Goal: Task Accomplishment & Management: Complete application form

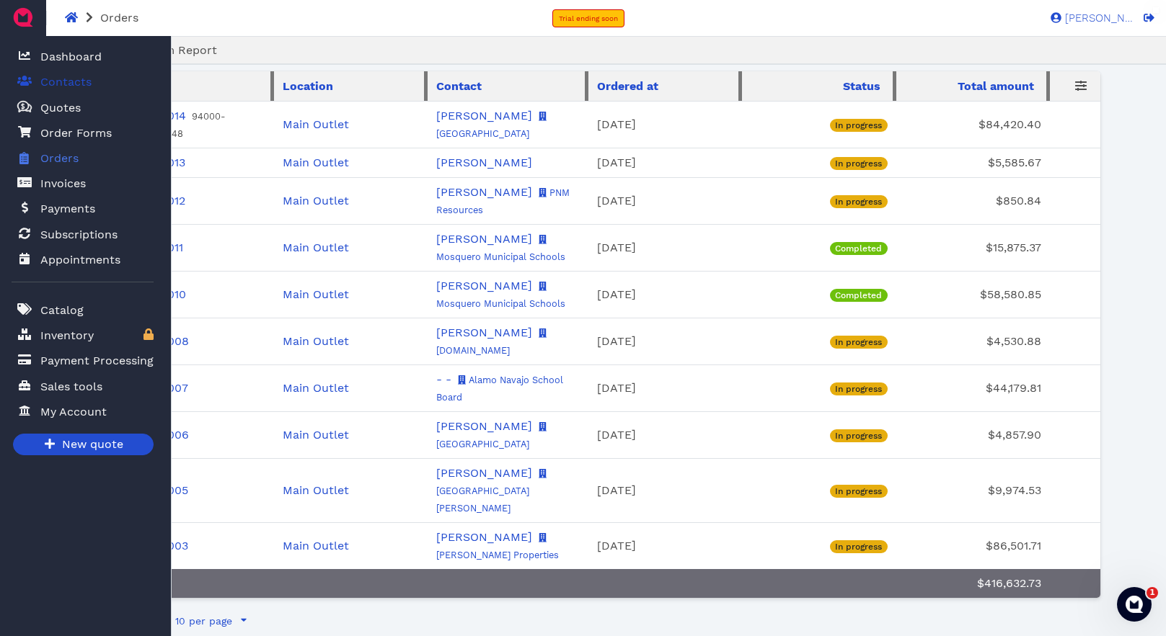
click at [60, 80] on span "Contacts" at bounding box center [65, 82] width 51 height 17
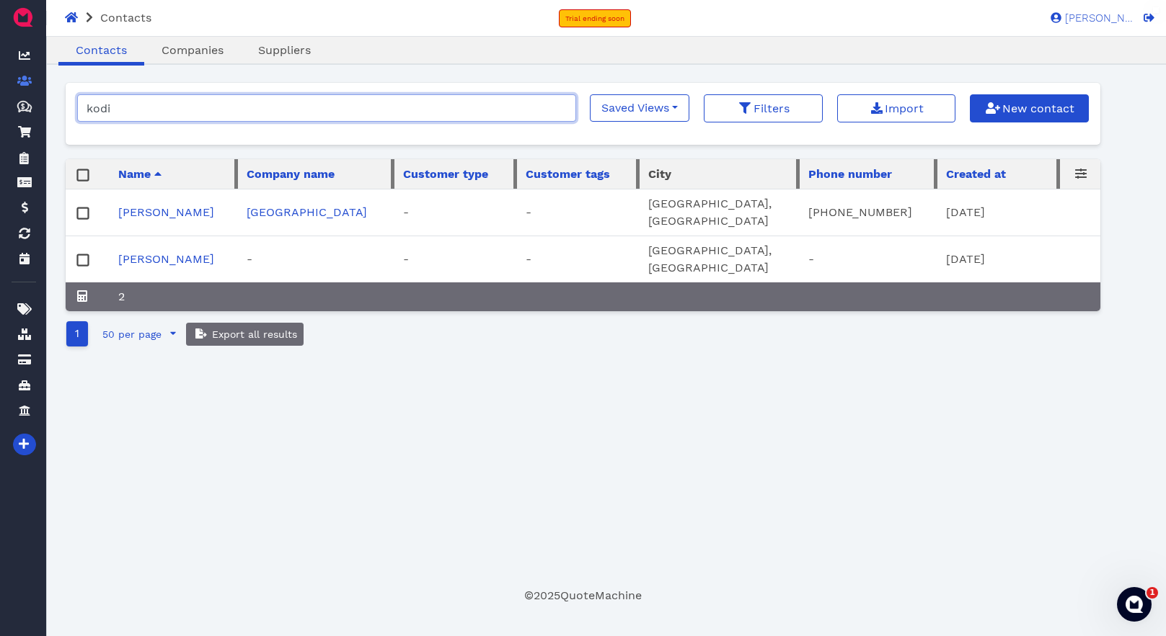
drag, startPoint x: 182, startPoint y: 102, endPoint x: 58, endPoint y: 103, distance: 124.7
click at [58, 103] on main "Oops! × Contacts Companies Suppliers kodi Saved Views No saved filters Filters …" at bounding box center [582, 321] width 1068 height 568
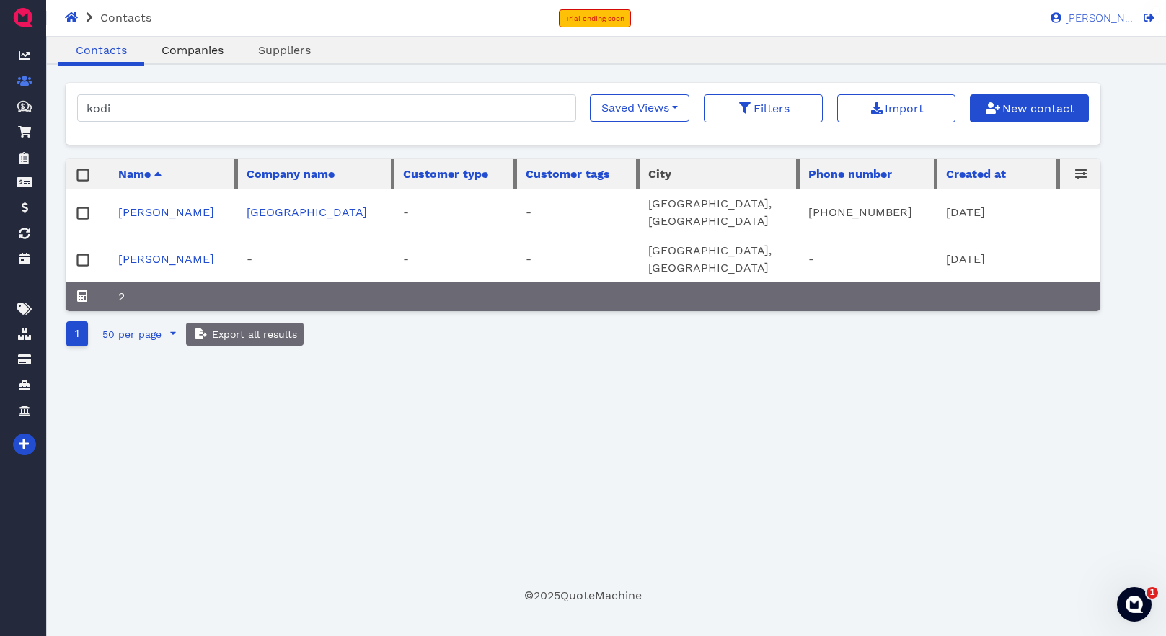
drag, startPoint x: 205, startPoint y: 49, endPoint x: 201, endPoint y: 76, distance: 27.0
click at [205, 49] on span "Companies" at bounding box center [192, 50] width 62 height 14
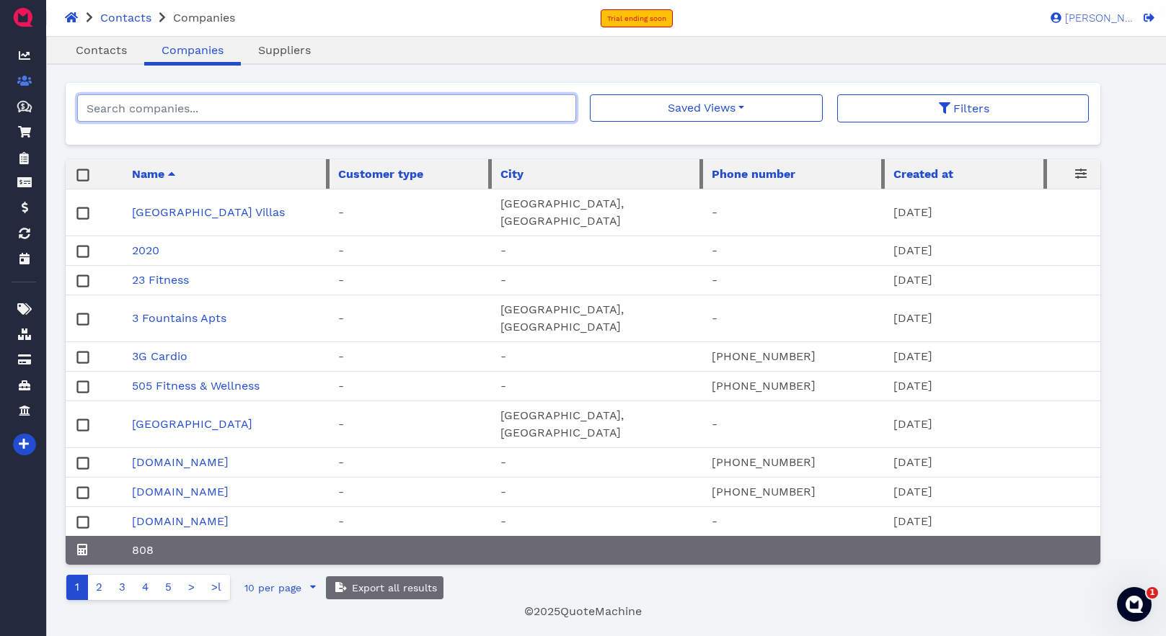
click at [238, 107] on input "search" at bounding box center [326, 107] width 498 height 27
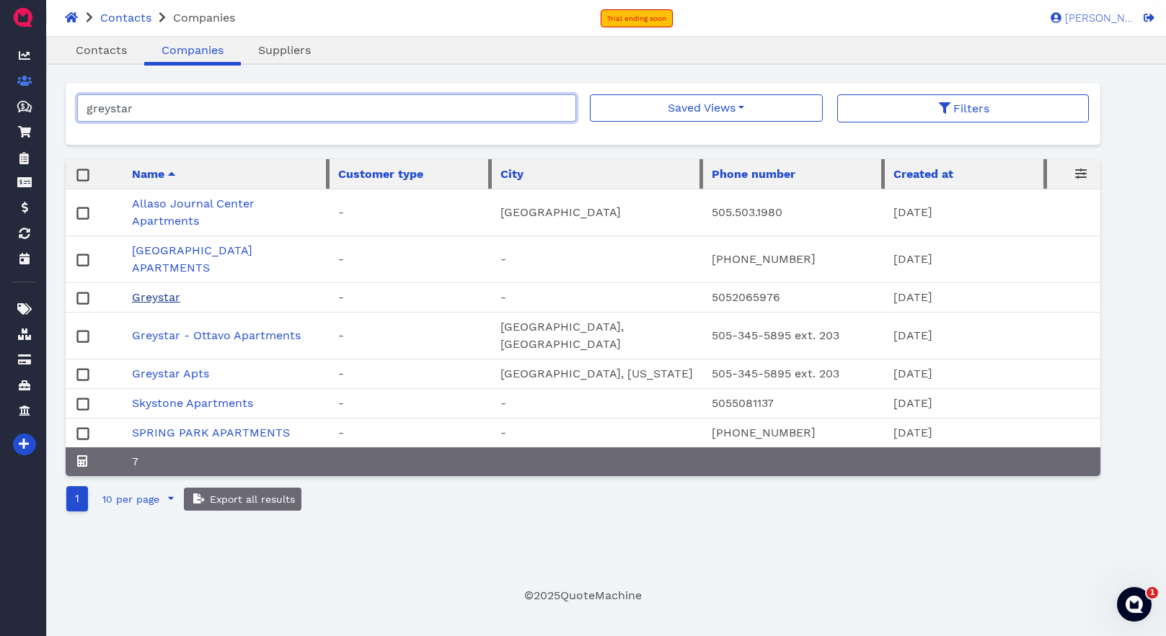
type input "greystar"
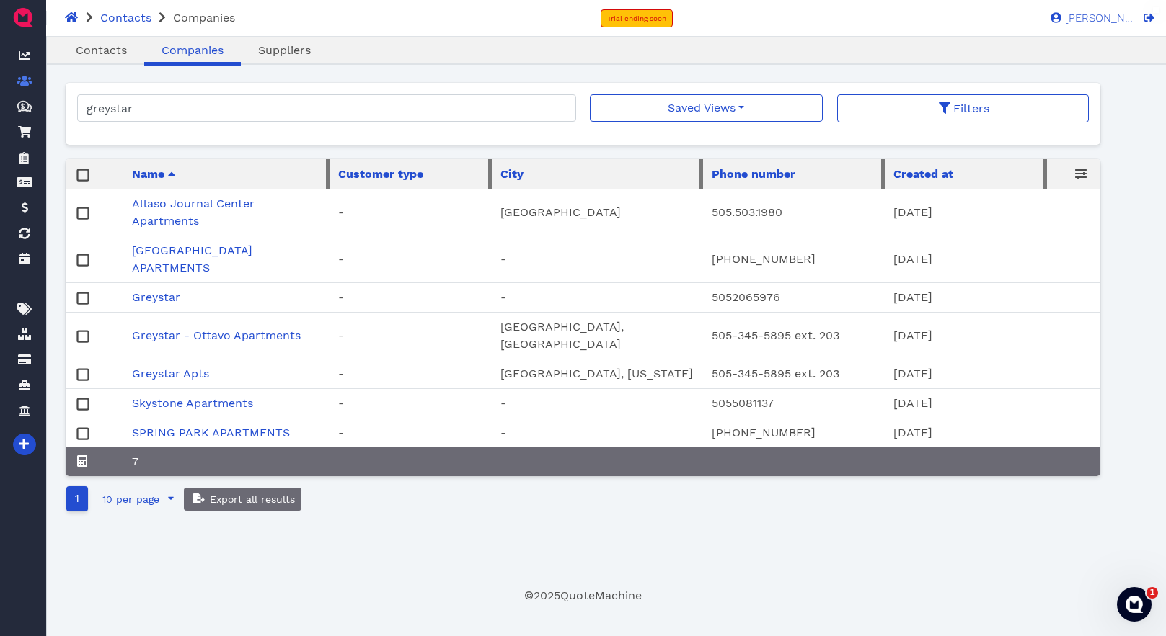
drag, startPoint x: 173, startPoint y: 298, endPoint x: 189, endPoint y: 303, distance: 16.6
click at [173, 298] on link "Greystar" at bounding box center [156, 297] width 48 height 14
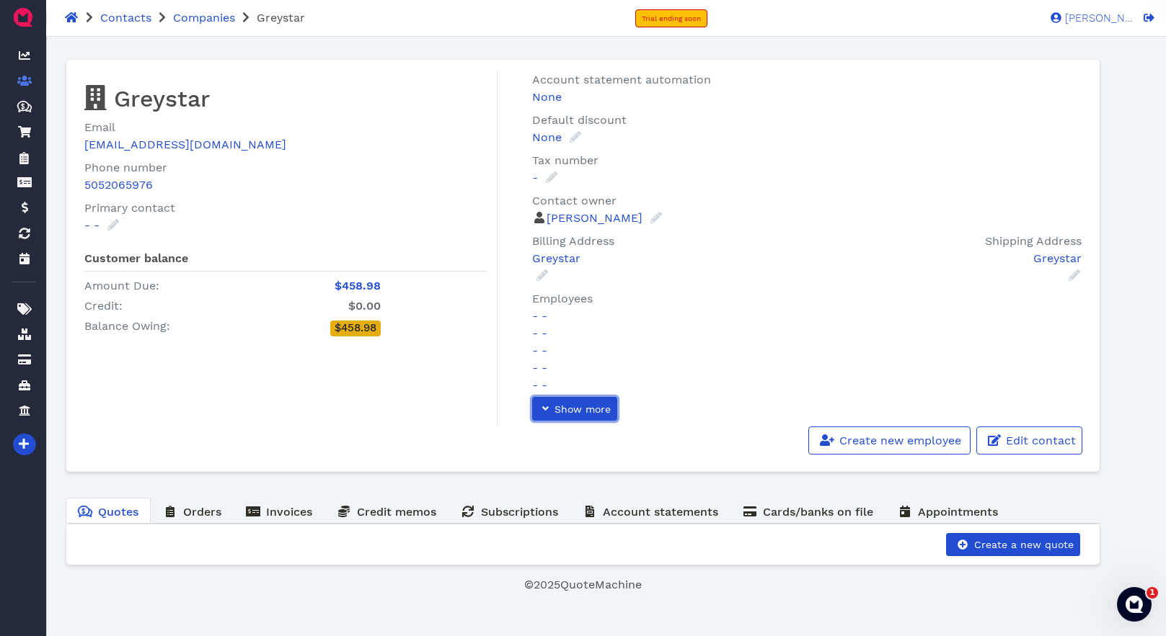
click at [580, 404] on span "Show more" at bounding box center [581, 410] width 58 height 12
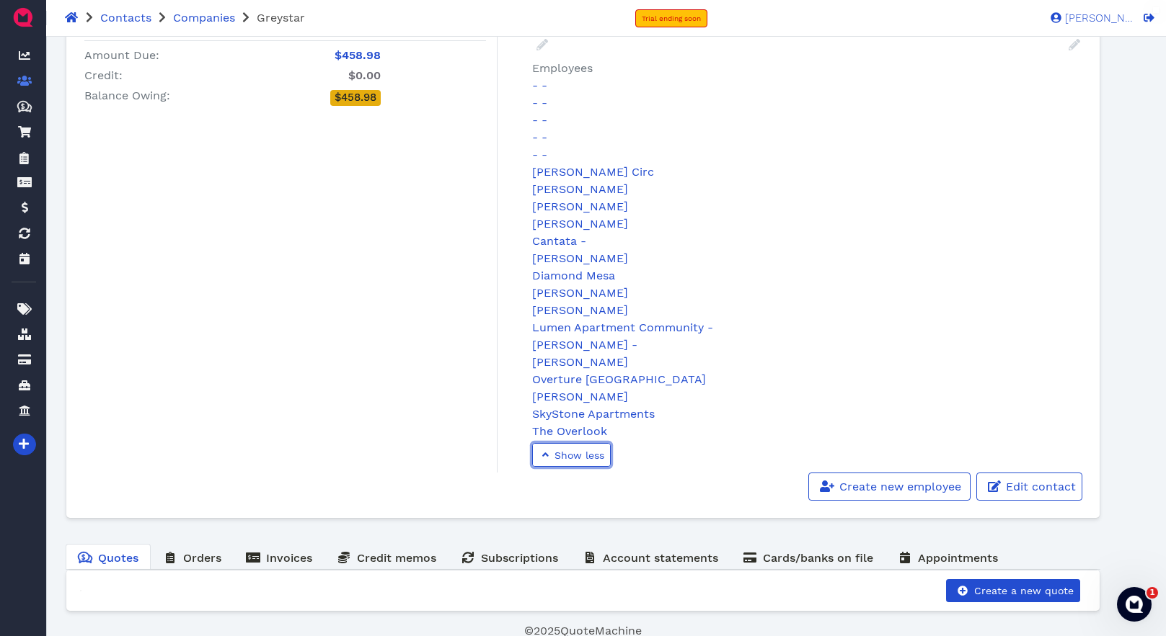
scroll to position [235, 0]
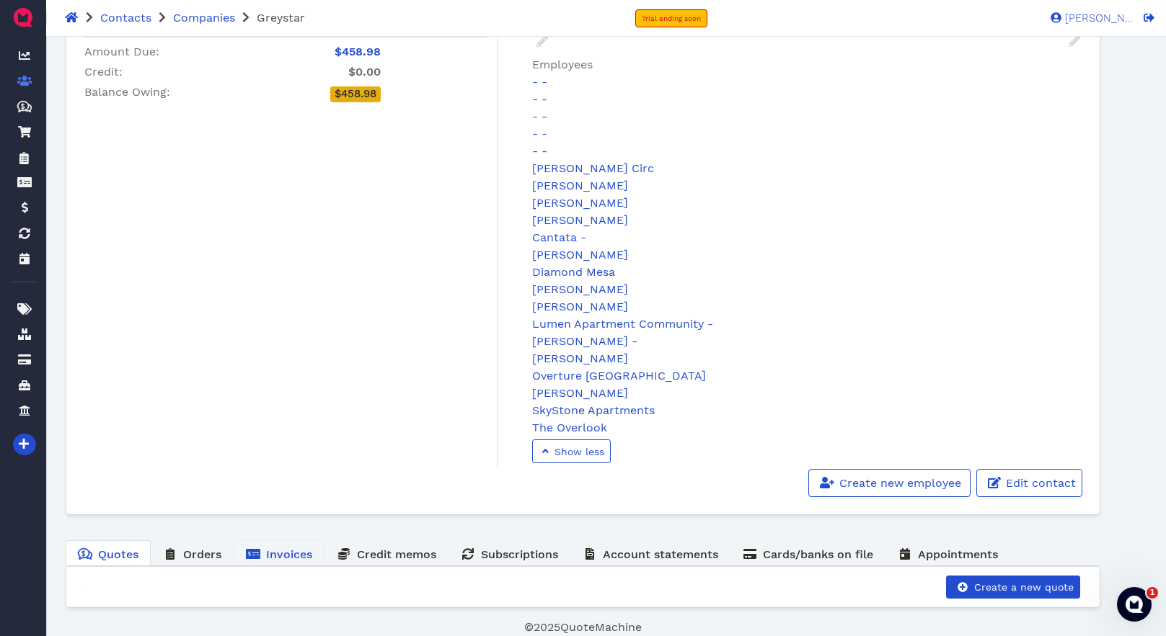
click at [286, 558] on span "Invoices" at bounding box center [289, 555] width 46 height 14
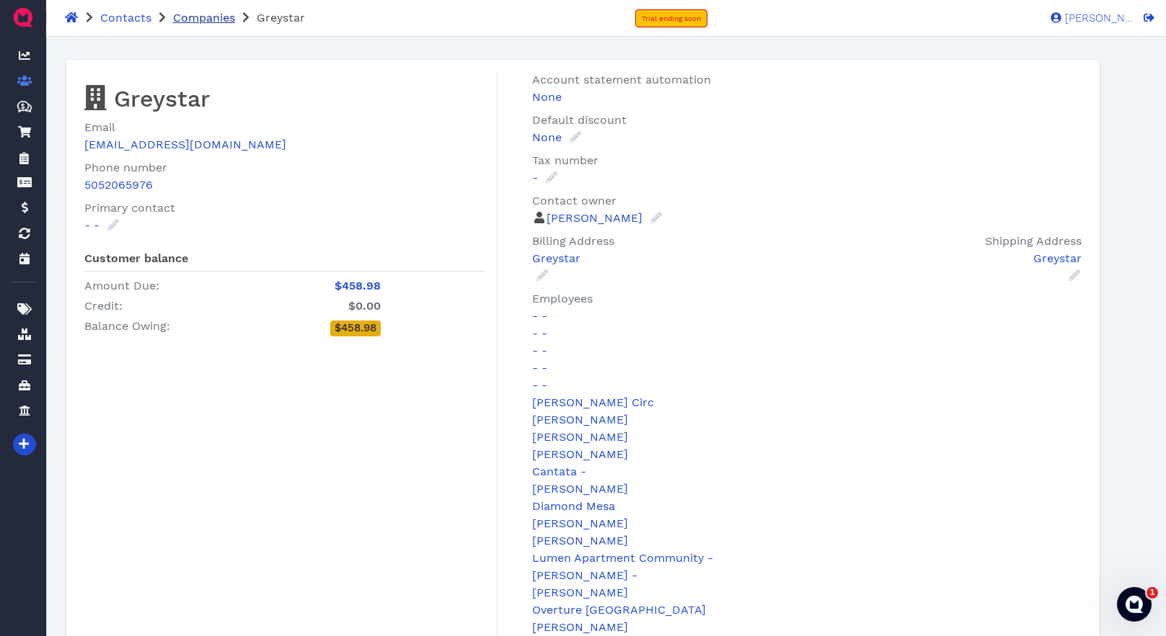
click at [203, 20] on span "Companies" at bounding box center [204, 18] width 62 height 14
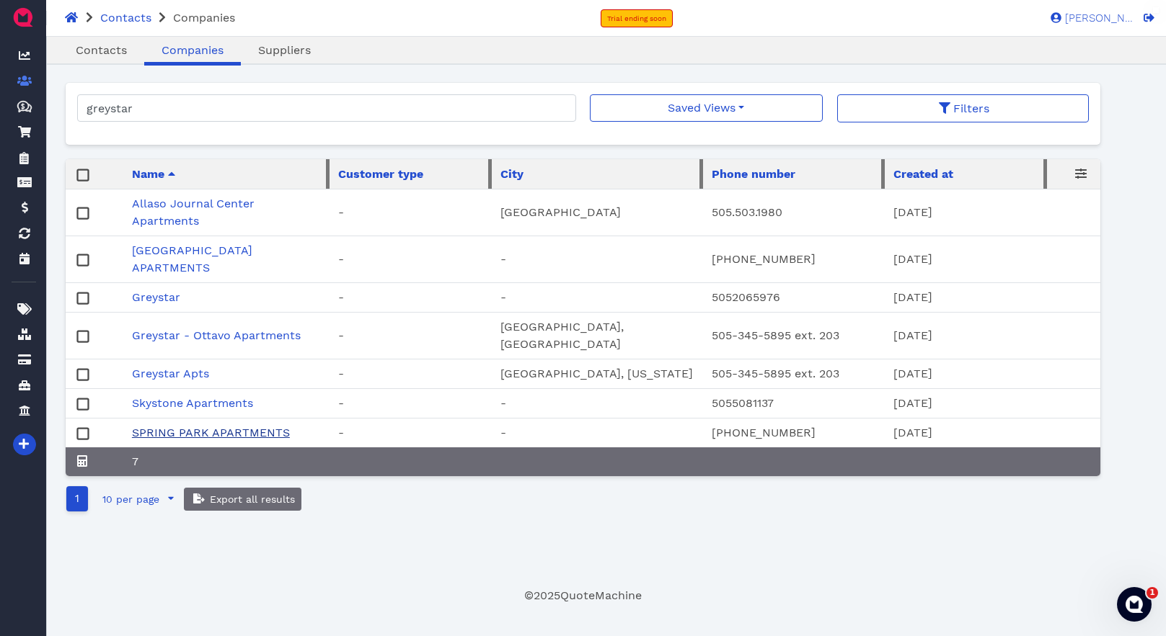
click at [227, 432] on link "SPRING PARK APARTMENTS" at bounding box center [211, 433] width 158 height 14
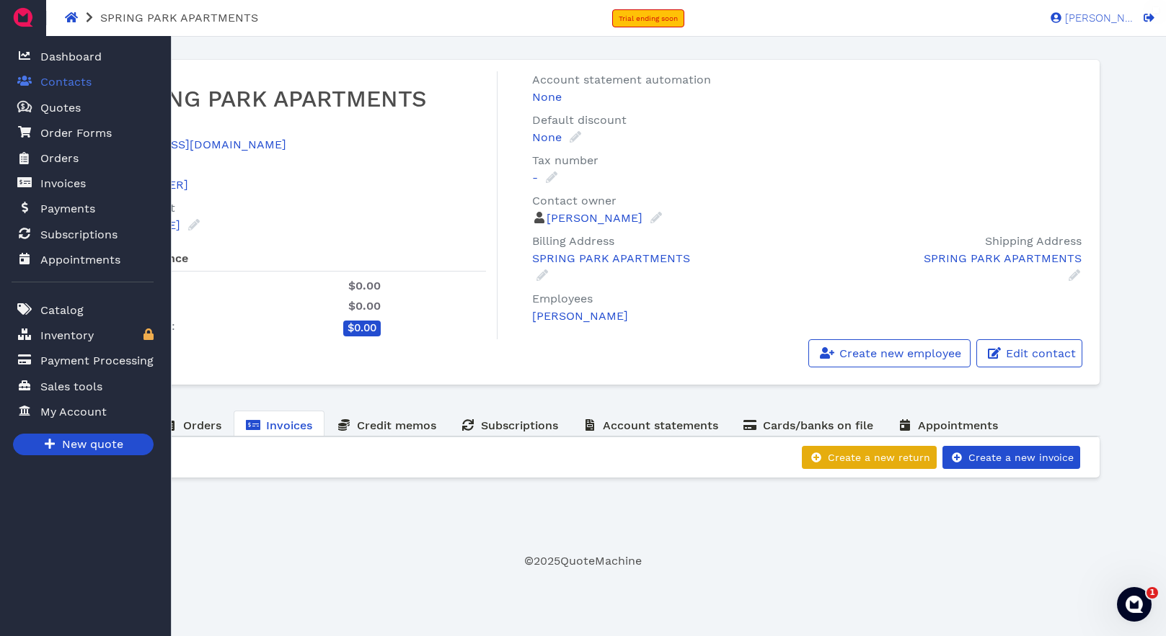
click at [64, 77] on span "Contacts" at bounding box center [65, 82] width 51 height 17
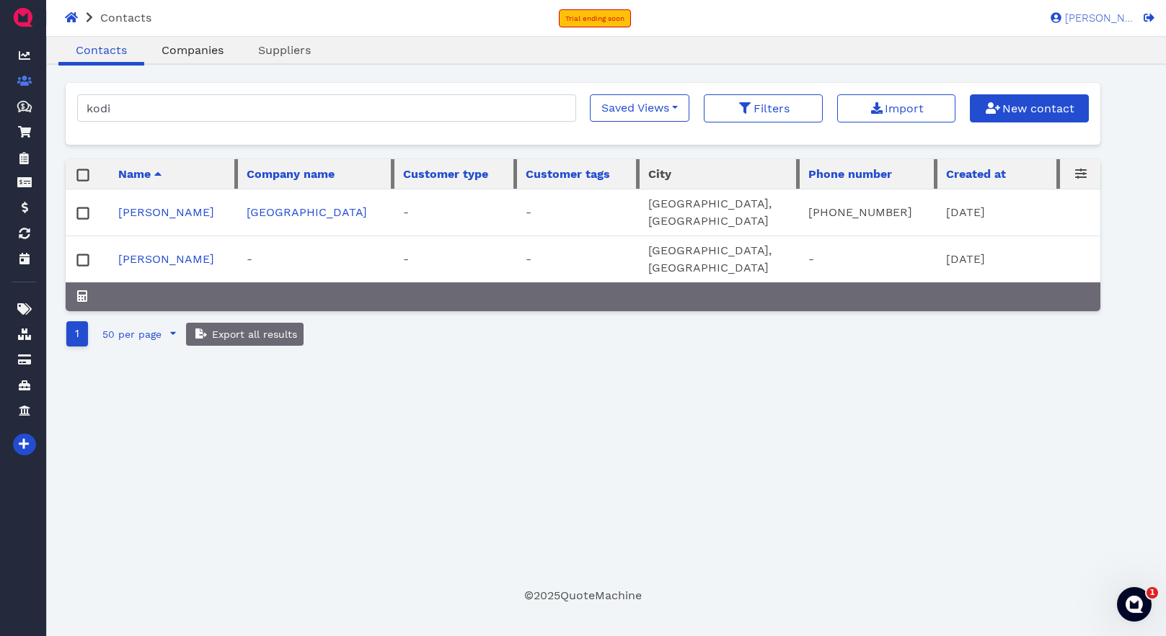
click at [211, 51] on span "Companies" at bounding box center [192, 50] width 62 height 14
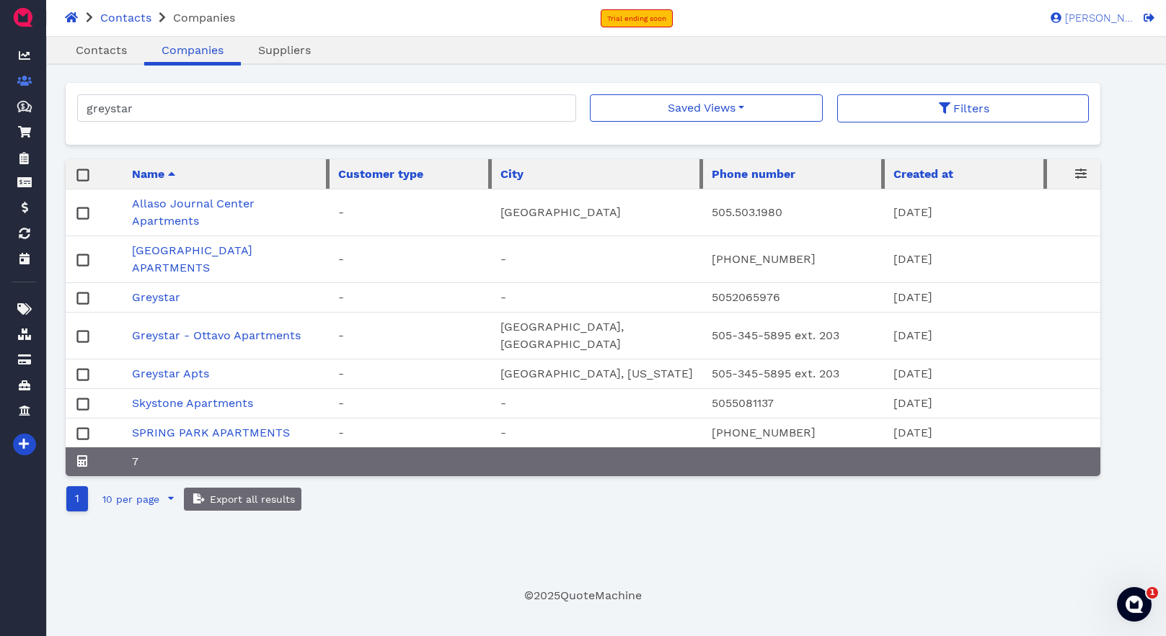
drag, startPoint x: 172, startPoint y: 297, endPoint x: 329, endPoint y: 314, distance: 158.1
click at [172, 297] on link "Greystar" at bounding box center [156, 297] width 48 height 14
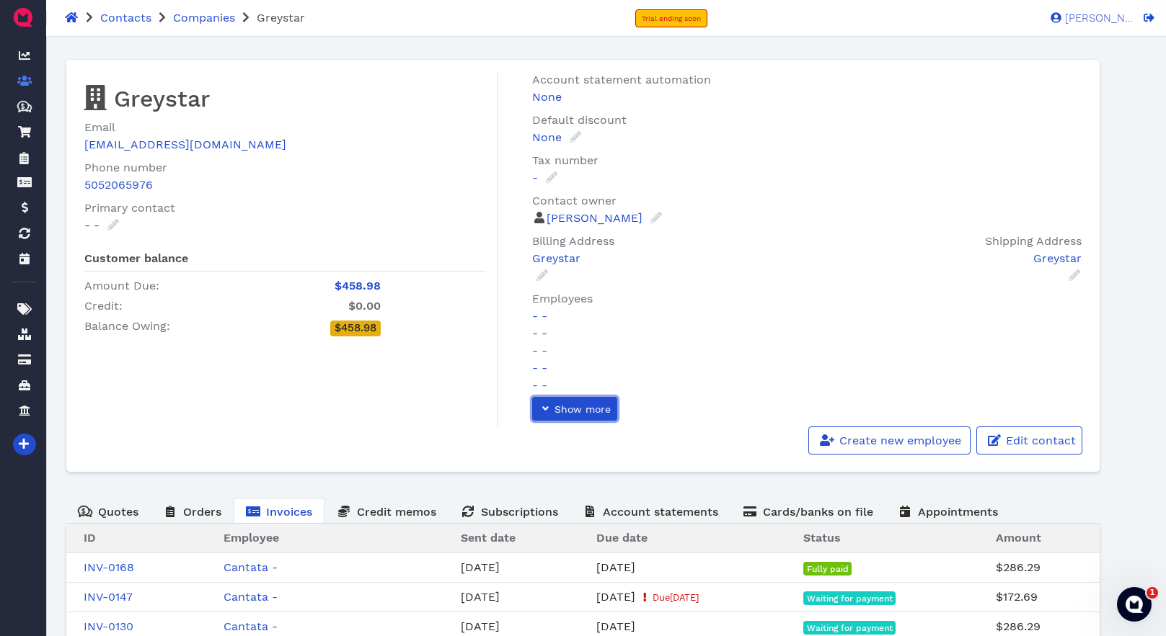
click at [605, 404] on span "Show more" at bounding box center [581, 410] width 58 height 12
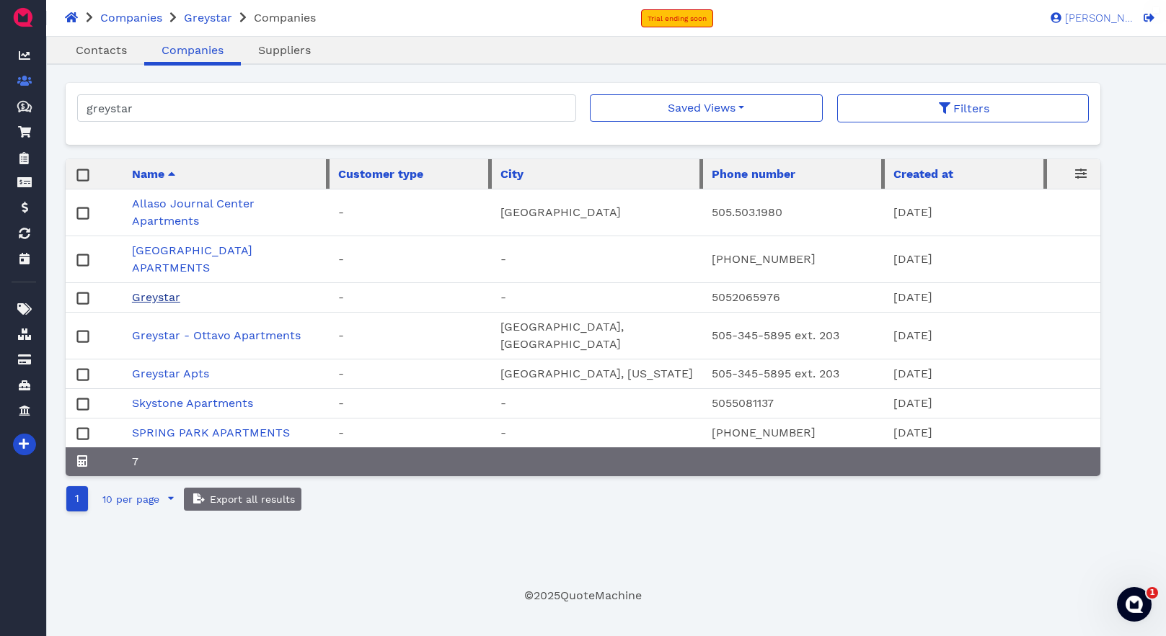
click at [159, 295] on link "Greystar" at bounding box center [156, 297] width 48 height 14
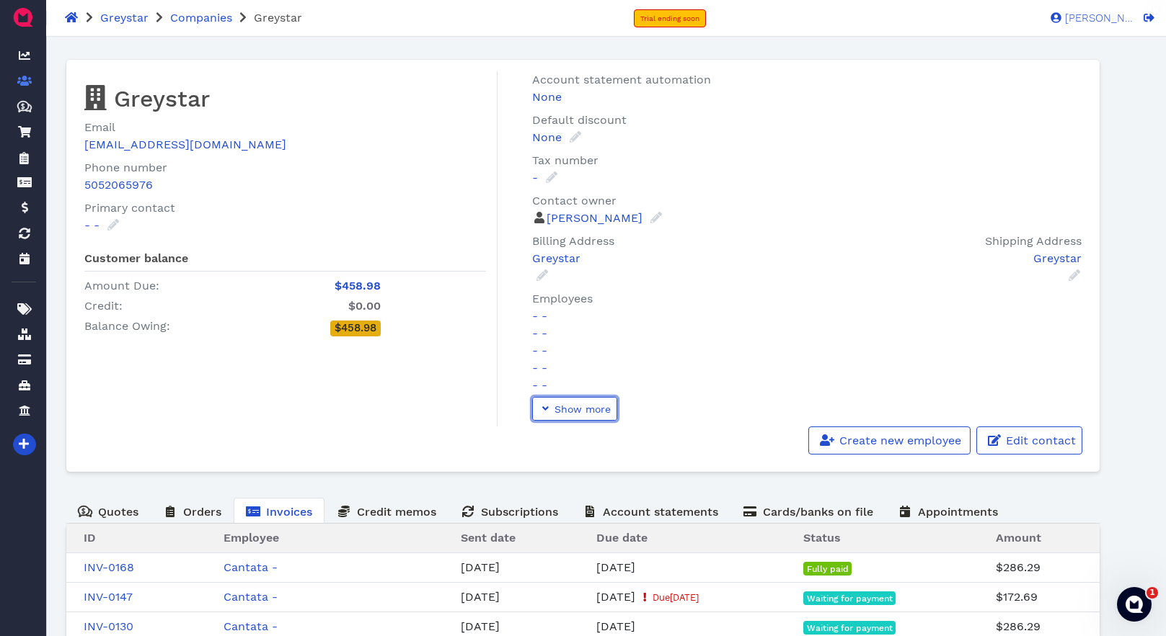
drag, startPoint x: 580, startPoint y: 406, endPoint x: 660, endPoint y: 335, distance: 106.7
click at [581, 406] on span "Show more" at bounding box center [581, 410] width 58 height 12
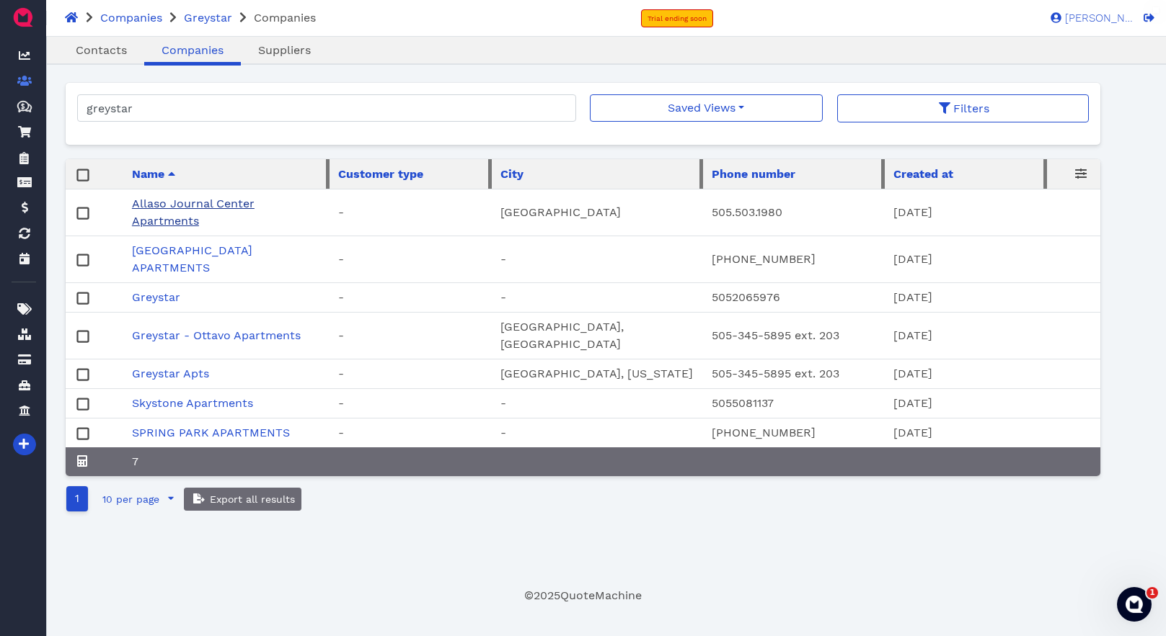
click at [161, 205] on link "Allaso Journal Center Apartments" at bounding box center [193, 212] width 123 height 31
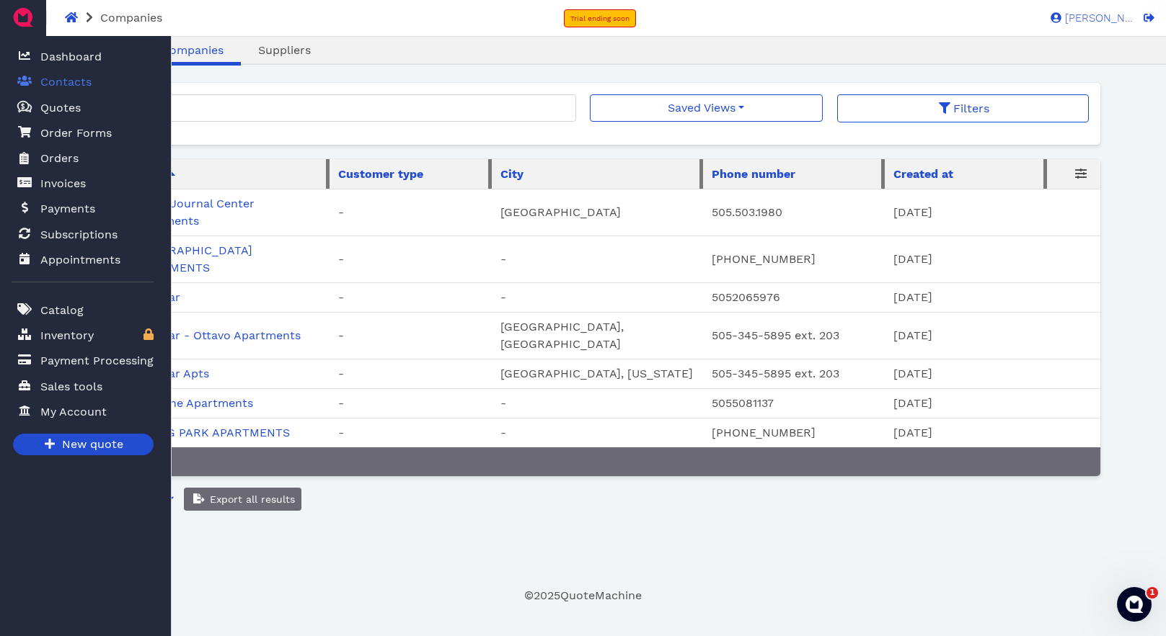
click at [84, 83] on span "Contacts" at bounding box center [65, 82] width 51 height 17
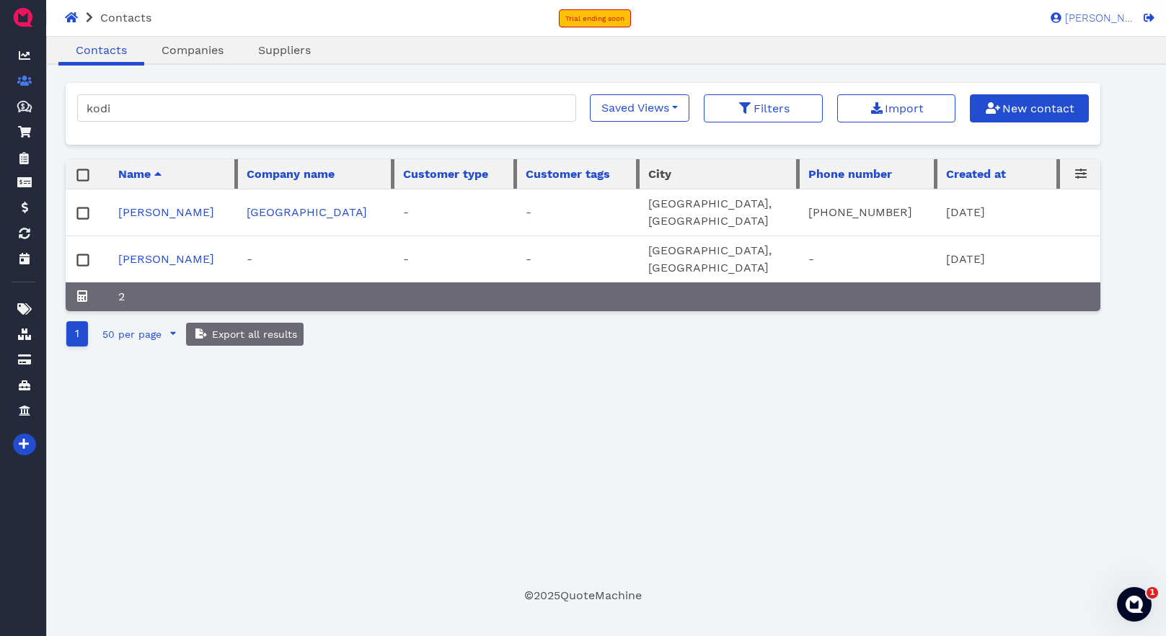
click at [189, 58] on div "Companies" at bounding box center [192, 52] width 97 height 20
click at [177, 58] on link "Companies" at bounding box center [192, 50] width 97 height 17
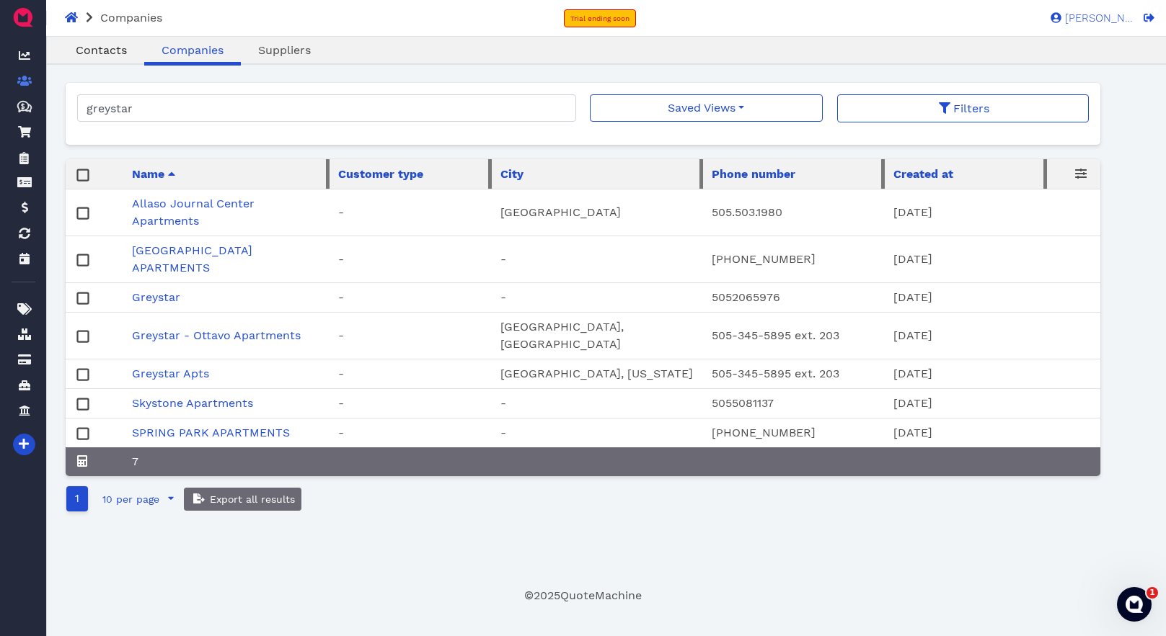
click at [107, 57] on link "Contacts" at bounding box center [101, 50] width 86 height 17
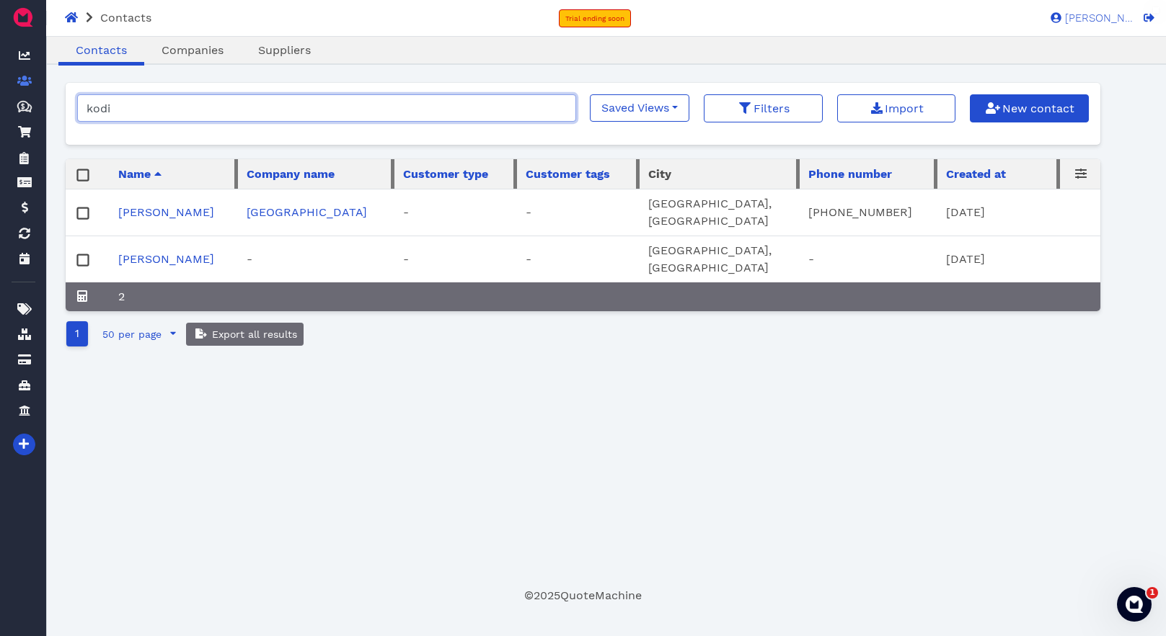
click at [143, 110] on input "kodi" at bounding box center [326, 107] width 498 height 27
drag, startPoint x: 231, startPoint y: 114, endPoint x: 54, endPoint y: 104, distance: 177.6
click at [55, 104] on main "Oops! × Contacts Companies Suppliers kodi Saved Views No saved filters Filters …" at bounding box center [582, 321] width 1068 height 568
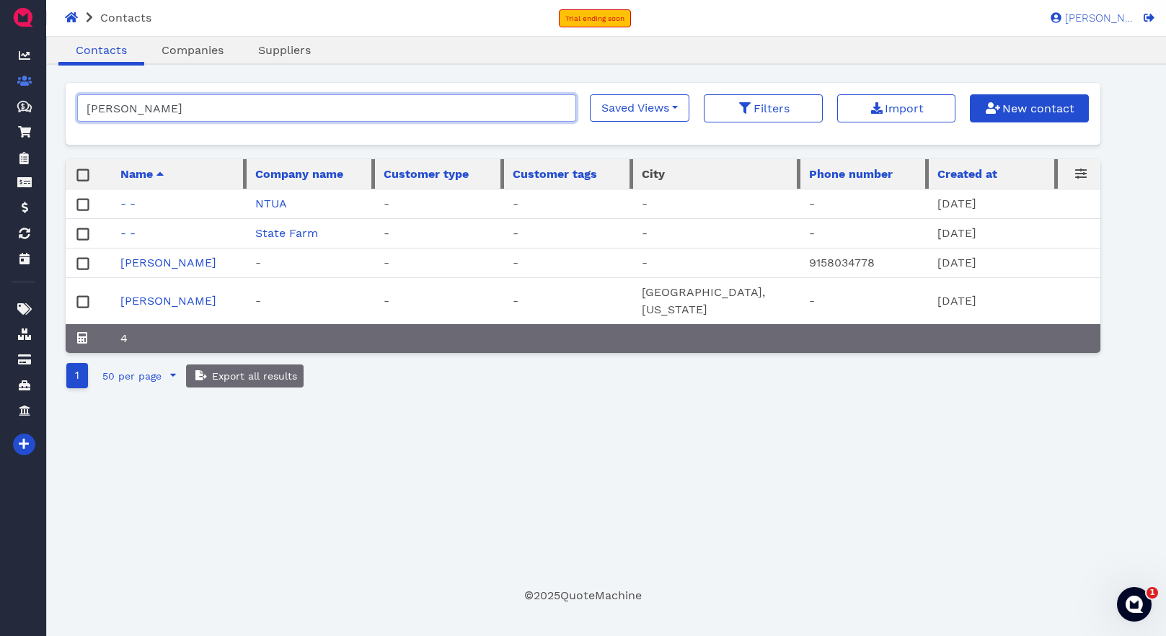
type input "marlene"
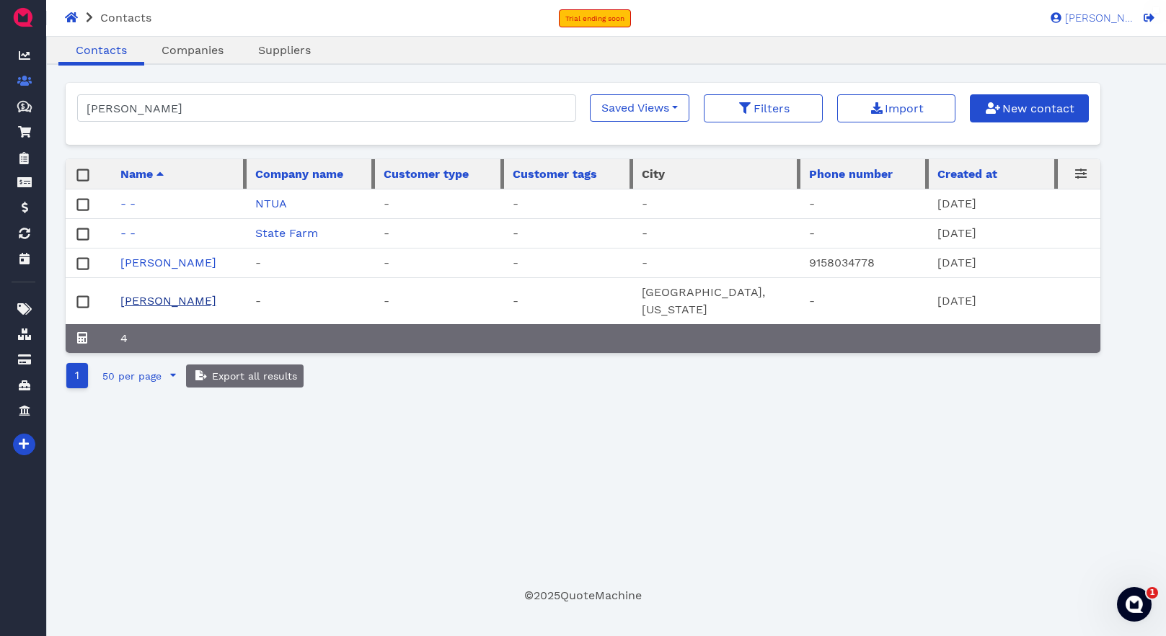
click at [173, 301] on link "Marlene Star" at bounding box center [168, 301] width 96 height 14
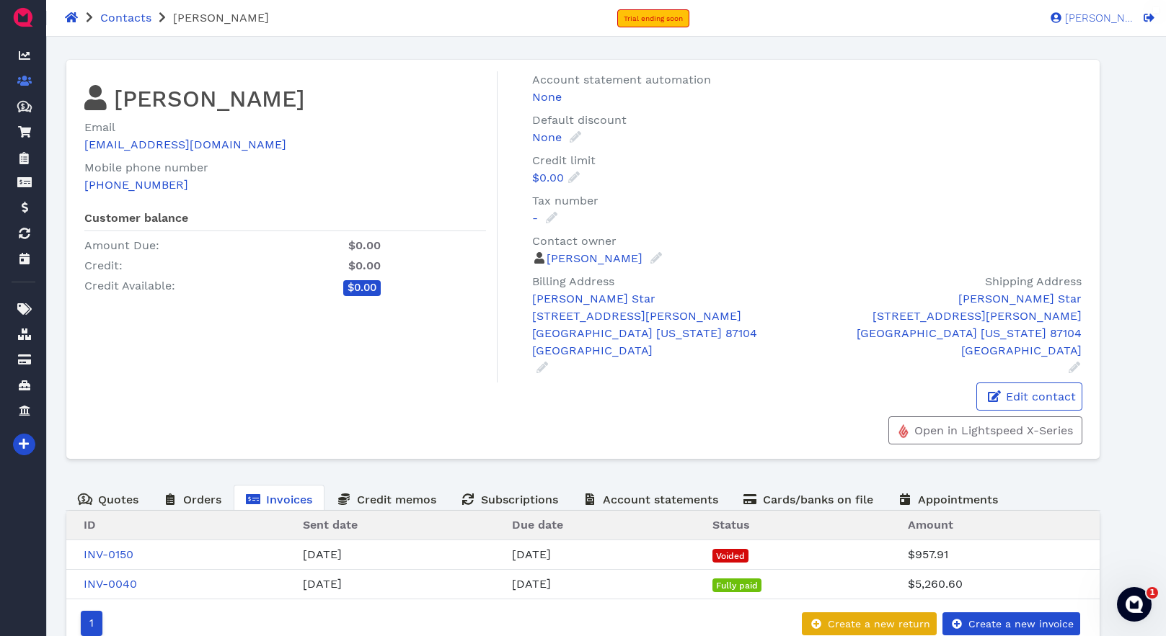
scroll to position [41, 0]
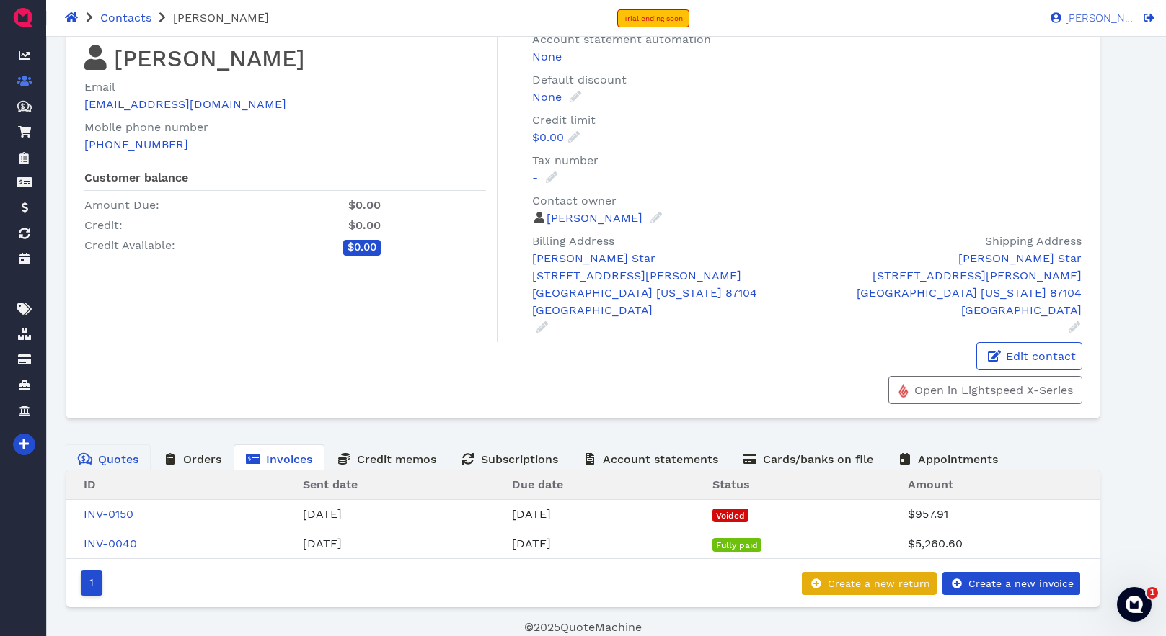
click at [128, 459] on span "Quotes" at bounding box center [118, 460] width 40 height 14
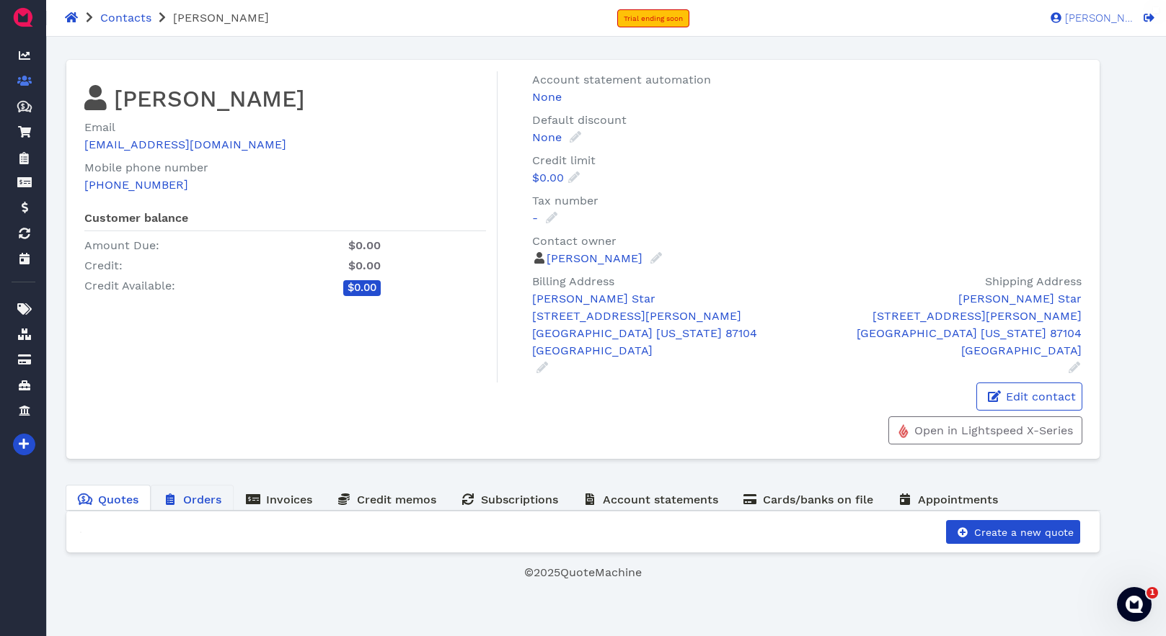
drag, startPoint x: 198, startPoint y: 498, endPoint x: 228, endPoint y: 498, distance: 29.6
click at [198, 498] on span "Orders" at bounding box center [202, 500] width 38 height 14
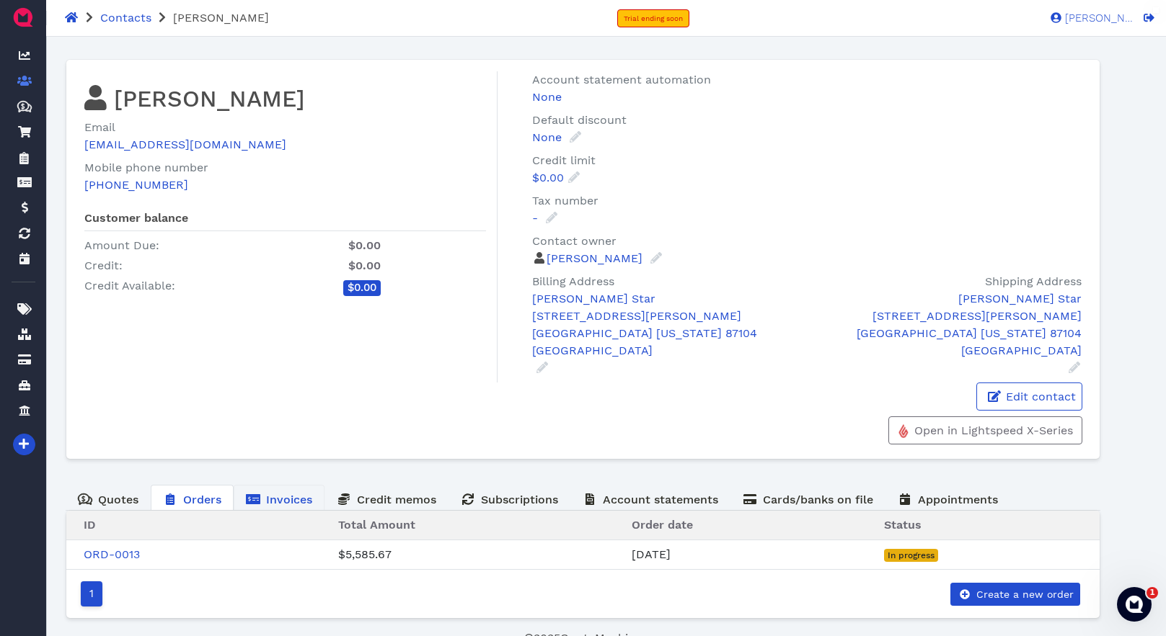
scroll to position [12, 0]
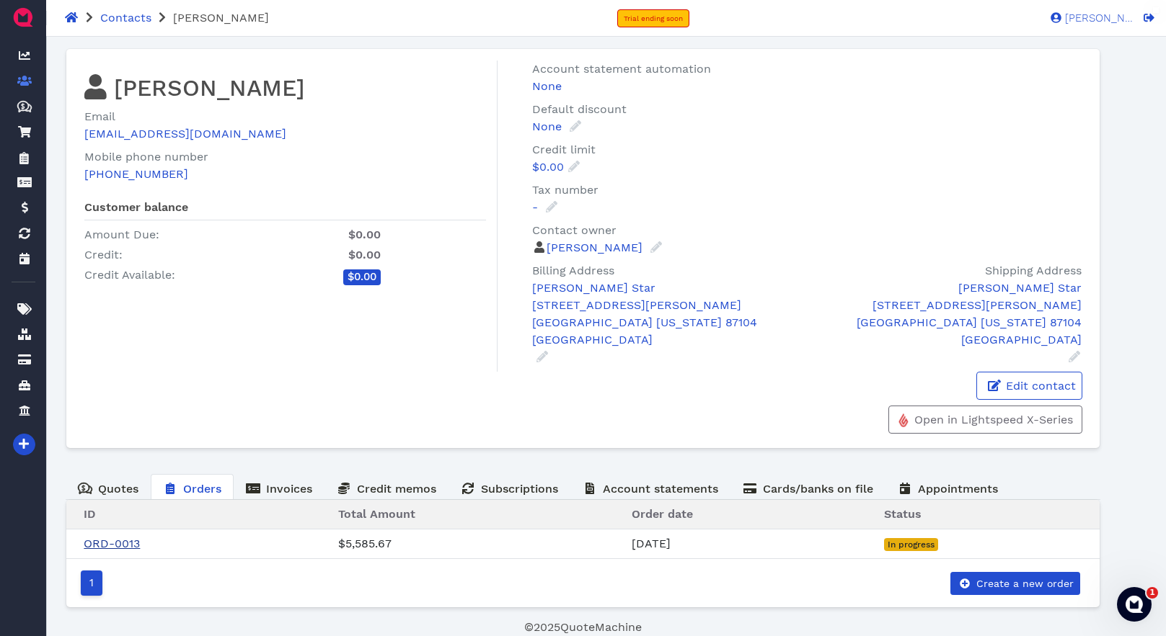
click at [126, 546] on link "ORD-0013" at bounding box center [112, 544] width 56 height 14
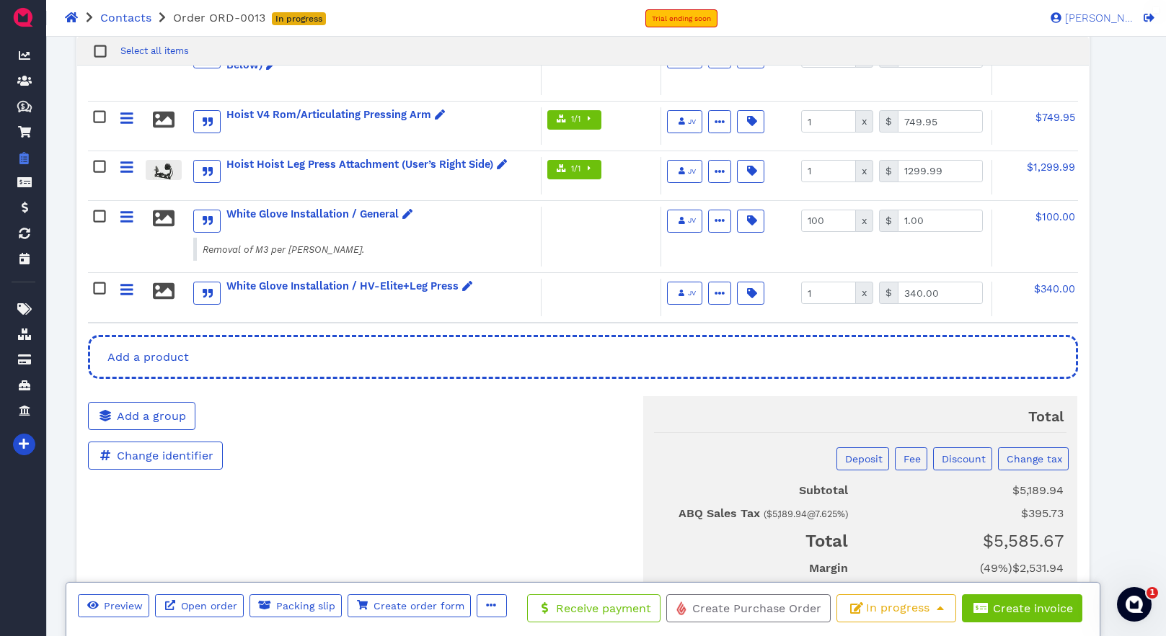
scroll to position [660, 0]
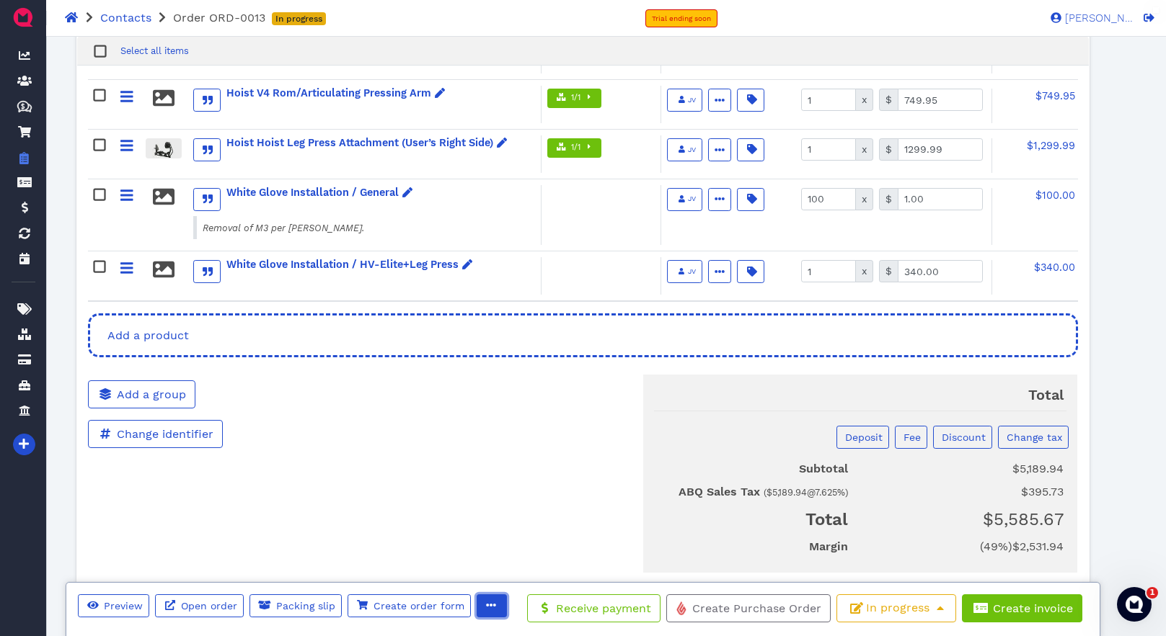
click at [488, 607] on icon "button" at bounding box center [491, 605] width 10 height 10
click at [340, 476] on div "Add a group Change identifier ORD-0013" at bounding box center [245, 471] width 337 height 227
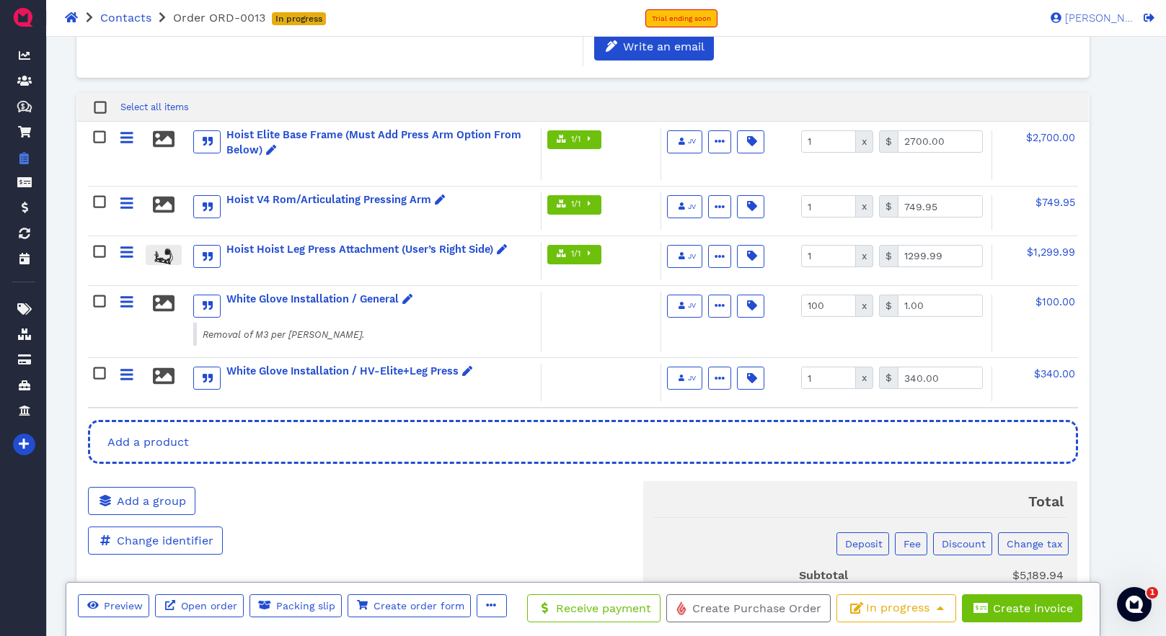
scroll to position [517, 0]
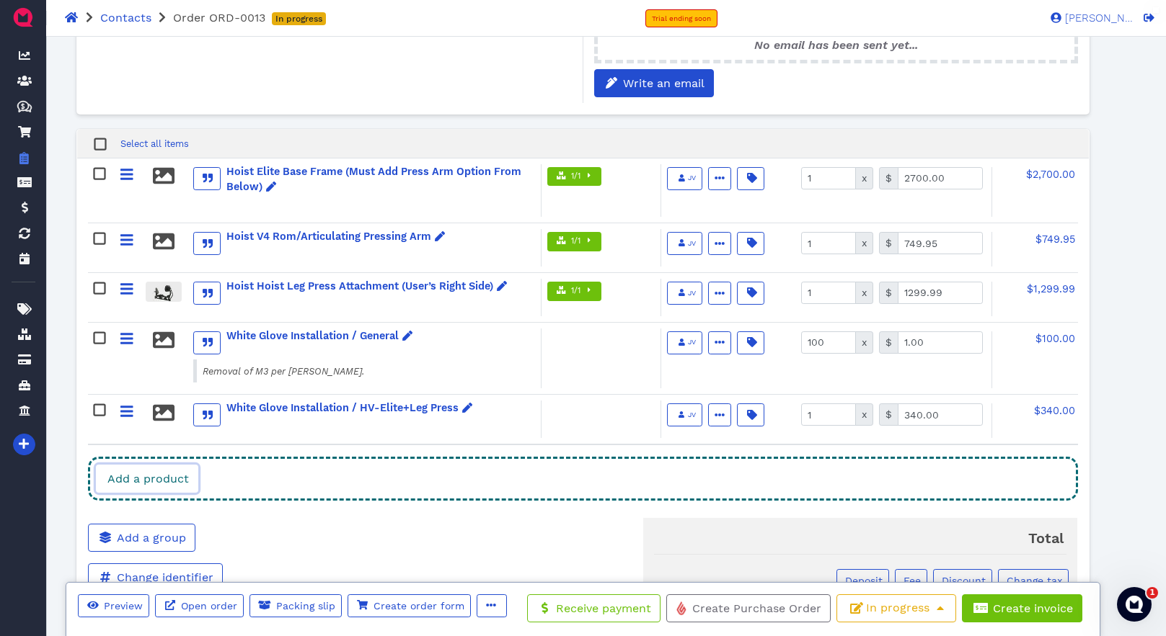
click at [167, 489] on link "Add a product" at bounding box center [147, 479] width 102 height 28
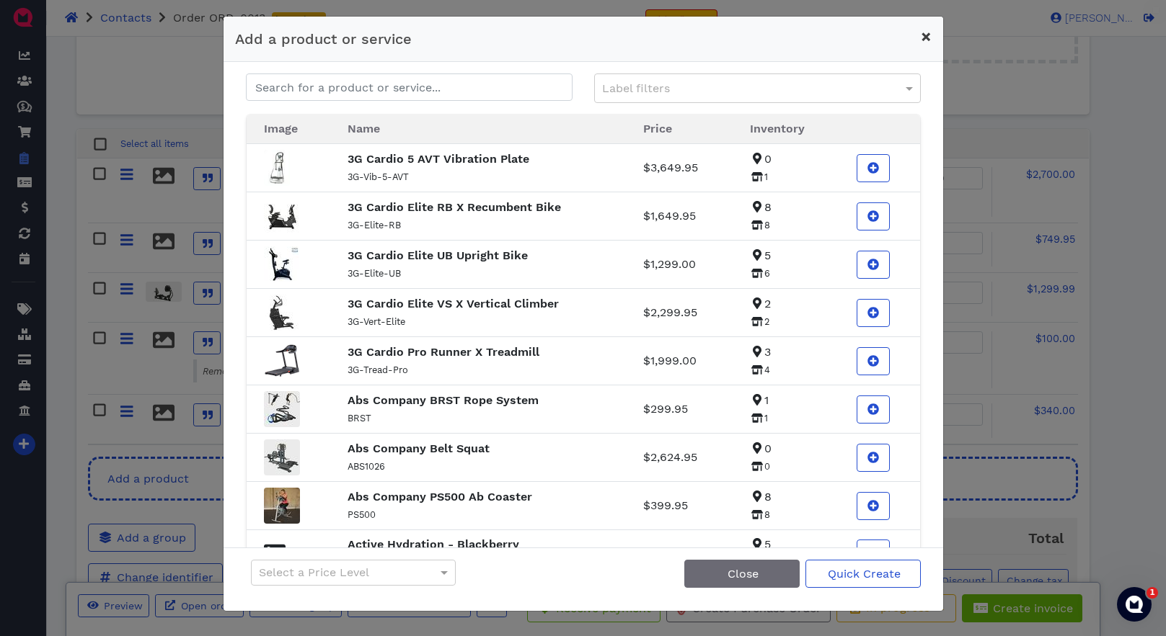
click at [928, 39] on span "×" at bounding box center [925, 37] width 11 height 20
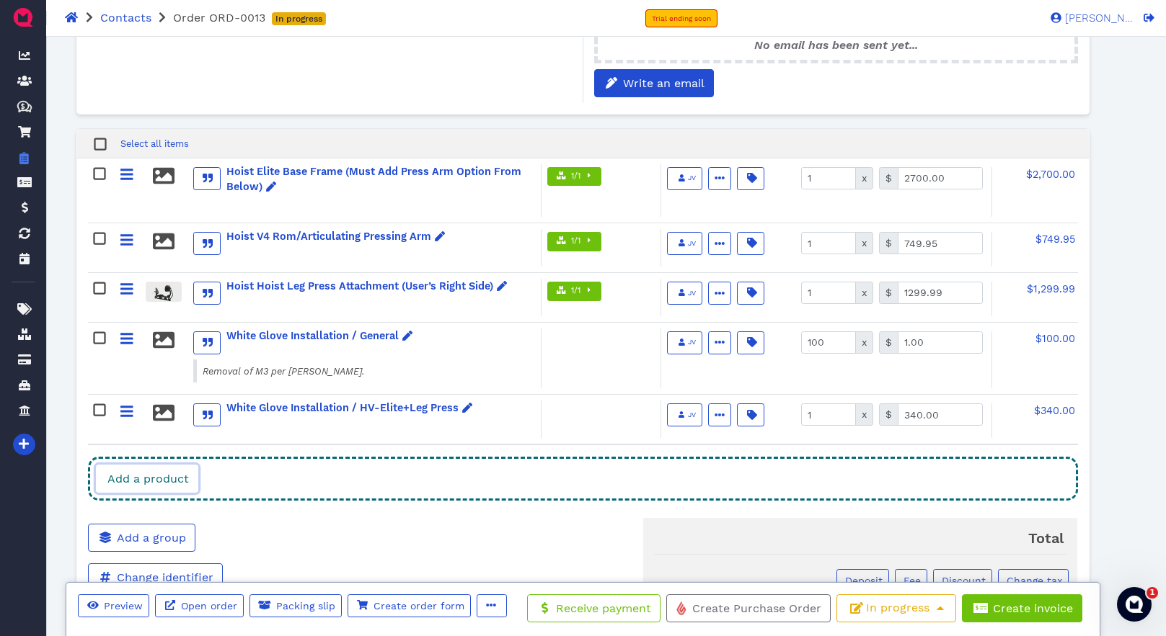
click at [172, 486] on span "Add a product" at bounding box center [147, 479] width 84 height 14
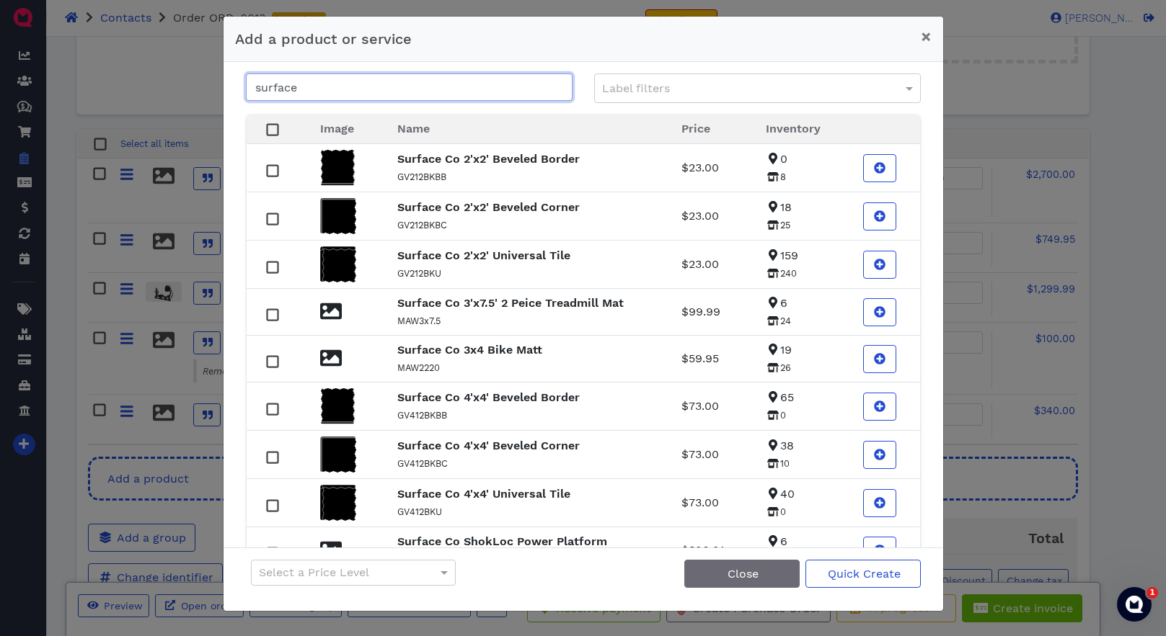
type input "surface"
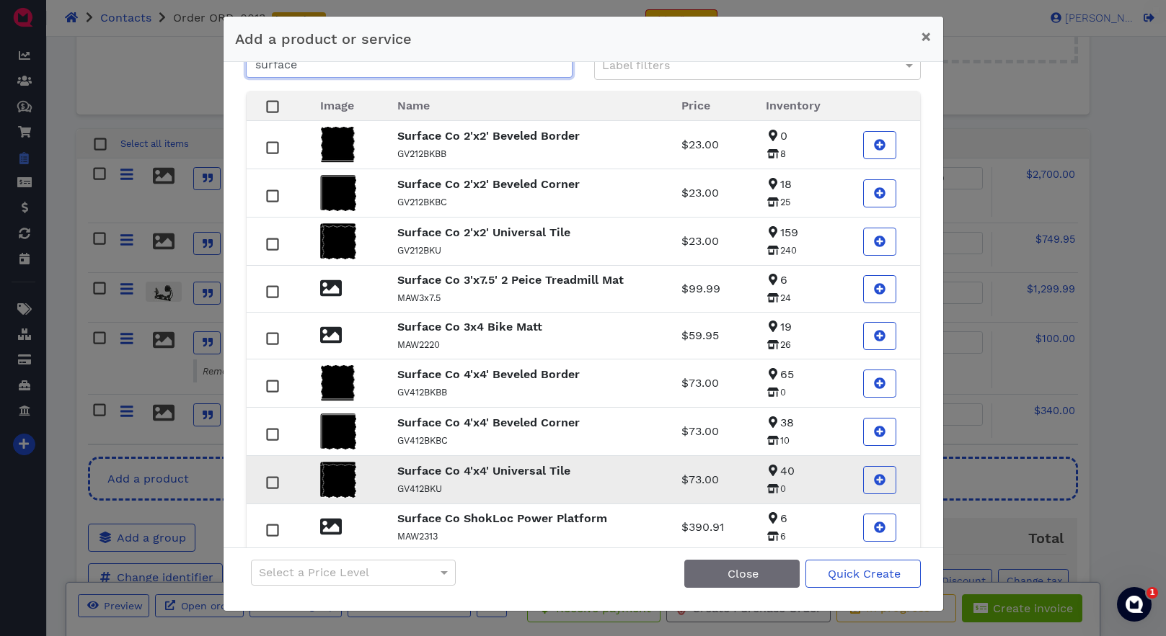
scroll to position [30, 0]
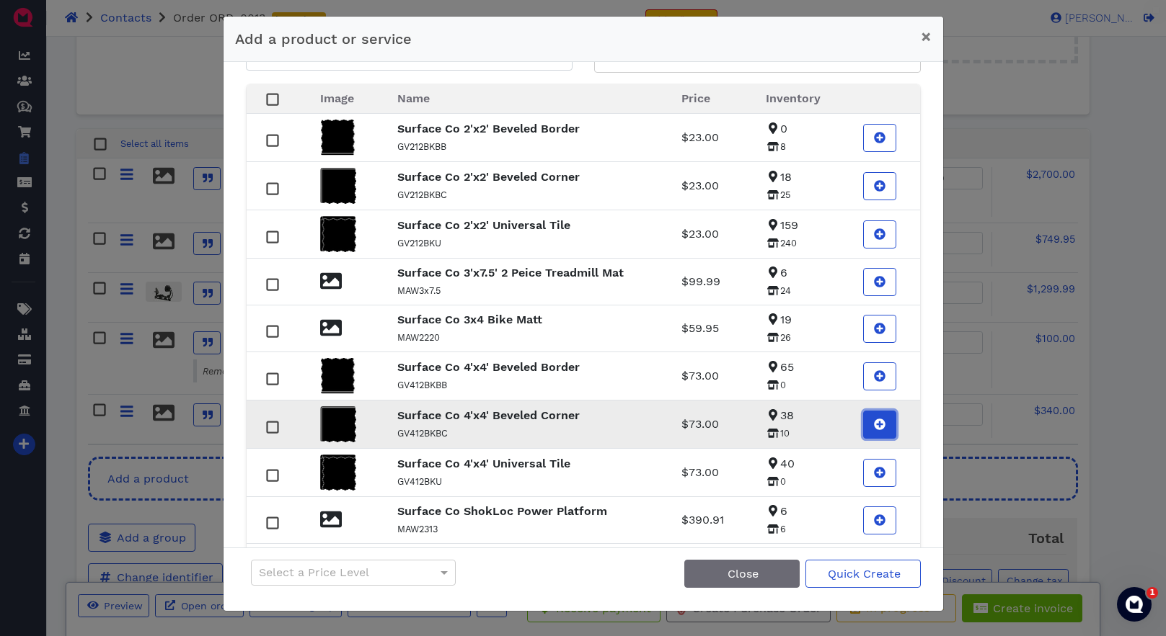
click at [884, 424] on icon at bounding box center [880, 425] width 12 height 12
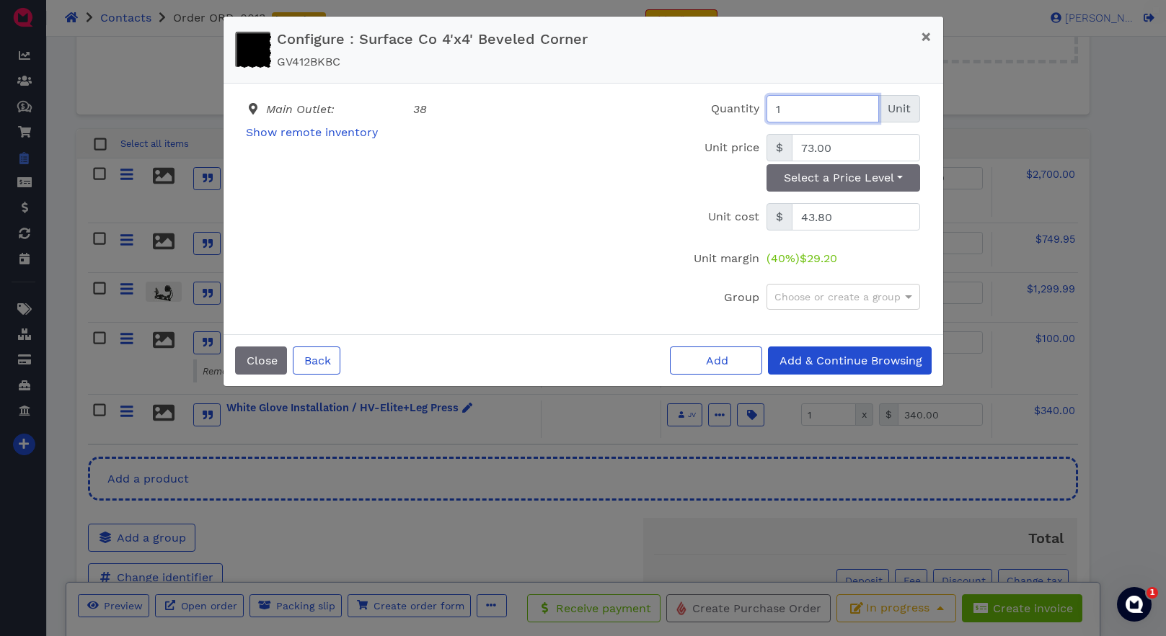
click at [806, 112] on input "1" at bounding box center [822, 108] width 112 height 27
type input "2"
click at [829, 360] on span "Add & Continue Browsing" at bounding box center [849, 361] width 145 height 14
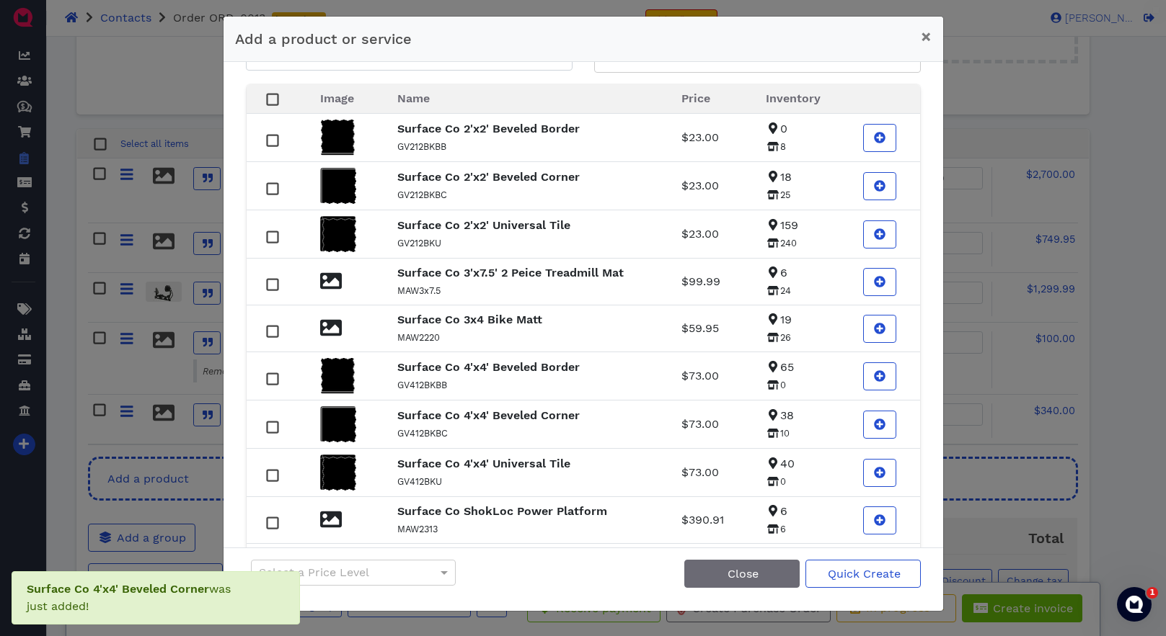
scroll to position [0, 0]
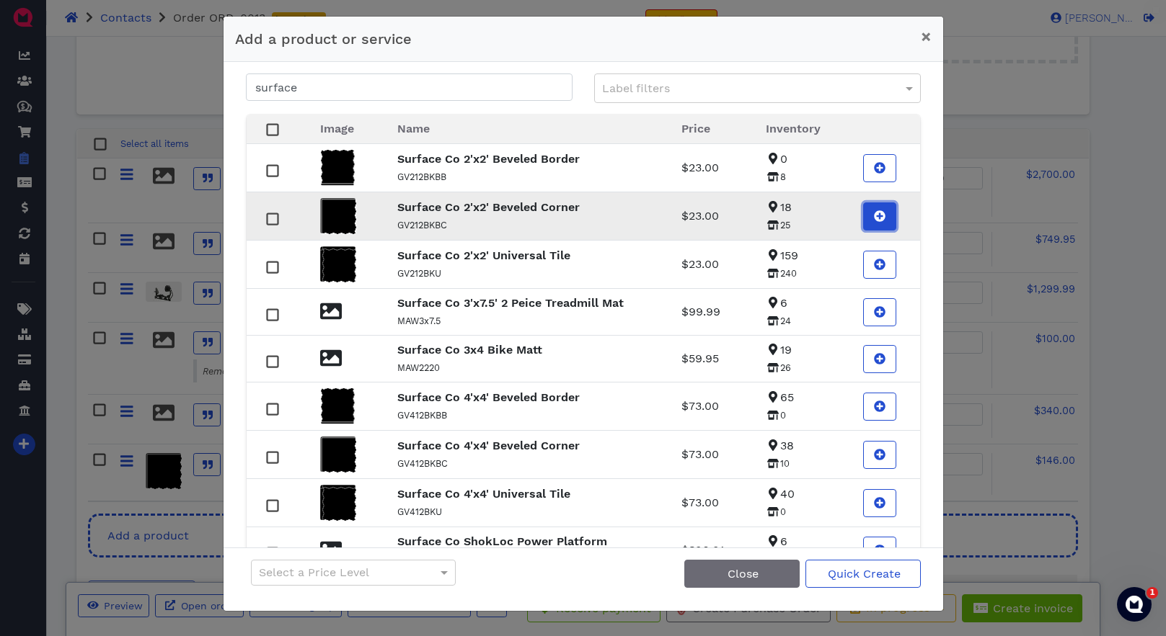
click at [878, 216] on icon at bounding box center [880, 216] width 12 height 12
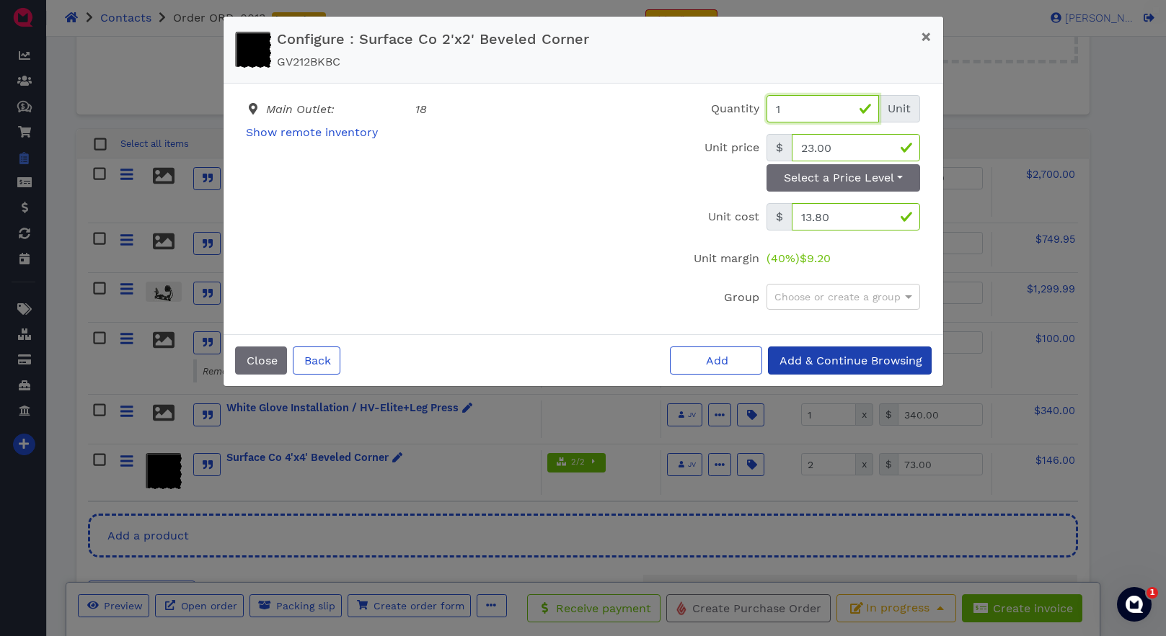
click at [804, 114] on input "1" at bounding box center [822, 108] width 112 height 27
type input "2"
drag, startPoint x: 266, startPoint y: 360, endPoint x: 318, endPoint y: 374, distance: 53.9
click at [266, 360] on span "Close" at bounding box center [260, 361] width 33 height 14
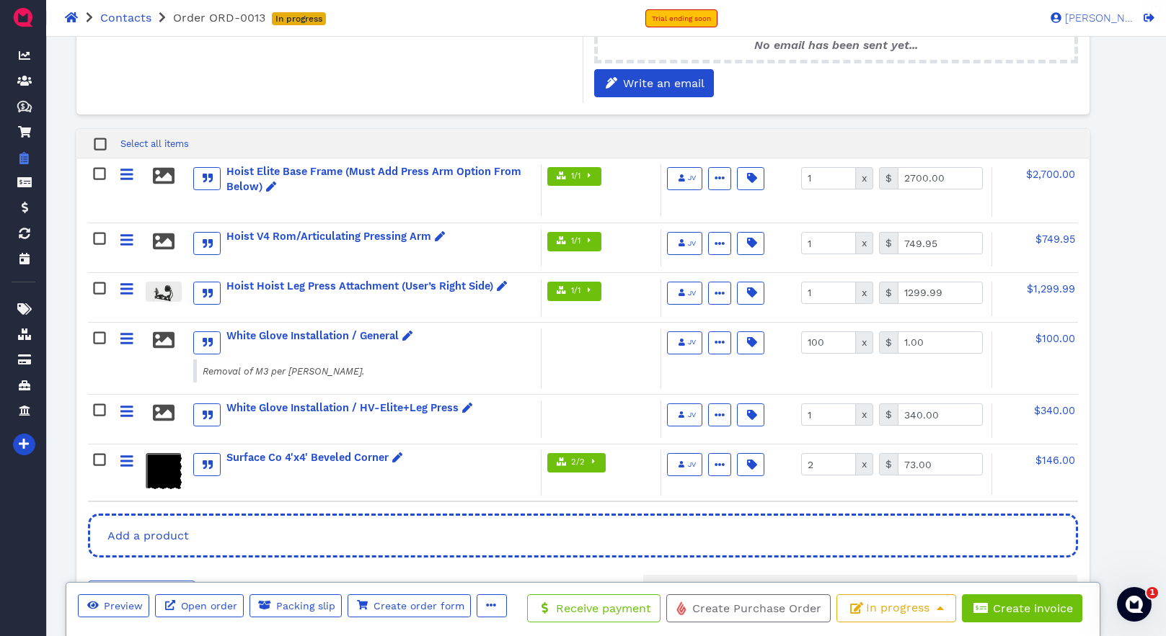
click at [298, 140] on div "Select all items" at bounding box center [582, 144] width 1011 height 30
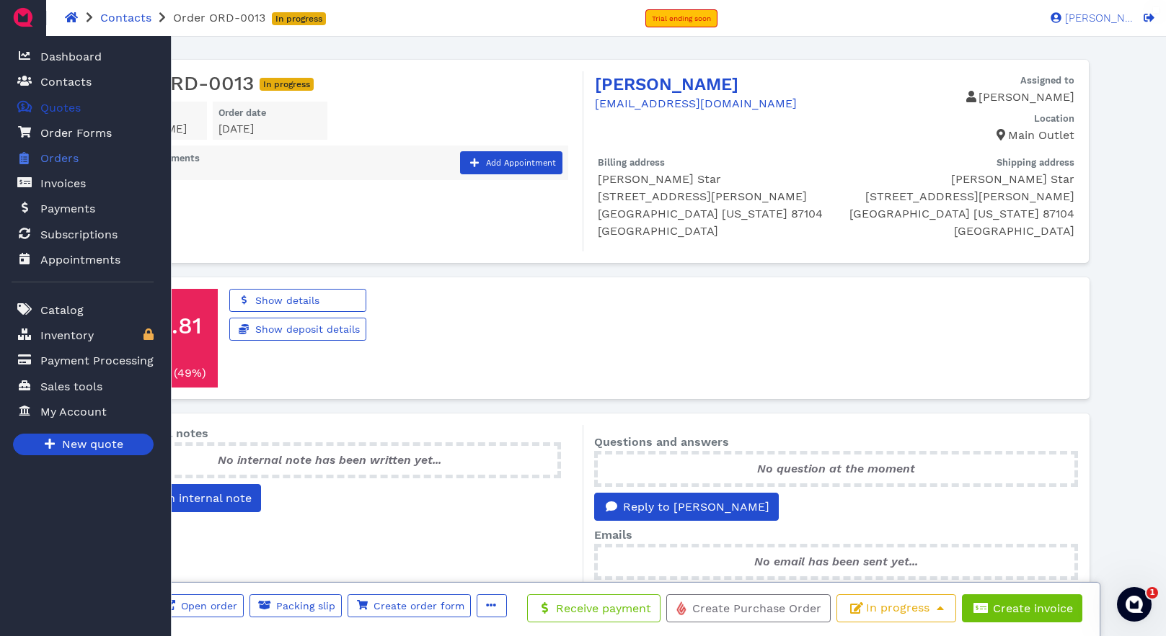
drag, startPoint x: 73, startPoint y: 82, endPoint x: 130, endPoint y: 96, distance: 58.6
click at [73, 82] on span "Contacts" at bounding box center [65, 82] width 51 height 17
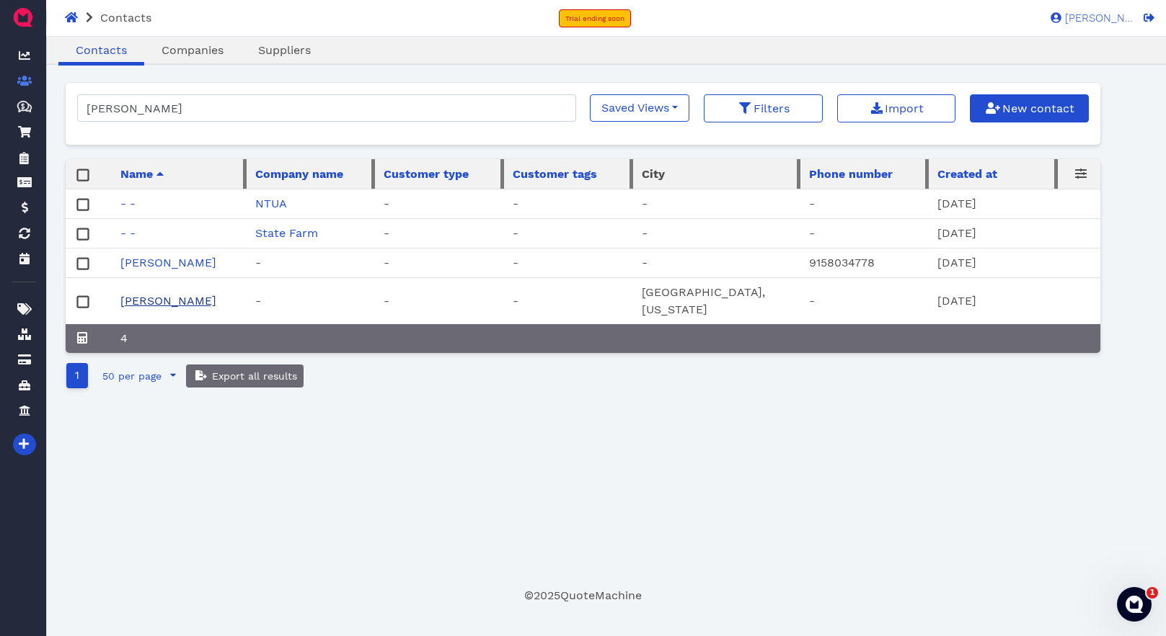
click at [124, 301] on link "Marlene Star" at bounding box center [168, 301] width 96 height 14
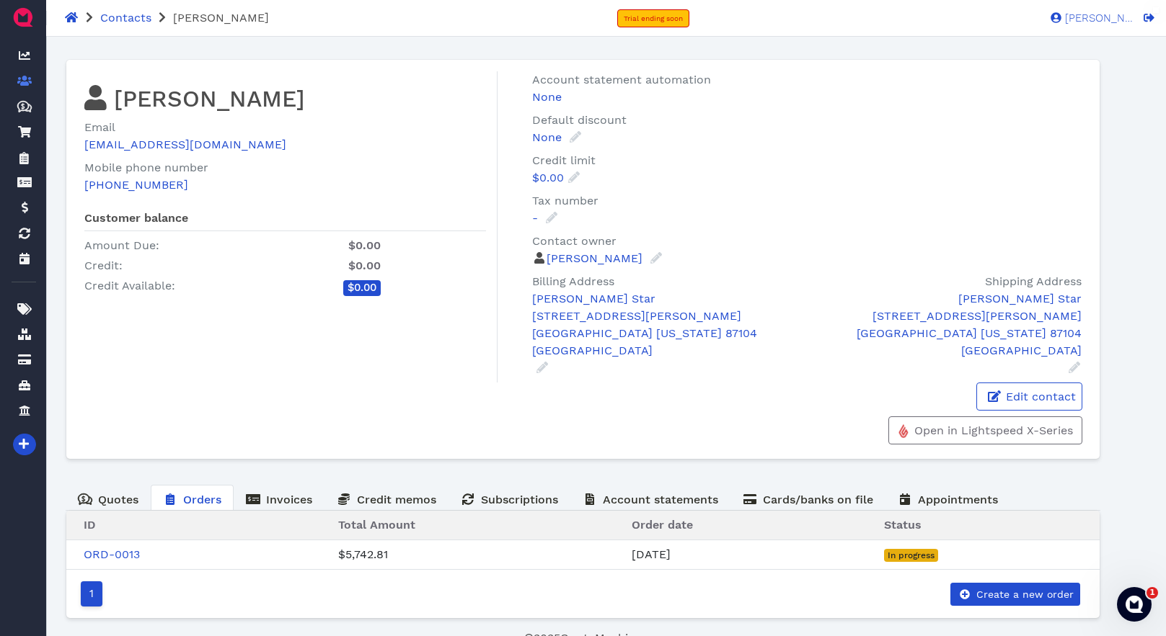
scroll to position [12, 0]
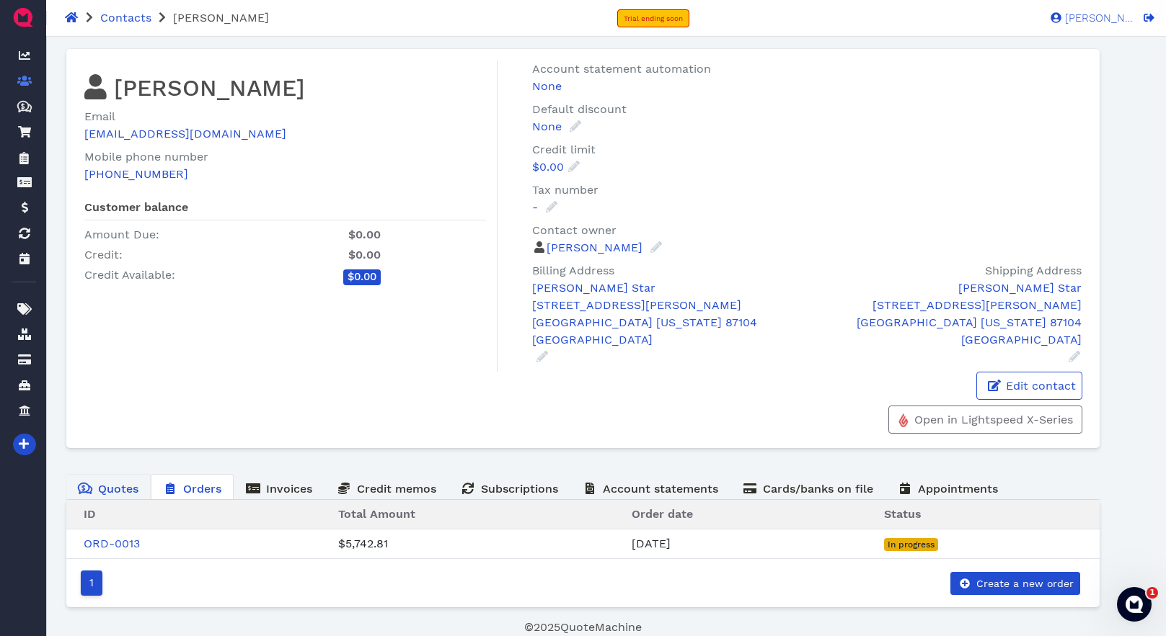
click at [105, 486] on span "Quotes" at bounding box center [118, 489] width 40 height 14
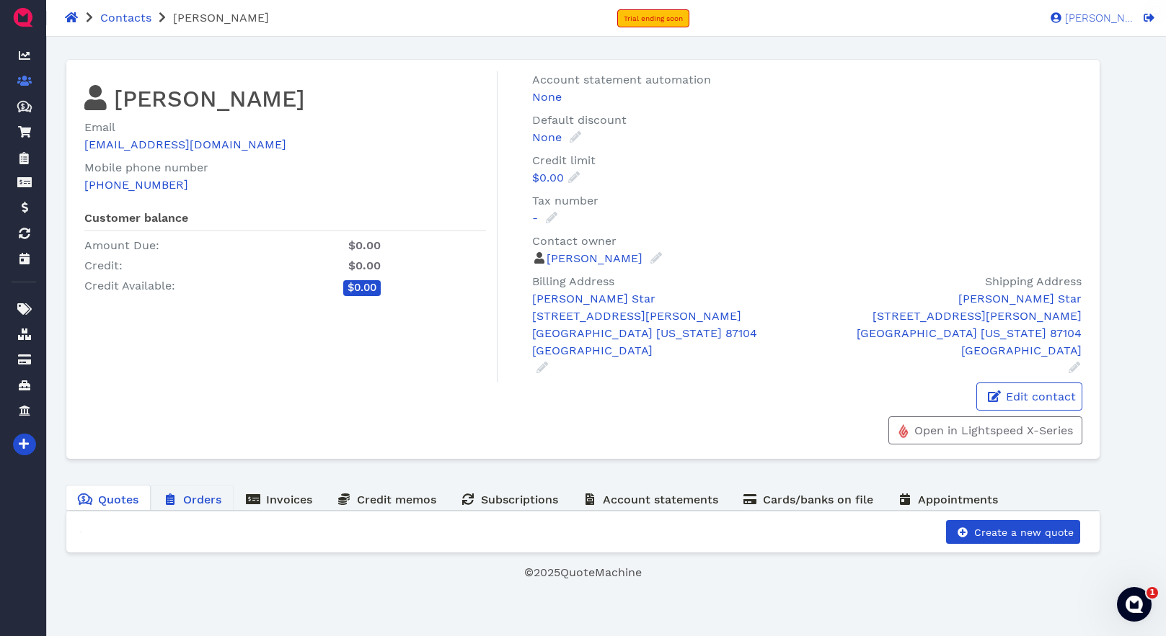
drag, startPoint x: 186, startPoint y: 486, endPoint x: 194, endPoint y: 502, distance: 18.4
click at [186, 487] on link "Orders" at bounding box center [192, 499] width 83 height 28
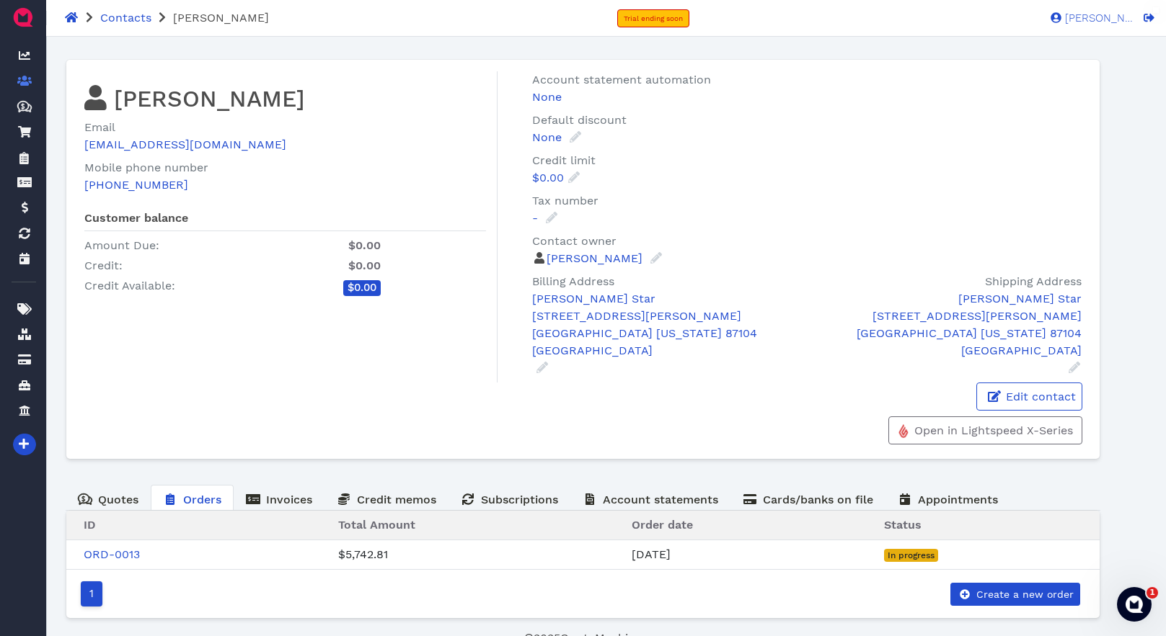
click at [121, 556] on link "ORD-0013" at bounding box center [112, 555] width 56 height 14
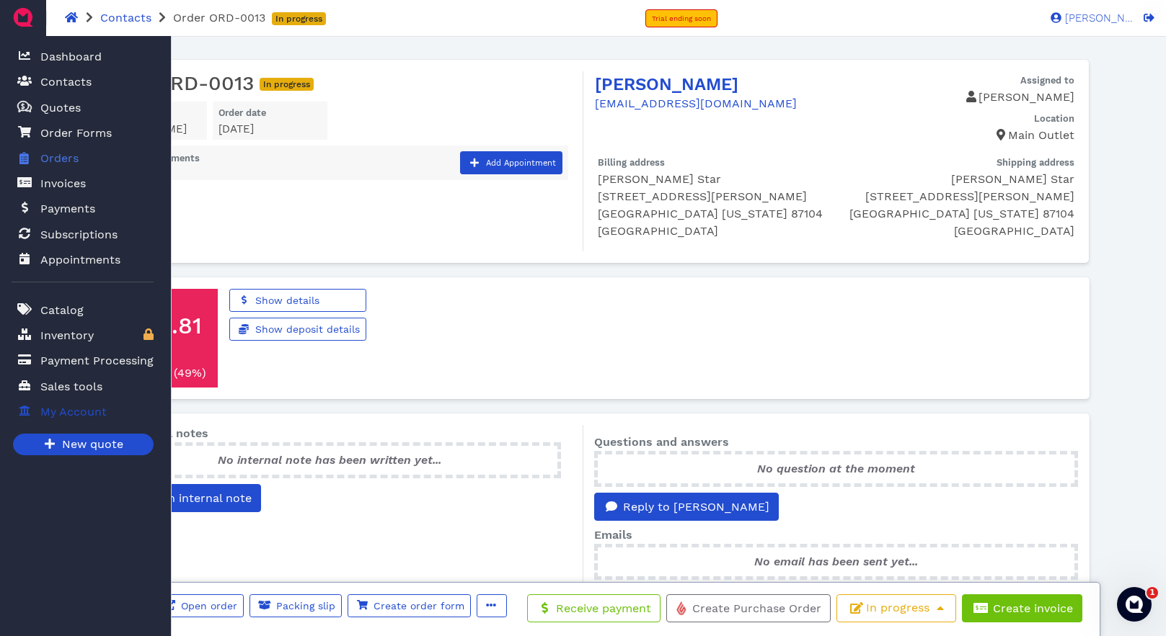
click at [56, 414] on span "My Account" at bounding box center [73, 412] width 66 height 17
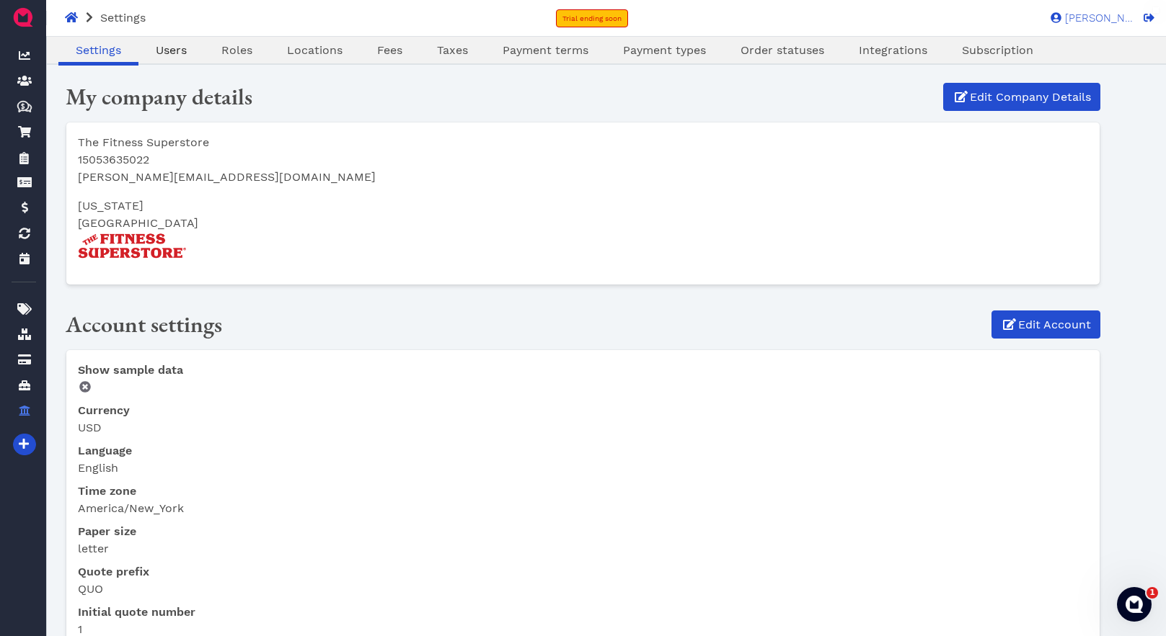
click at [174, 52] on span "Users" at bounding box center [171, 50] width 31 height 14
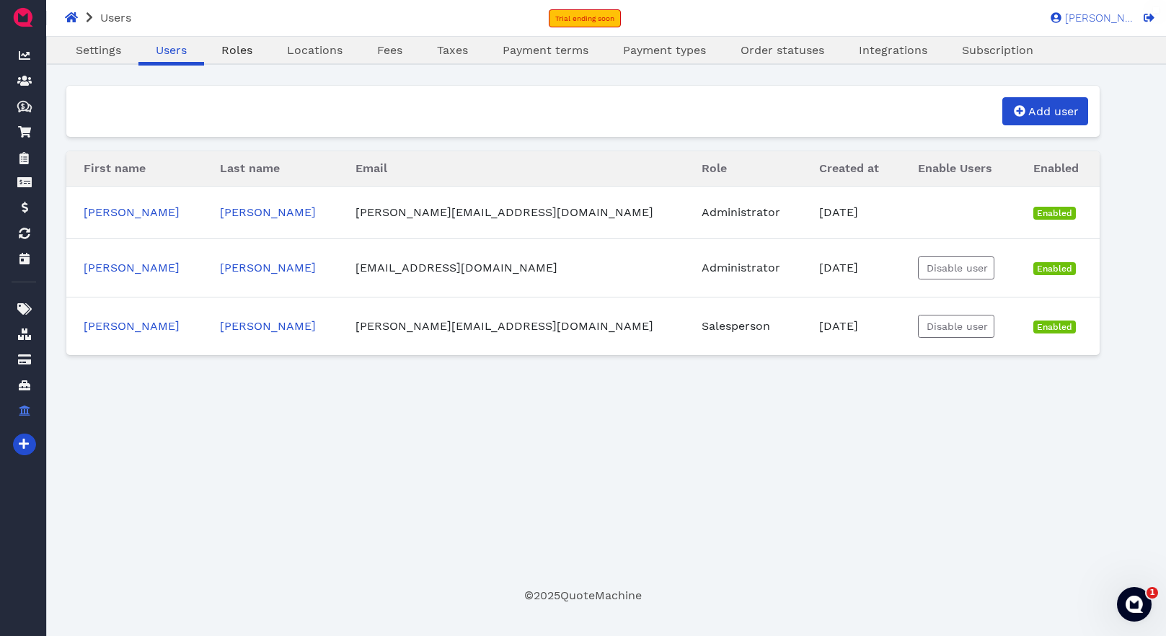
click at [239, 53] on span "Roles" at bounding box center [236, 50] width 31 height 14
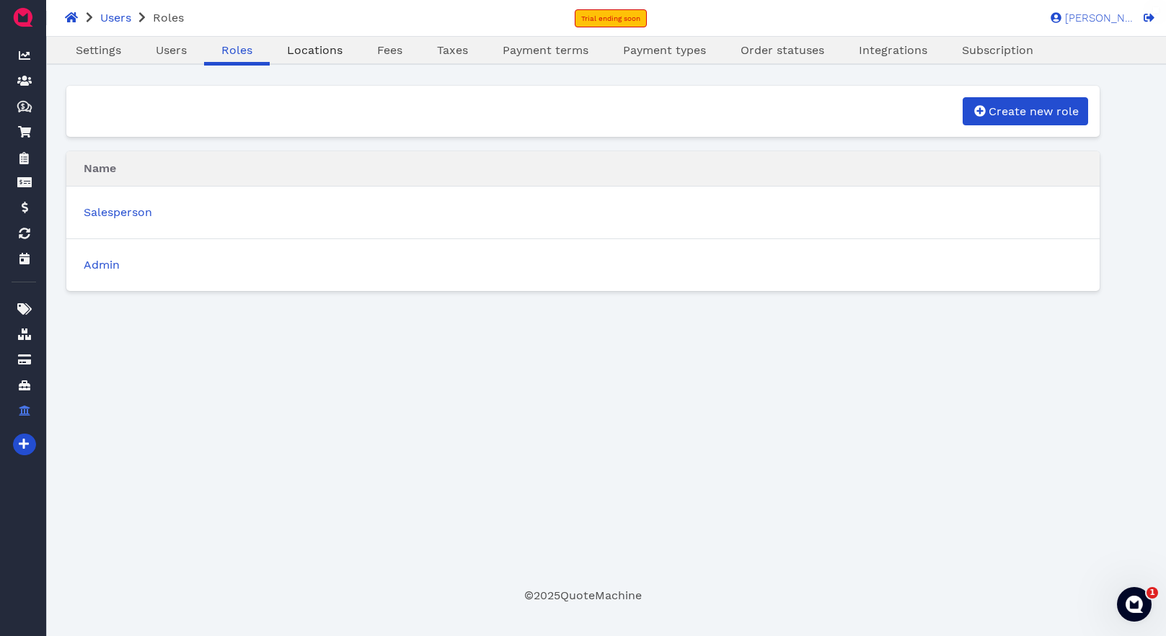
click at [343, 48] on link "Locations" at bounding box center [315, 50] width 90 height 17
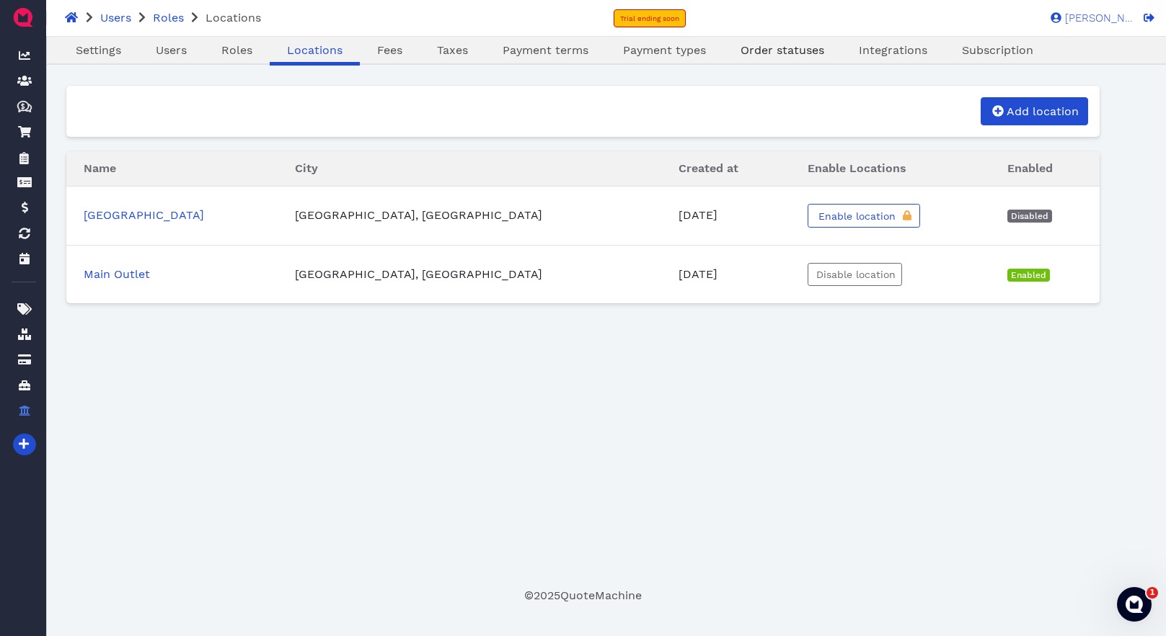
click at [774, 52] on span "Order statuses" at bounding box center [782, 50] width 84 height 14
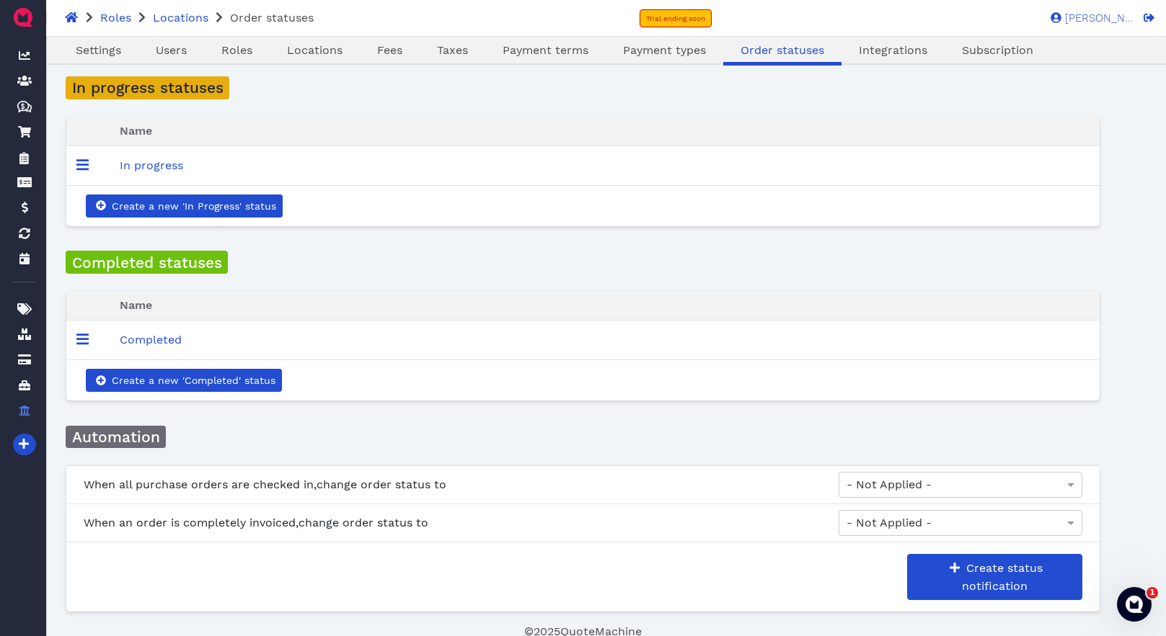
scroll to position [63, 0]
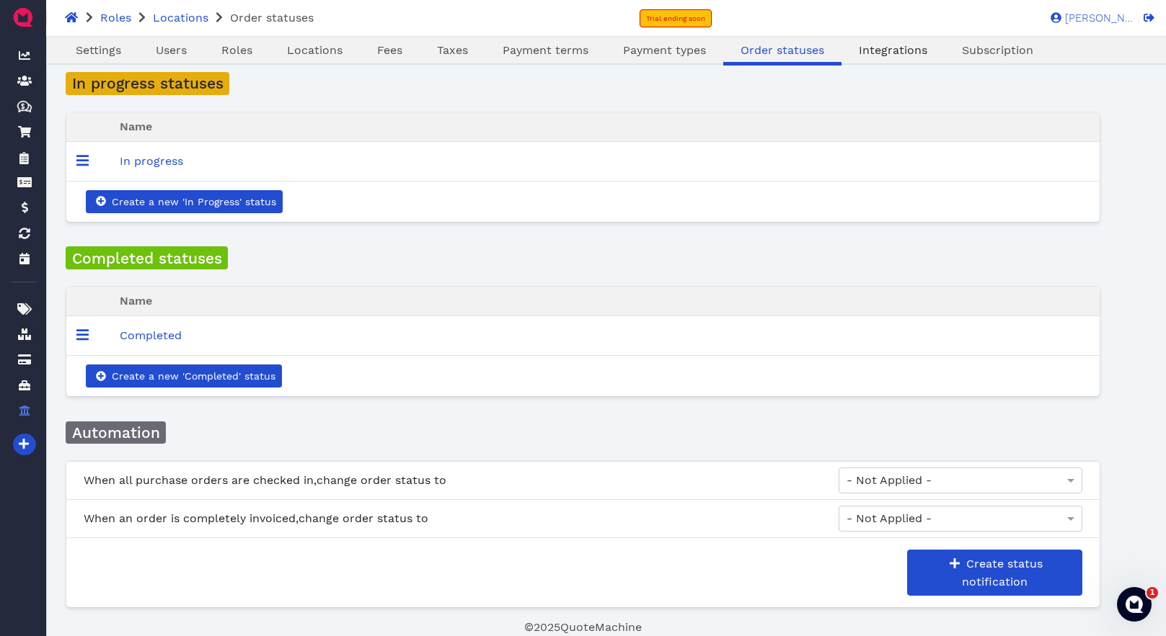
click at [892, 46] on span "Integrations" at bounding box center [892, 50] width 68 height 14
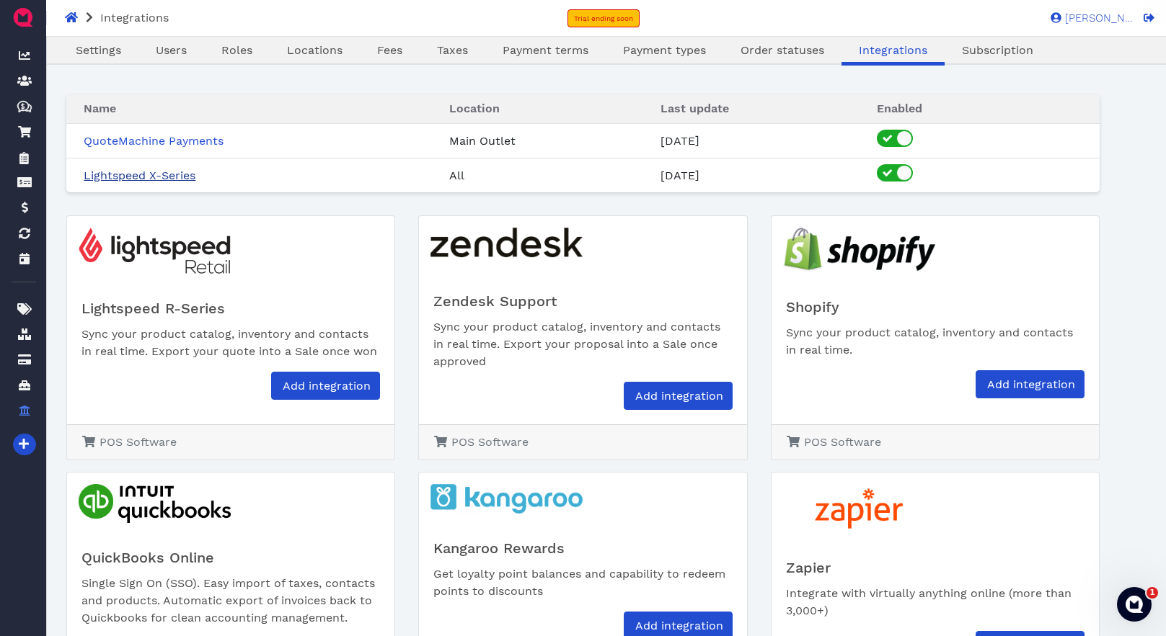
click at [146, 178] on link "Lightspeed X-Series" at bounding box center [140, 176] width 112 height 14
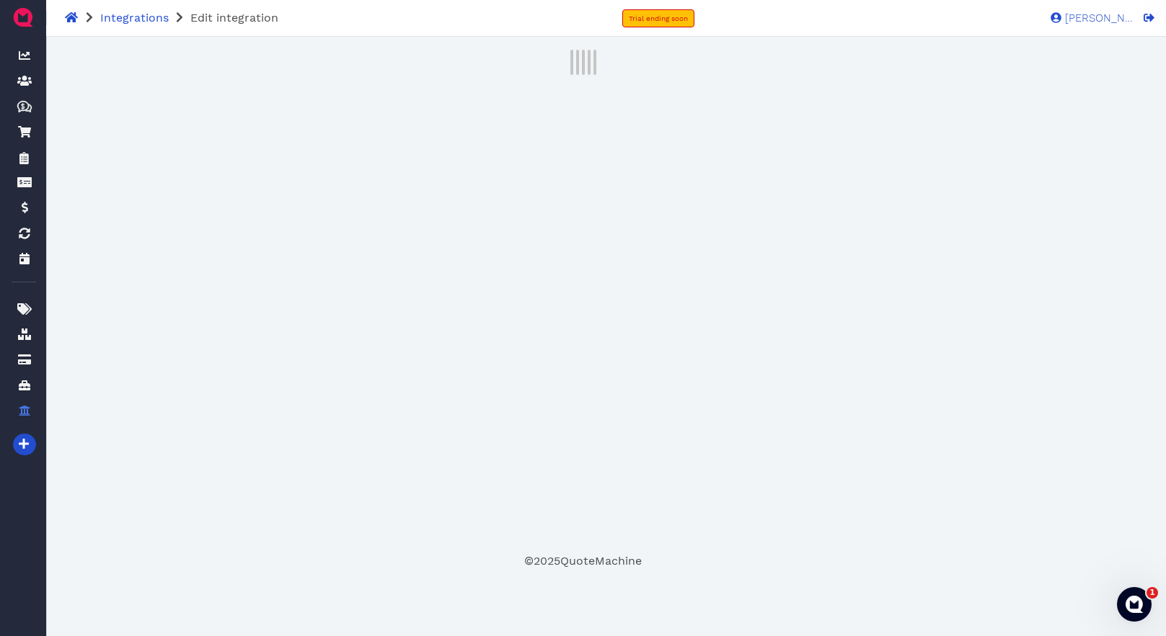
select select "8e7032da-7791-4a60-9147-19d156eccc14"
select select "2bb44e73-d52a-4ba9-9646-d929e3fa423e"
select select "171226a6-5c44-4fc7-968a-67b4a0c904d4"
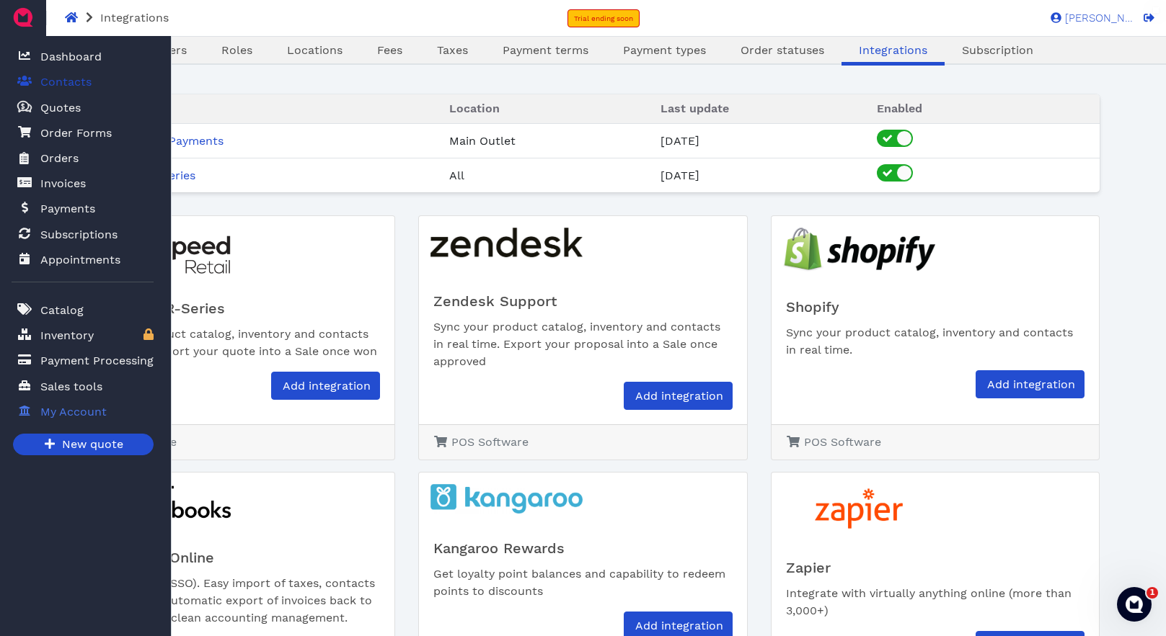
click at [76, 84] on span "Contacts" at bounding box center [65, 82] width 51 height 17
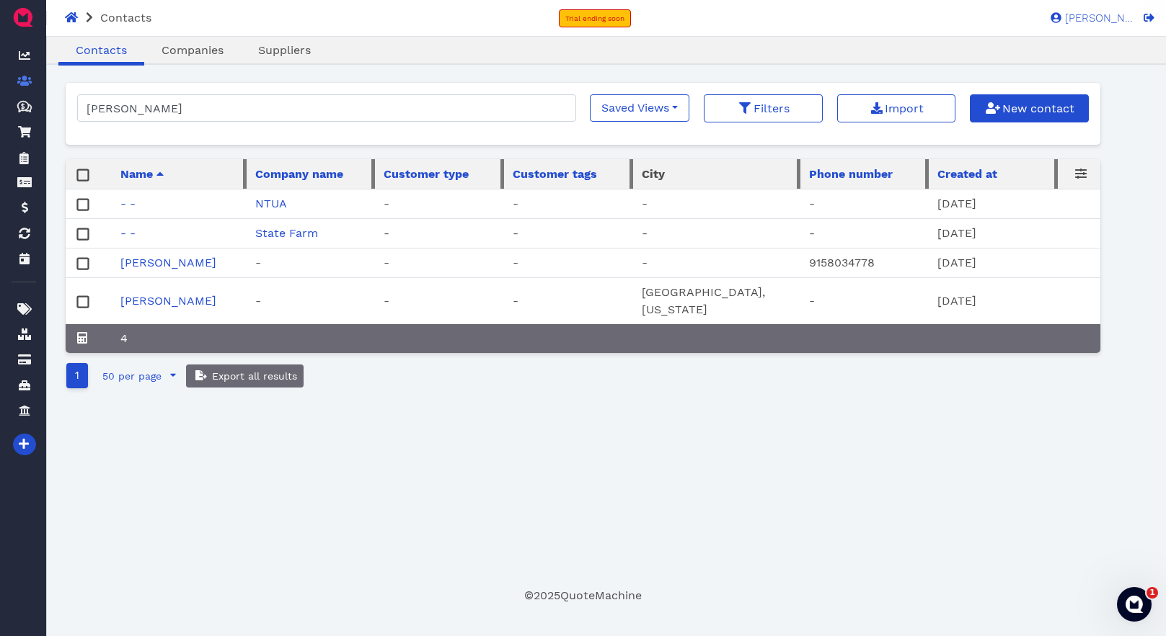
click at [174, 300] on link "Marlene Star" at bounding box center [168, 301] width 96 height 14
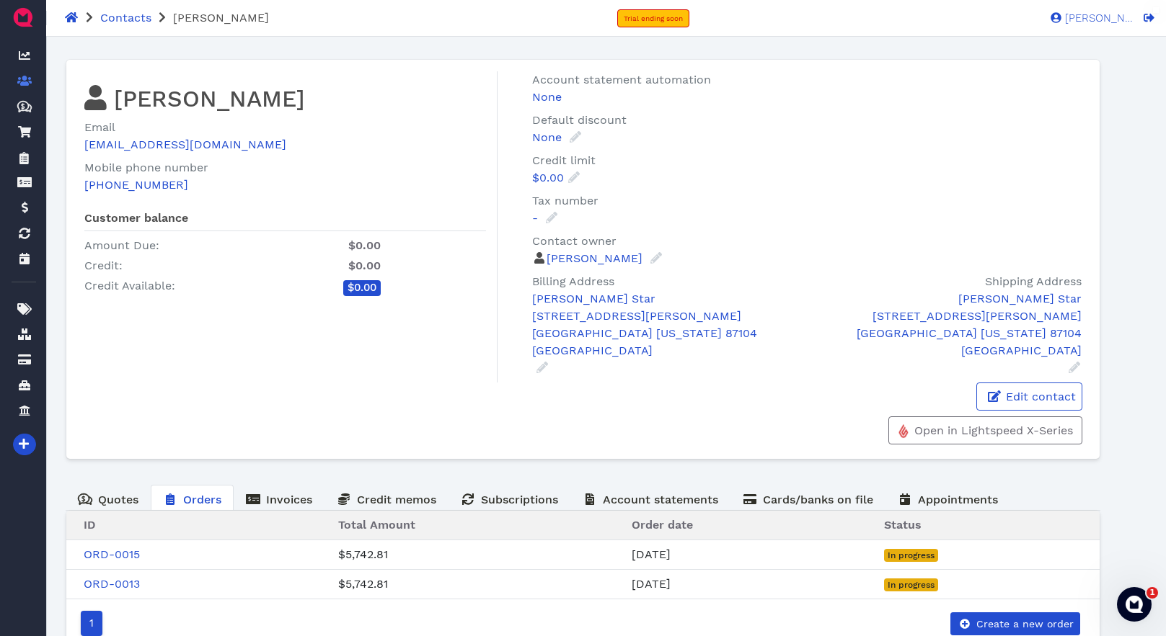
scroll to position [41, 0]
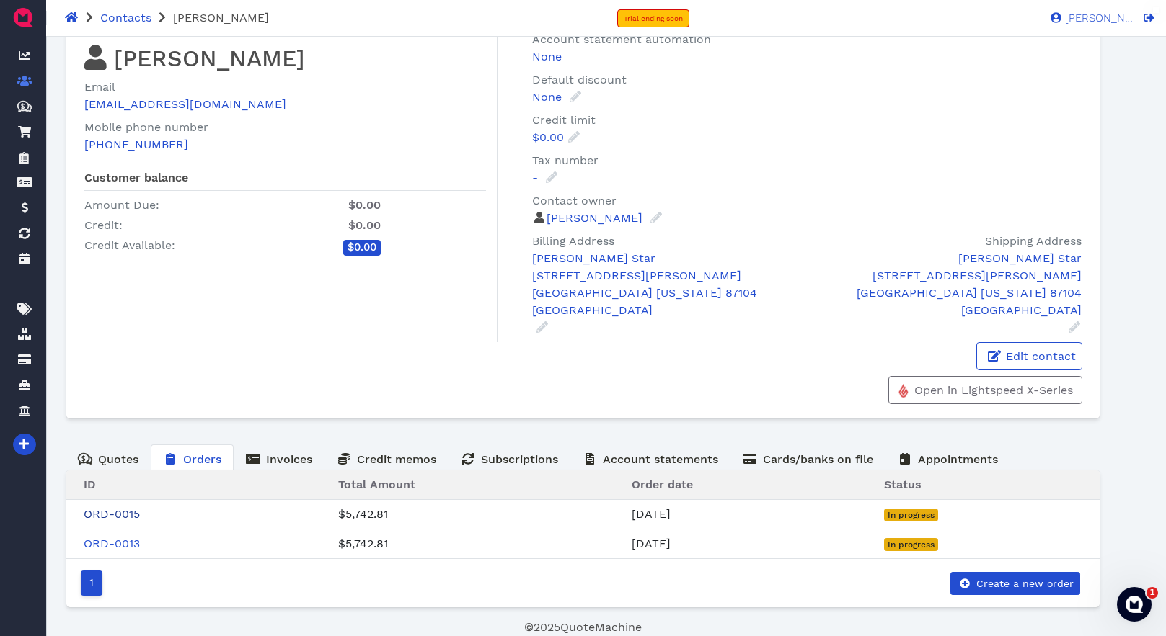
click at [126, 512] on link "ORD-0015" at bounding box center [112, 514] width 56 height 14
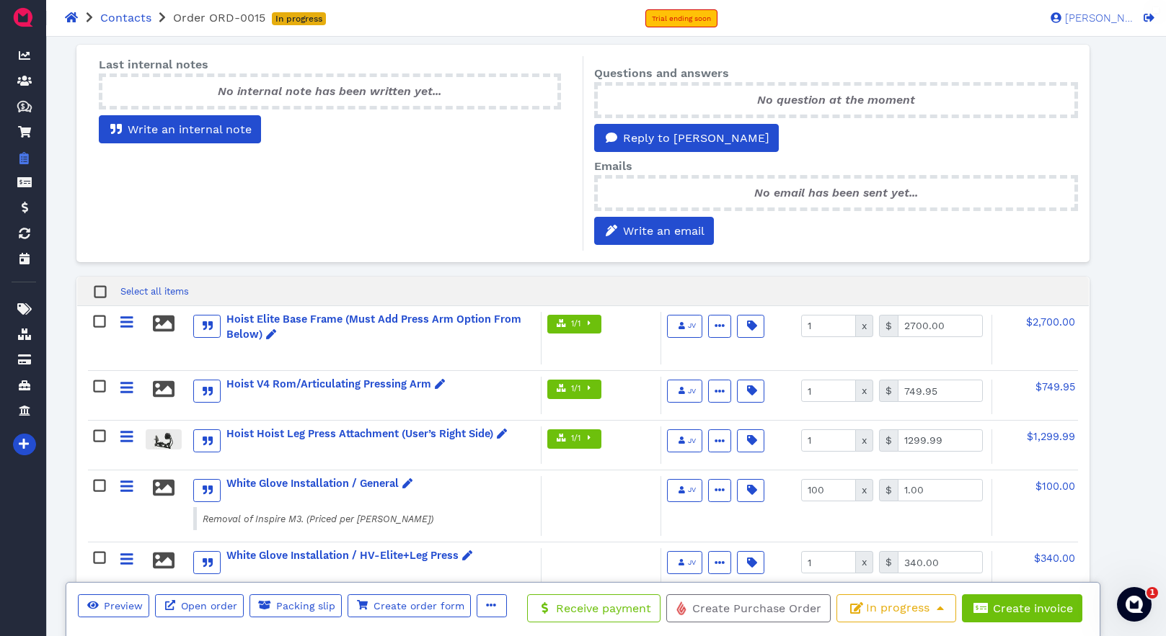
scroll to position [366, 0]
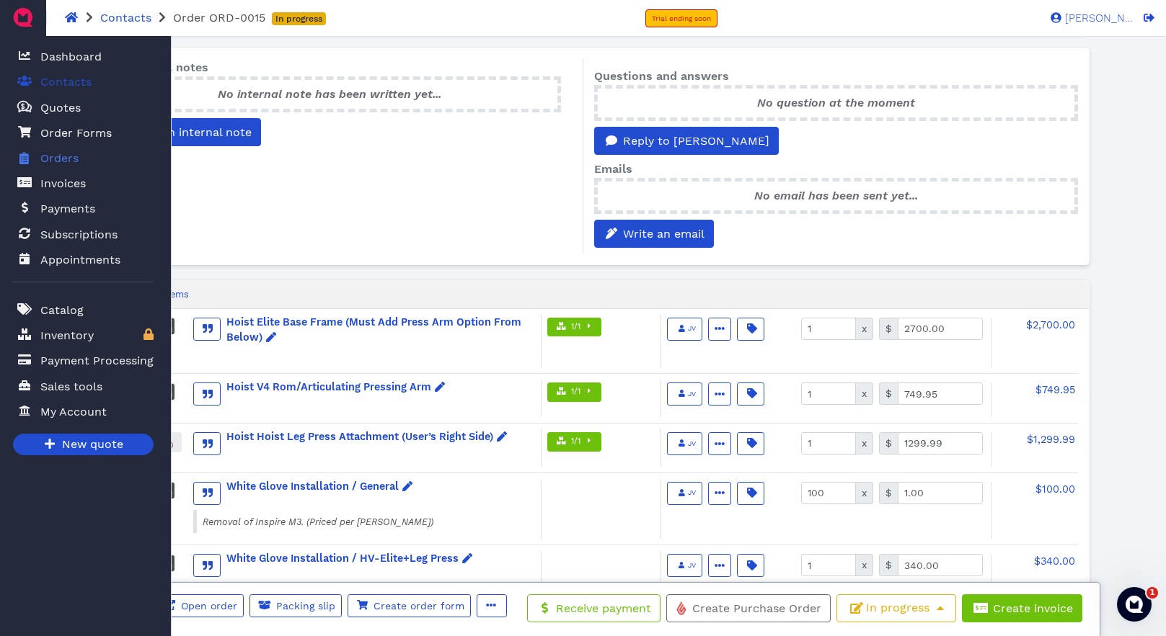
click at [72, 82] on span "Contacts" at bounding box center [65, 82] width 51 height 17
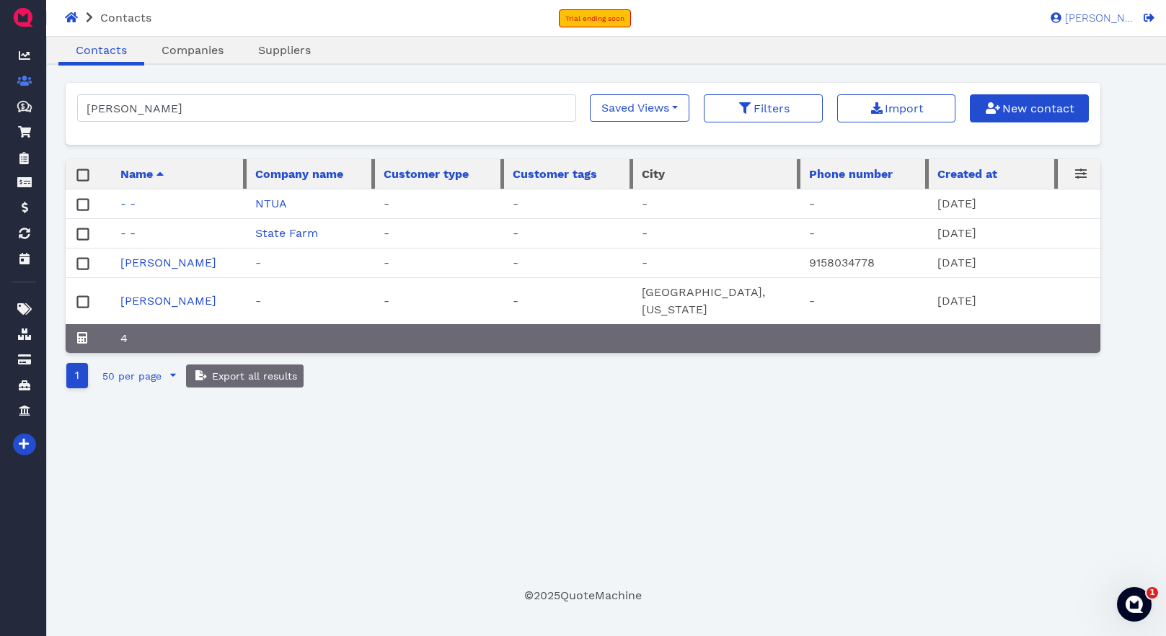
drag, startPoint x: 171, startPoint y: 301, endPoint x: 221, endPoint y: 309, distance: 51.1
click at [171, 301] on link "Marlene Star" at bounding box center [168, 301] width 96 height 14
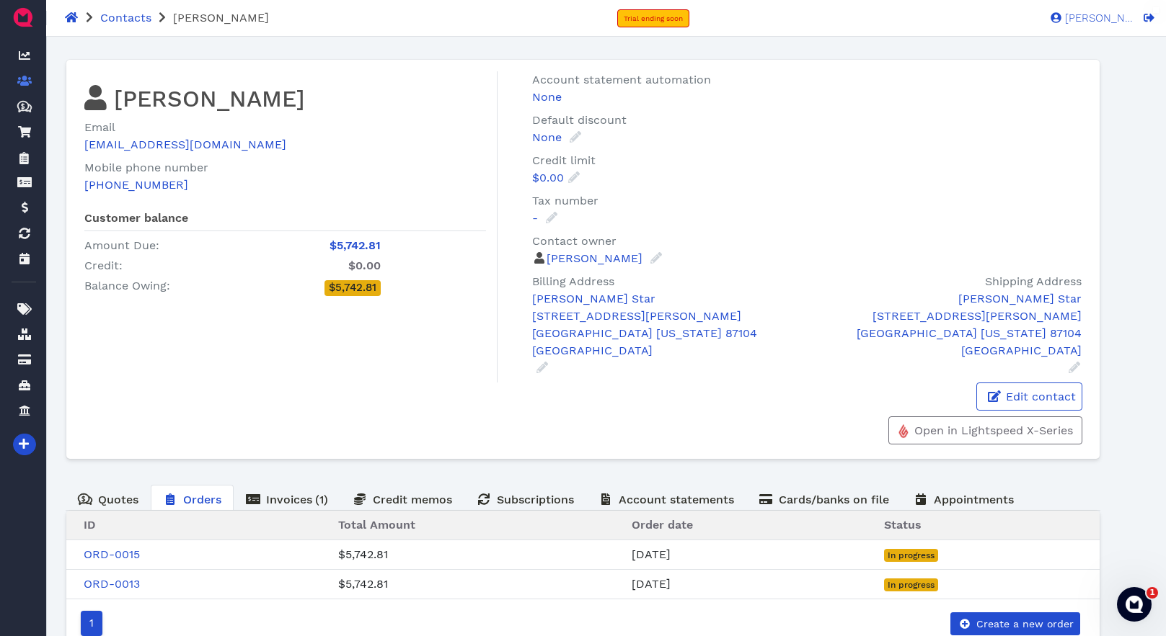
scroll to position [41, 0]
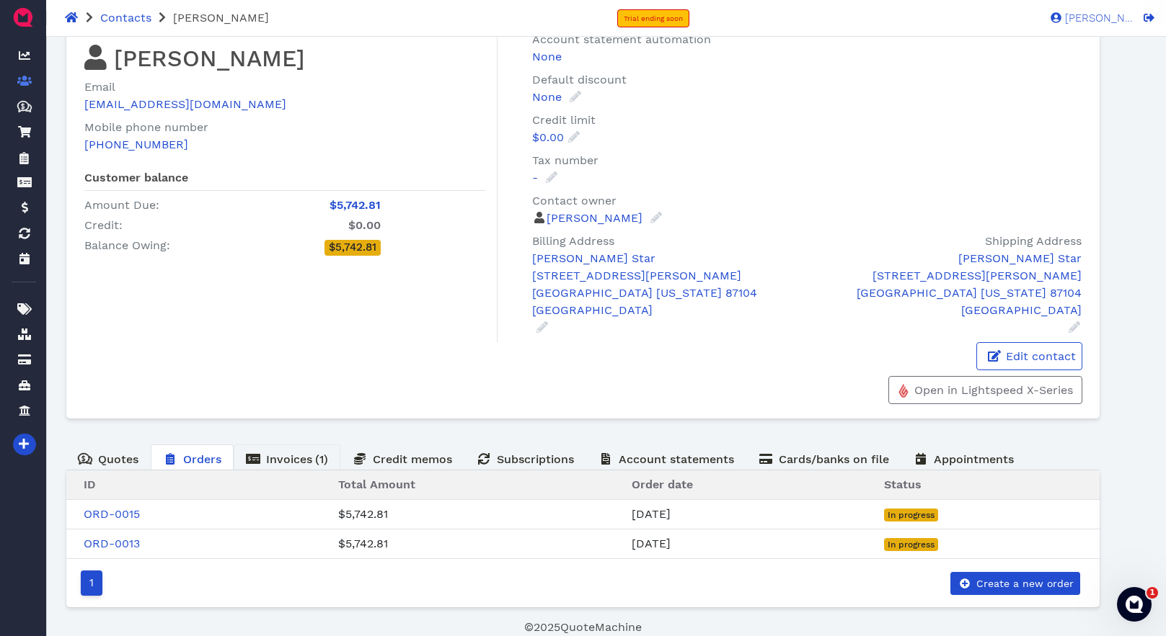
drag, startPoint x: 299, startPoint y: 461, endPoint x: 319, endPoint y: 470, distance: 21.6
click at [299, 461] on span "Invoices" at bounding box center [289, 460] width 46 height 14
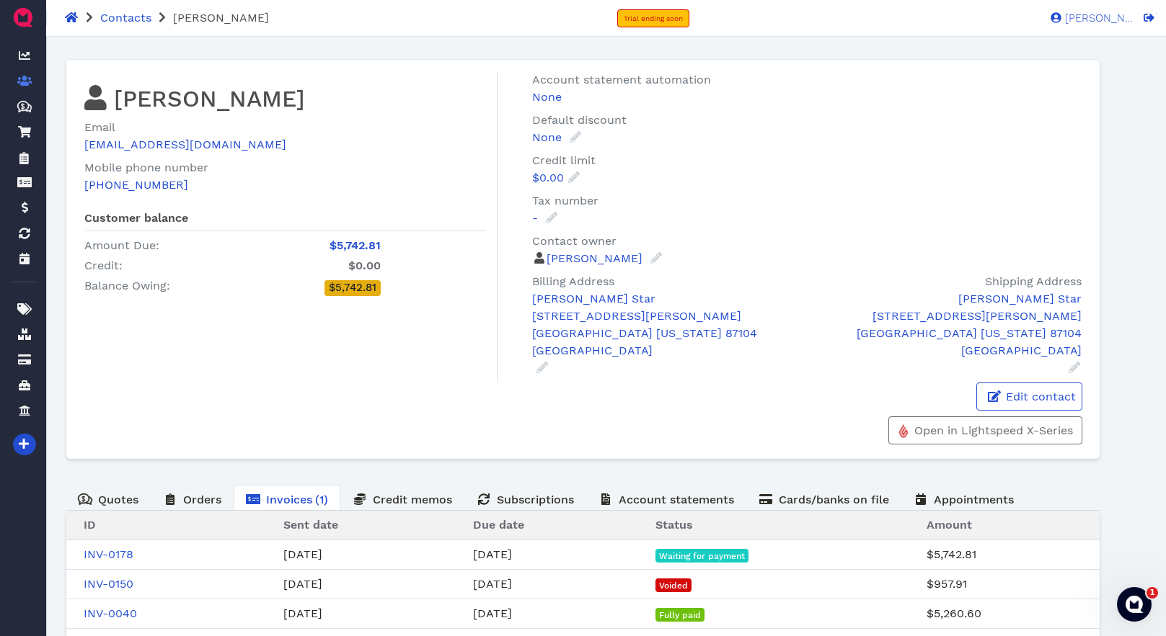
scroll to position [71, 0]
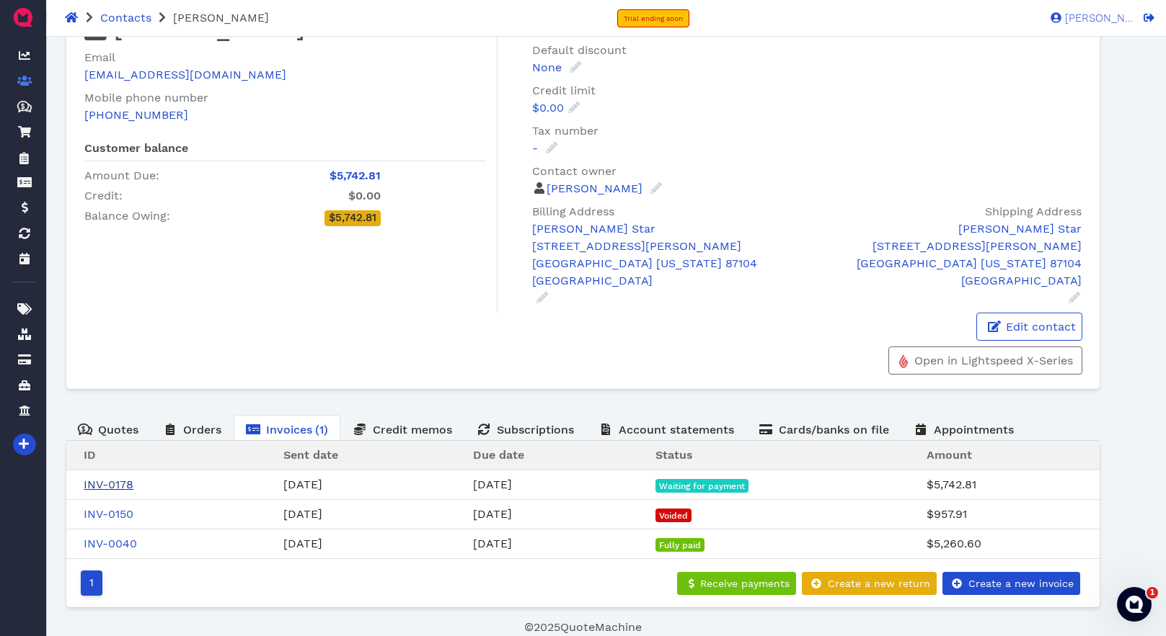
click at [120, 483] on link "INV-0178" at bounding box center [109, 485] width 50 height 14
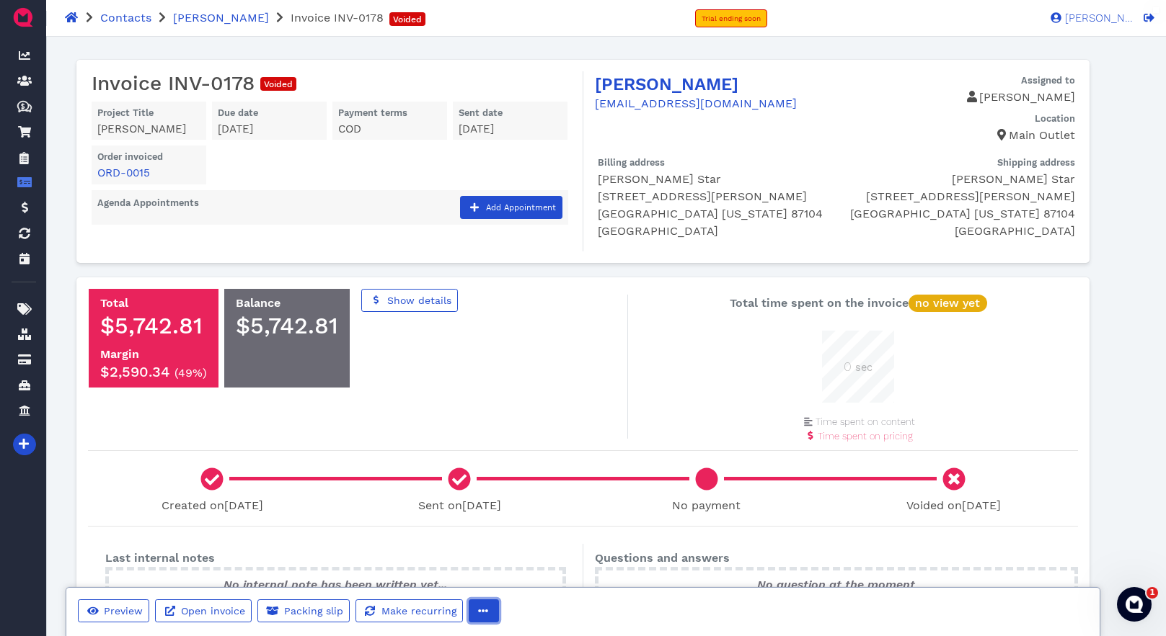
click at [479, 612] on icon "button" at bounding box center [484, 611] width 10 height 3
click at [522, 580] on span "Delete" at bounding box center [518, 581] width 37 height 14
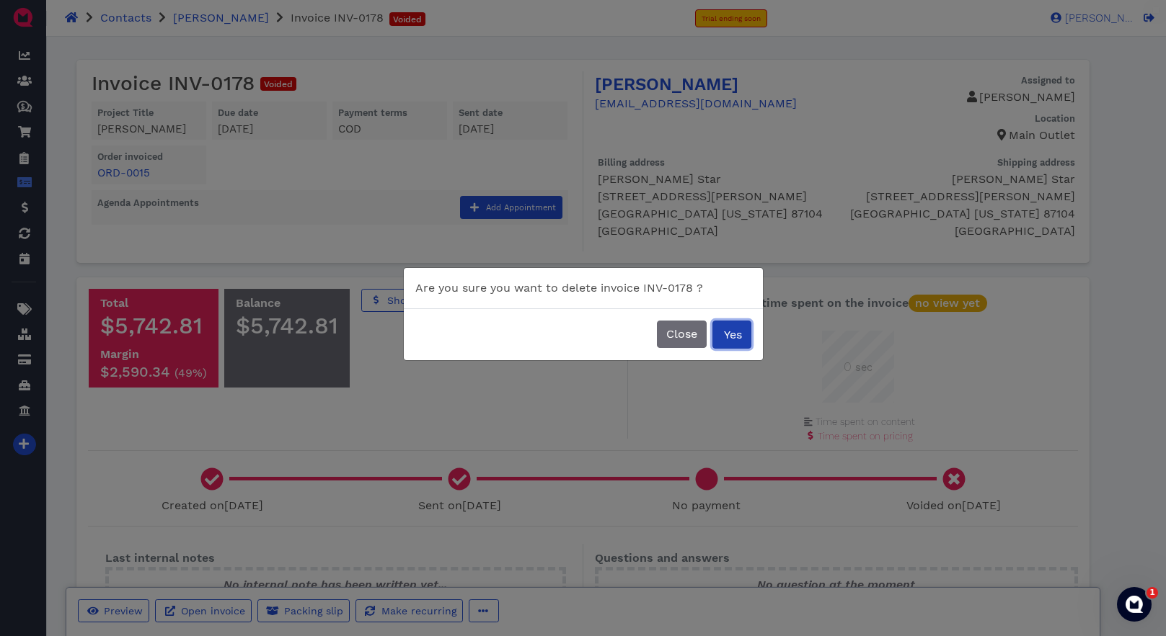
click at [735, 337] on span "Yes" at bounding box center [732, 335] width 20 height 14
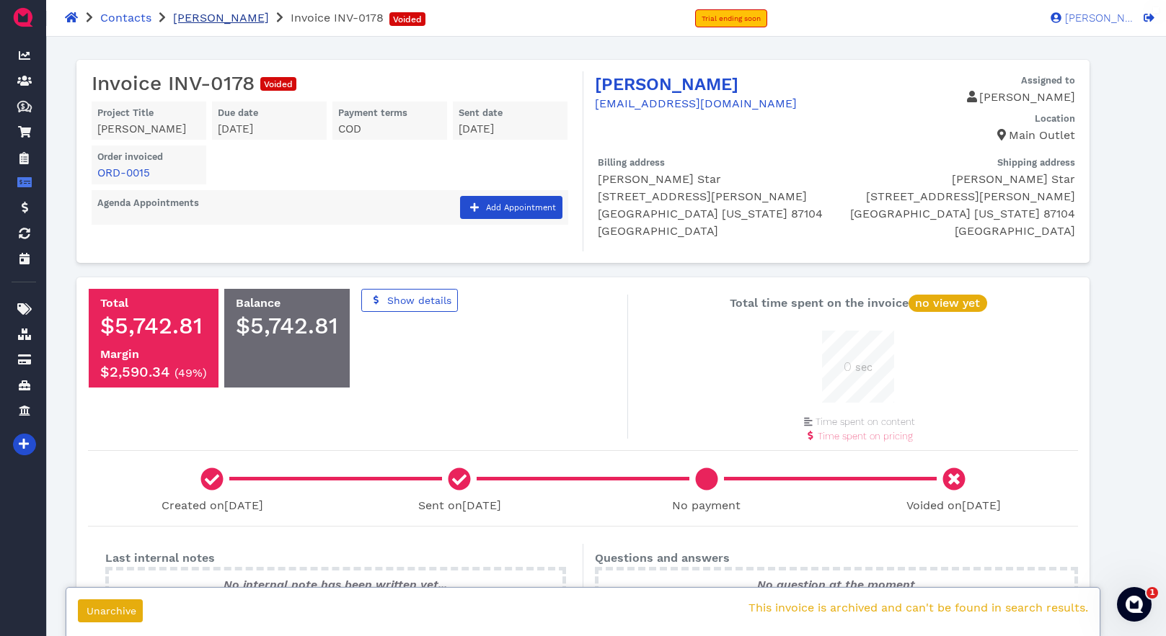
click at [213, 17] on span "Marlene Star" at bounding box center [221, 18] width 96 height 14
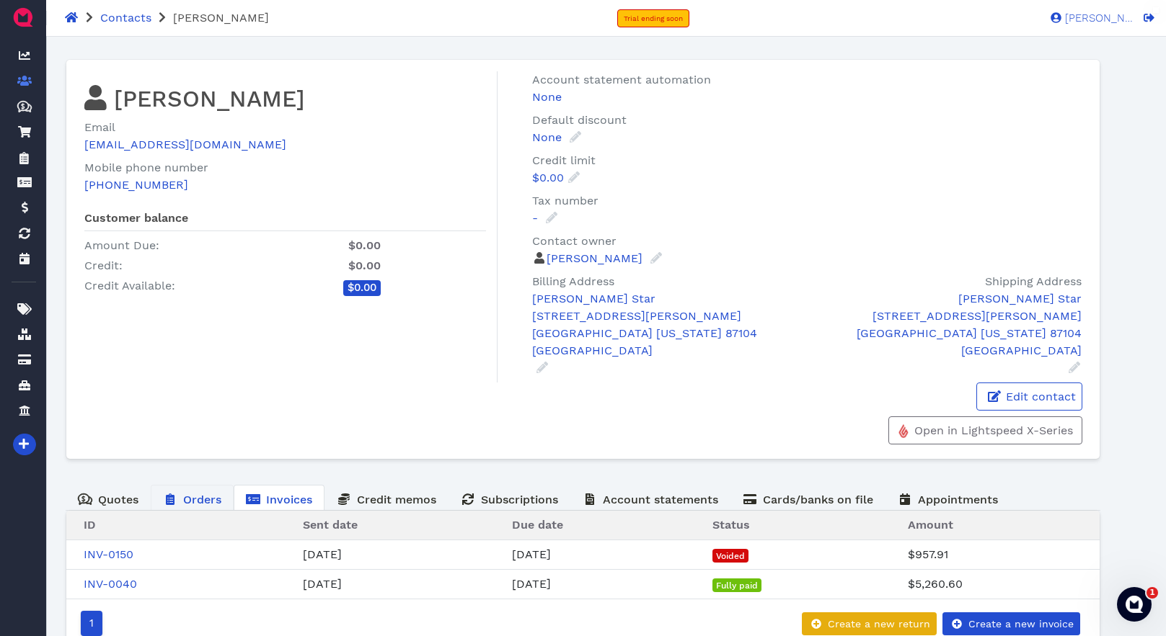
click at [200, 497] on span "Orders" at bounding box center [202, 500] width 38 height 14
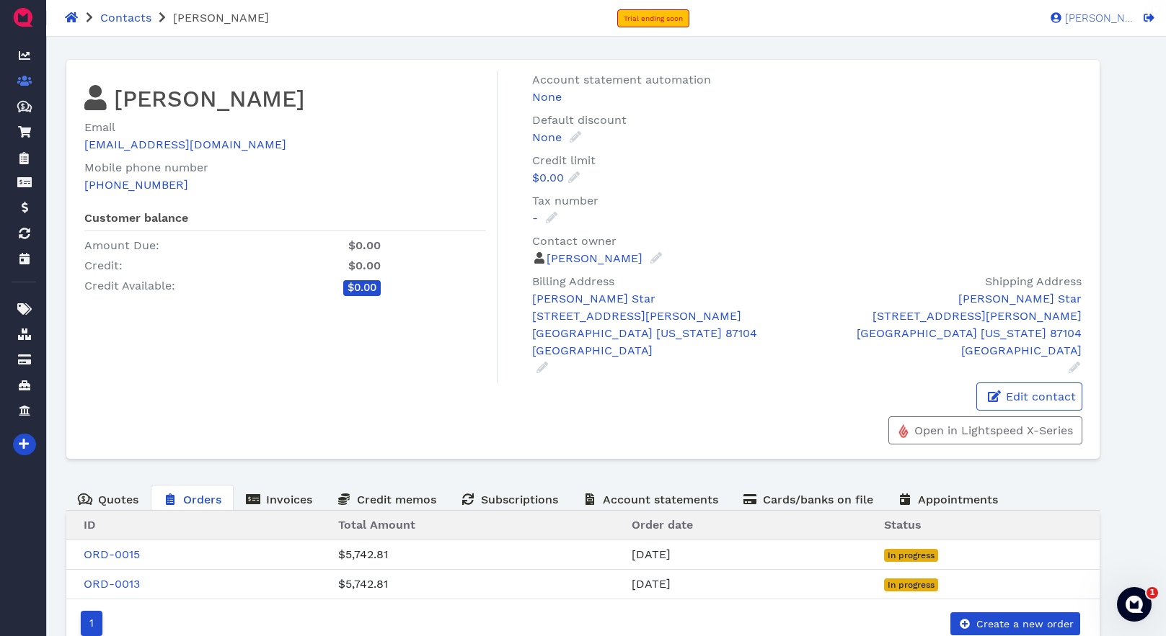
scroll to position [41, 0]
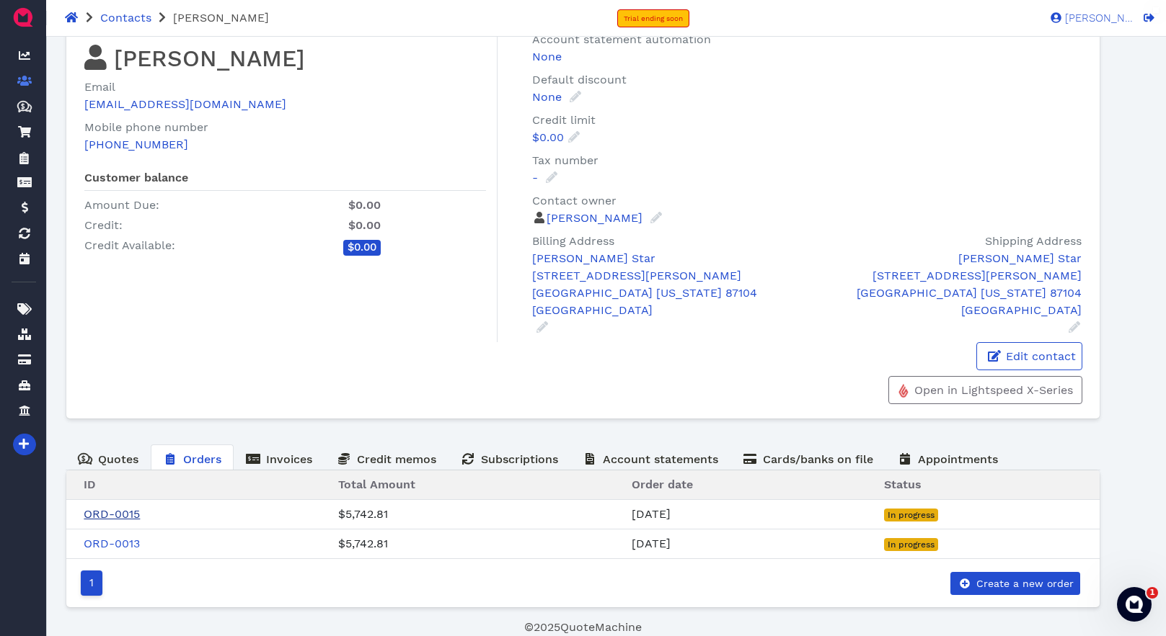
click at [123, 512] on link "ORD-0015" at bounding box center [112, 514] width 56 height 14
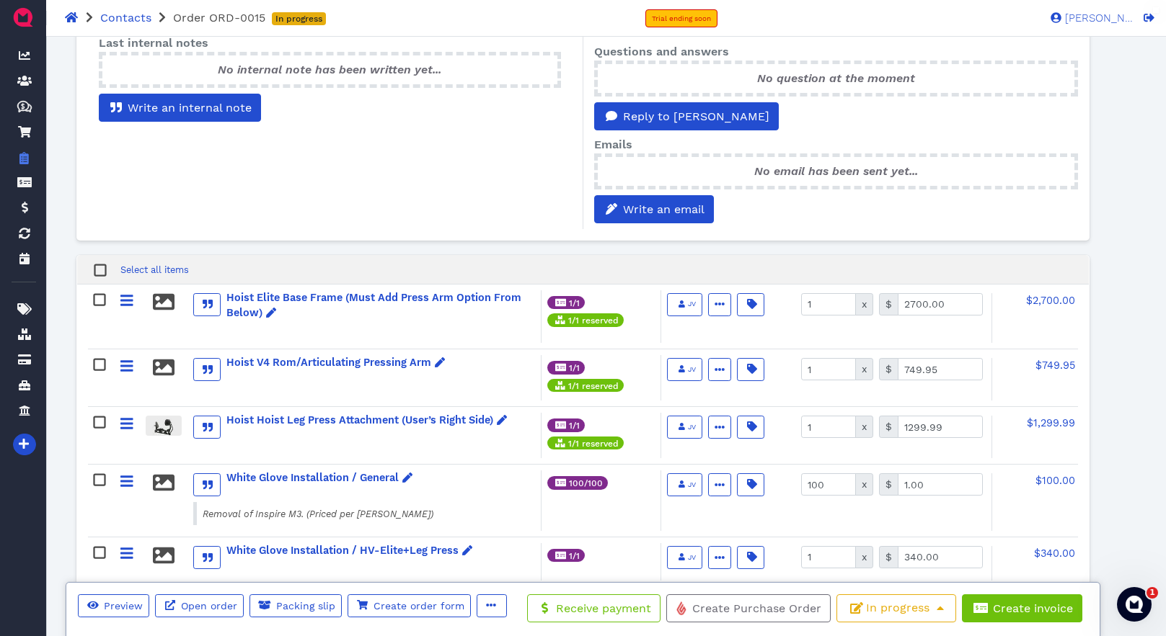
scroll to position [425, 0]
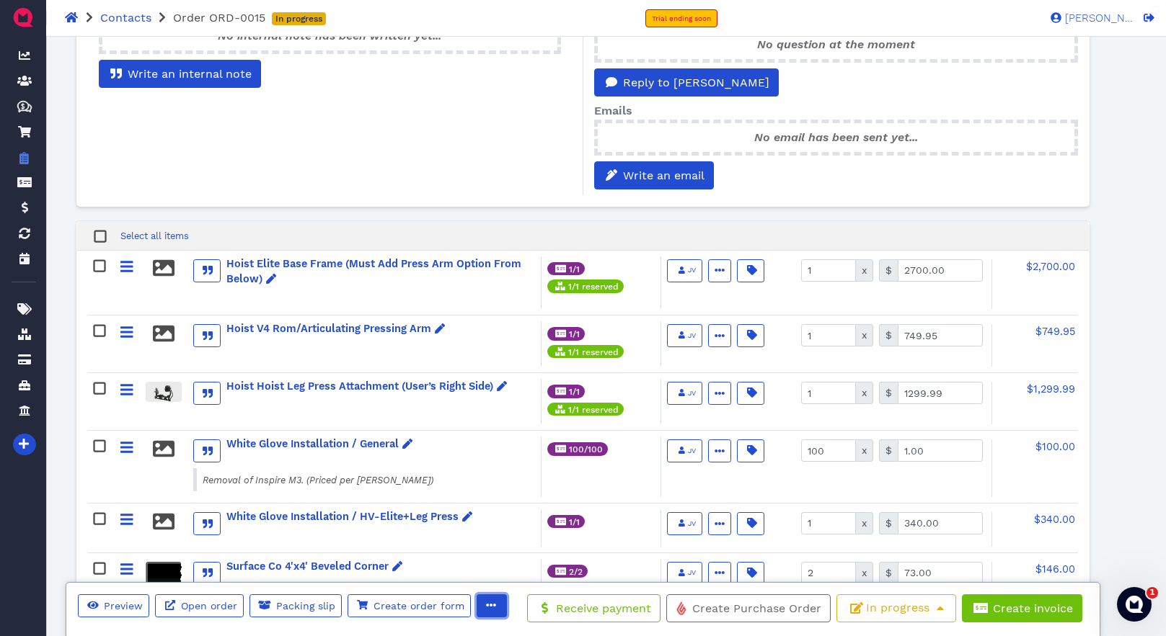
click at [487, 607] on icon "button" at bounding box center [491, 605] width 10 height 10
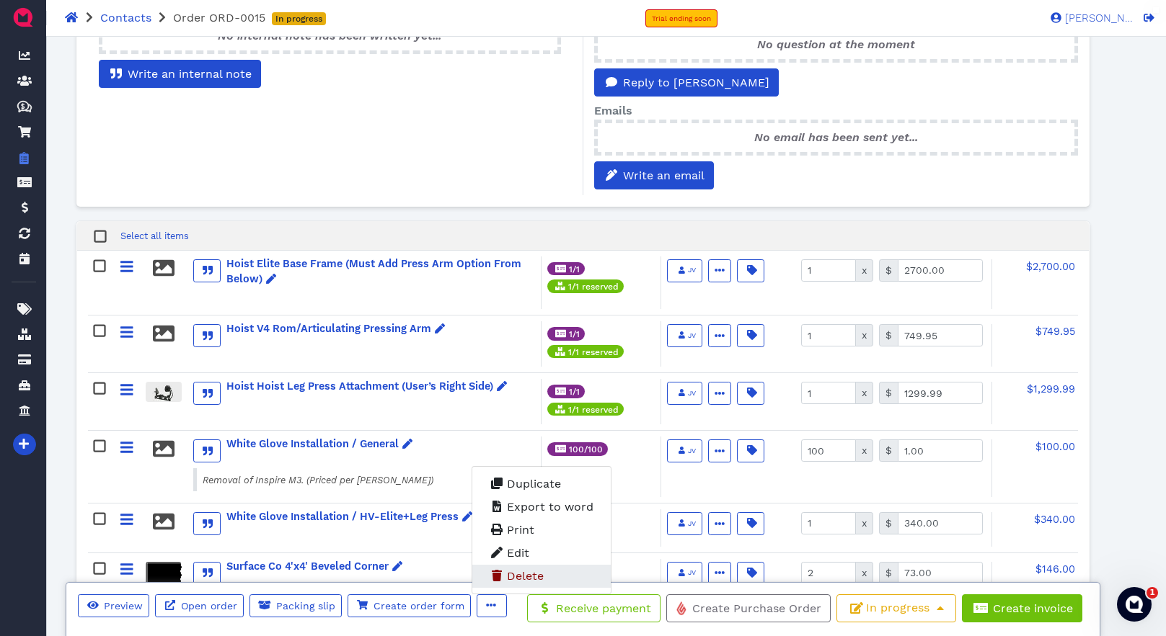
click at [529, 579] on span "Delete" at bounding box center [525, 576] width 37 height 14
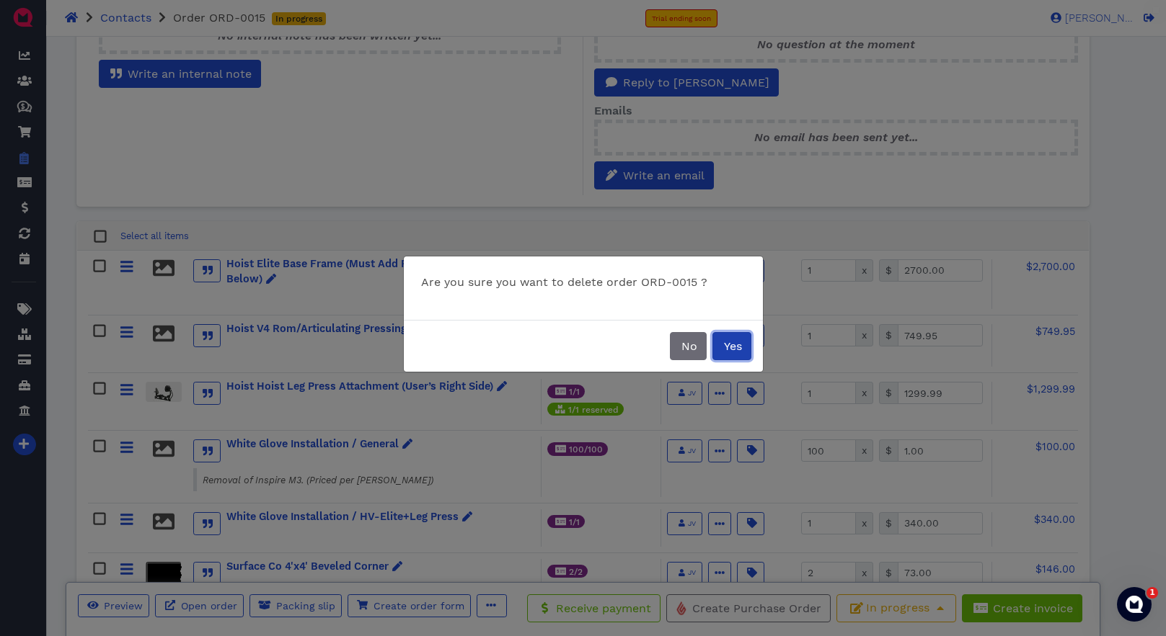
click at [733, 347] on span "Yes" at bounding box center [732, 346] width 20 height 14
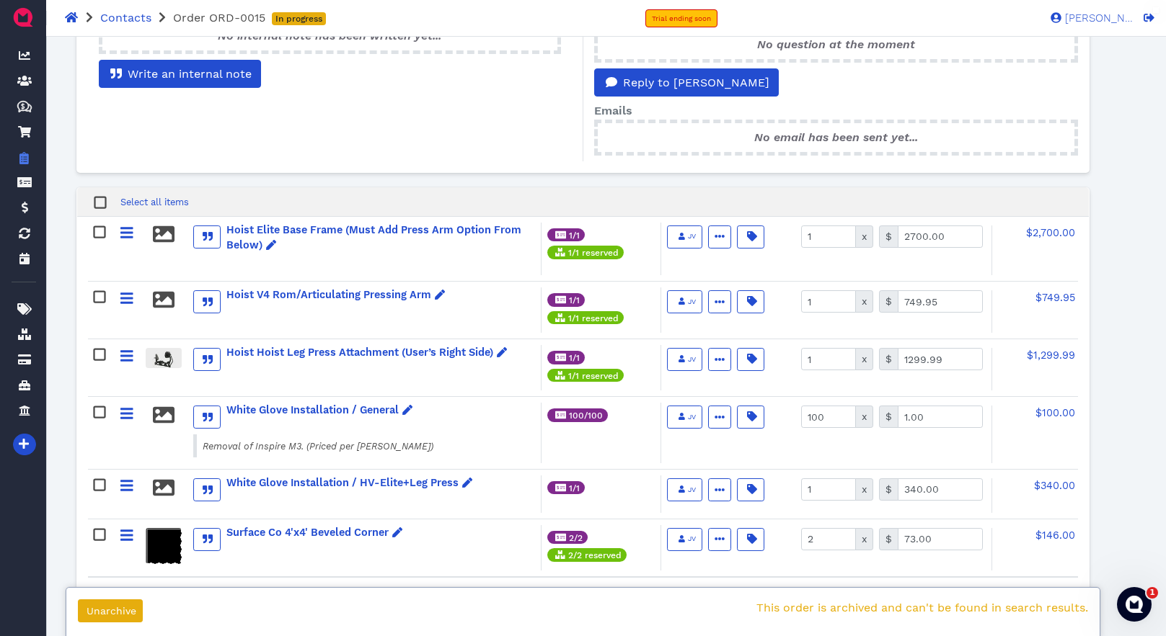
drag, startPoint x: 137, startPoint y: 18, endPoint x: 167, endPoint y: 71, distance: 61.0
click at [137, 18] on span "Contacts" at bounding box center [125, 18] width 51 height 14
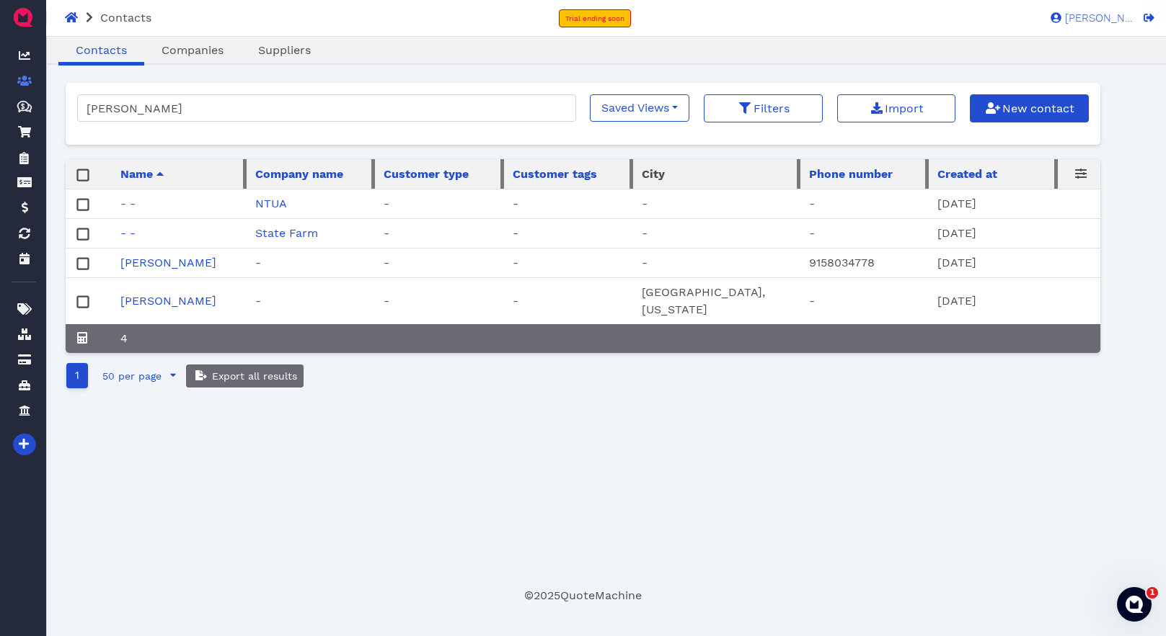
click at [162, 304] on link "Marlene Star" at bounding box center [168, 301] width 96 height 14
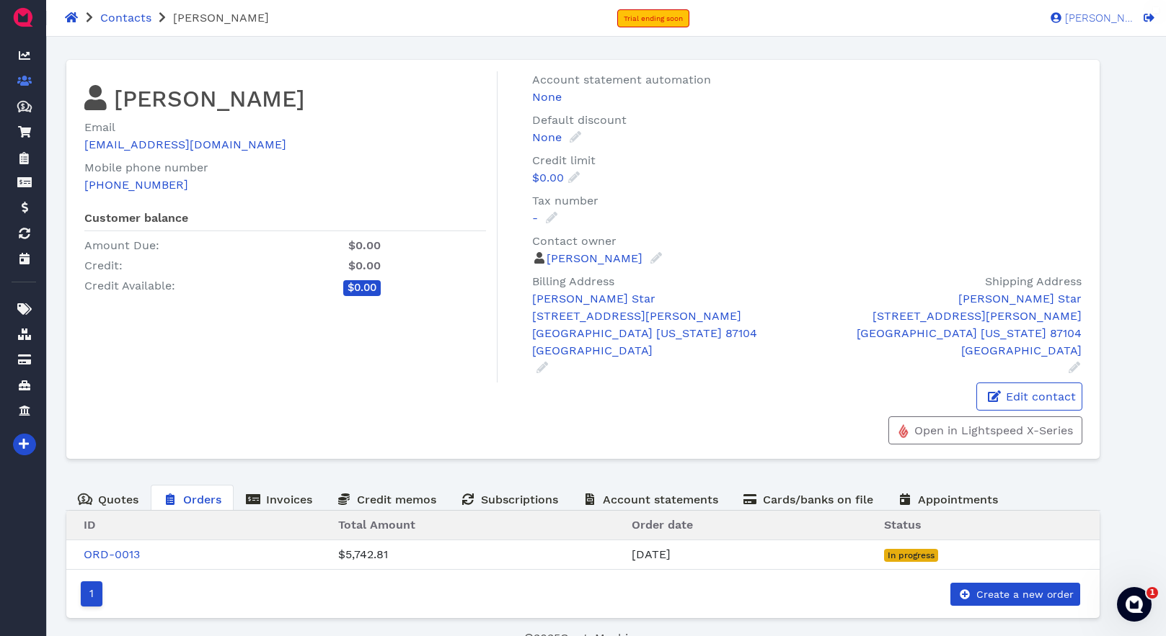
drag, startPoint x: 117, startPoint y: 558, endPoint x: 168, endPoint y: 557, distance: 51.2
click at [117, 558] on link "ORD-0013" at bounding box center [112, 555] width 56 height 14
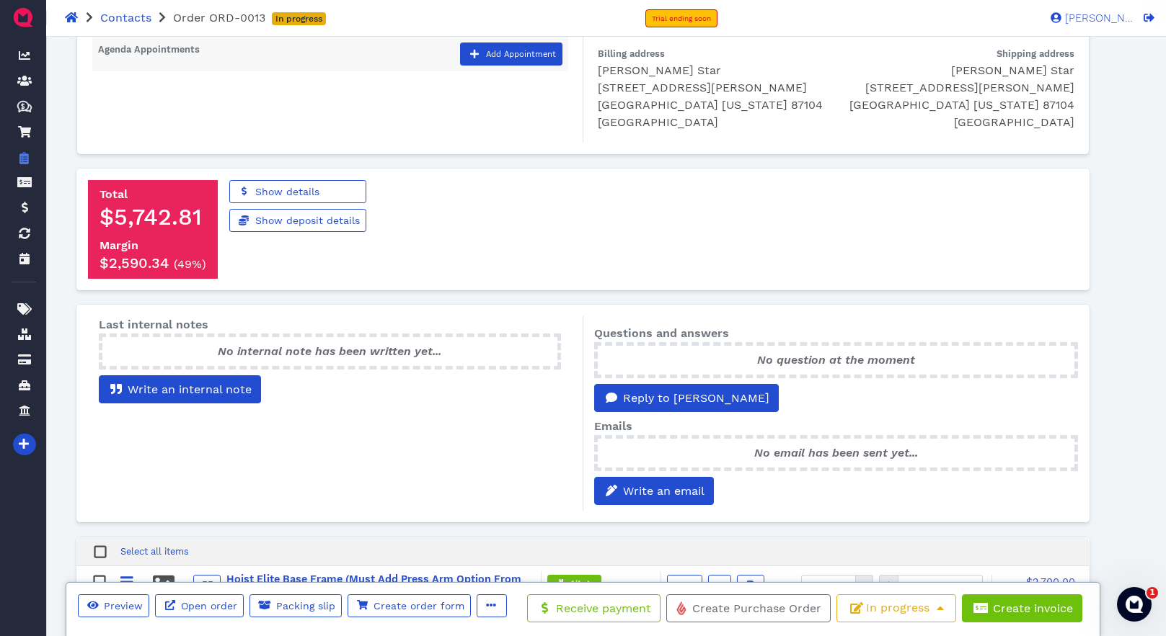
scroll to position [232, 0]
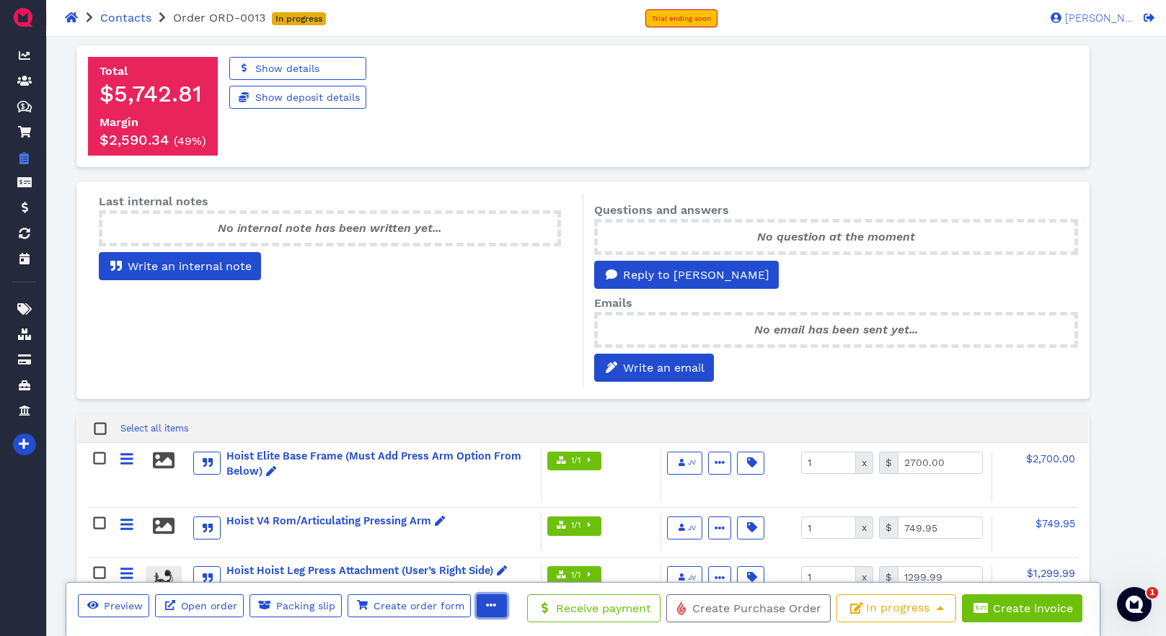
click at [487, 608] on icon "button" at bounding box center [491, 605] width 10 height 10
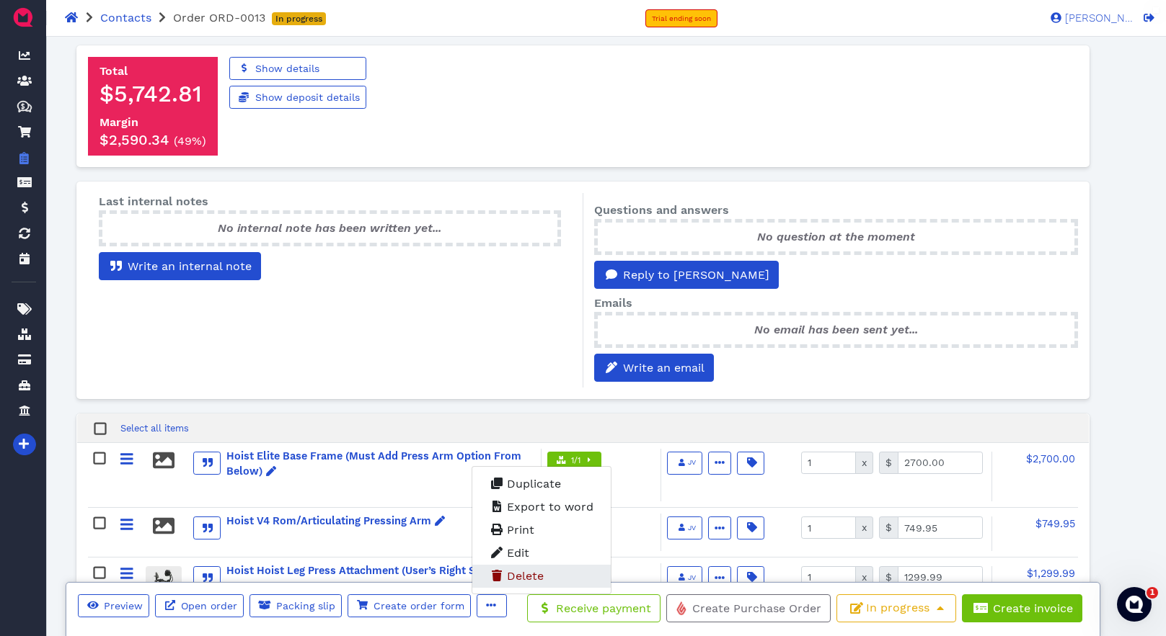
click at [530, 579] on span "Delete" at bounding box center [525, 576] width 37 height 14
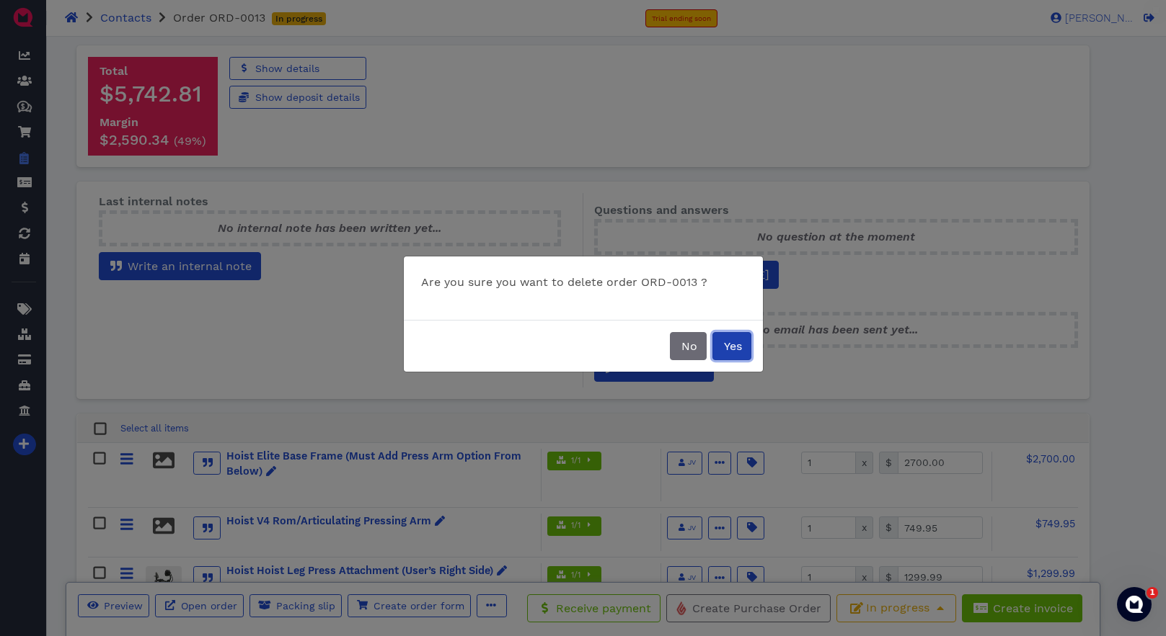
click at [729, 344] on span "Yes" at bounding box center [732, 346] width 20 height 14
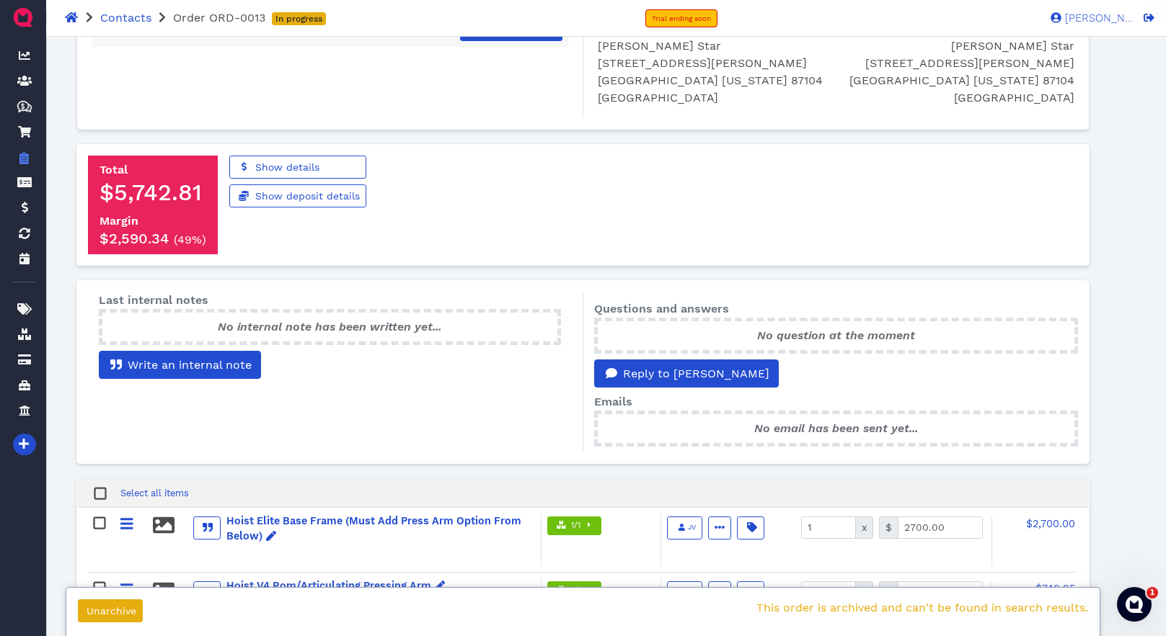
scroll to position [0, 0]
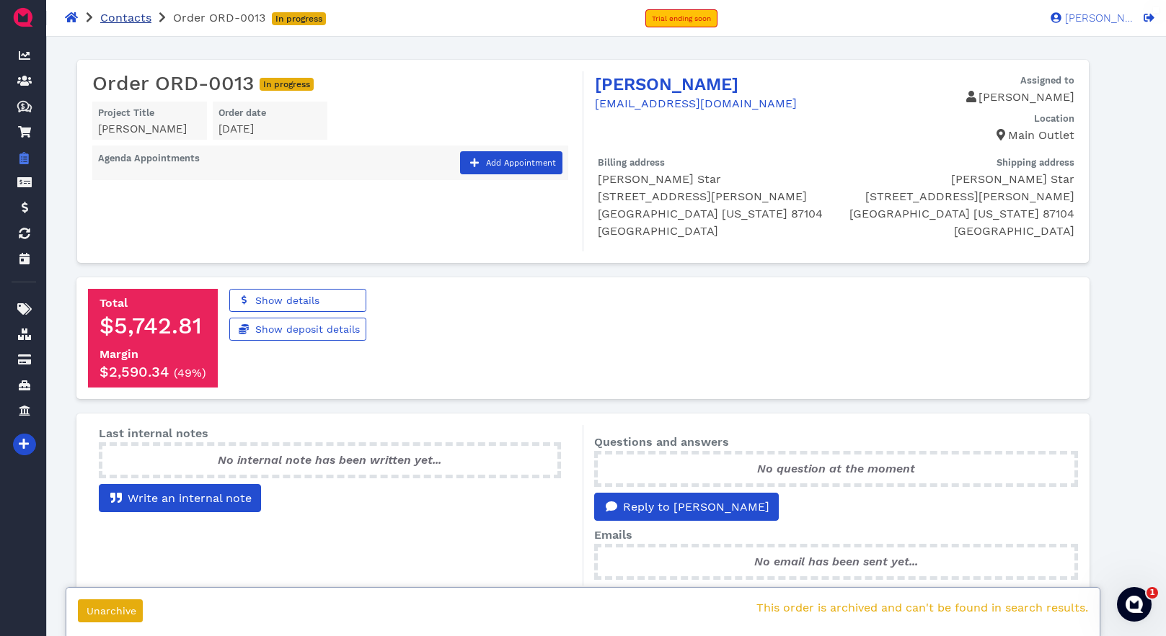
click at [123, 14] on span "Contacts" at bounding box center [125, 18] width 51 height 14
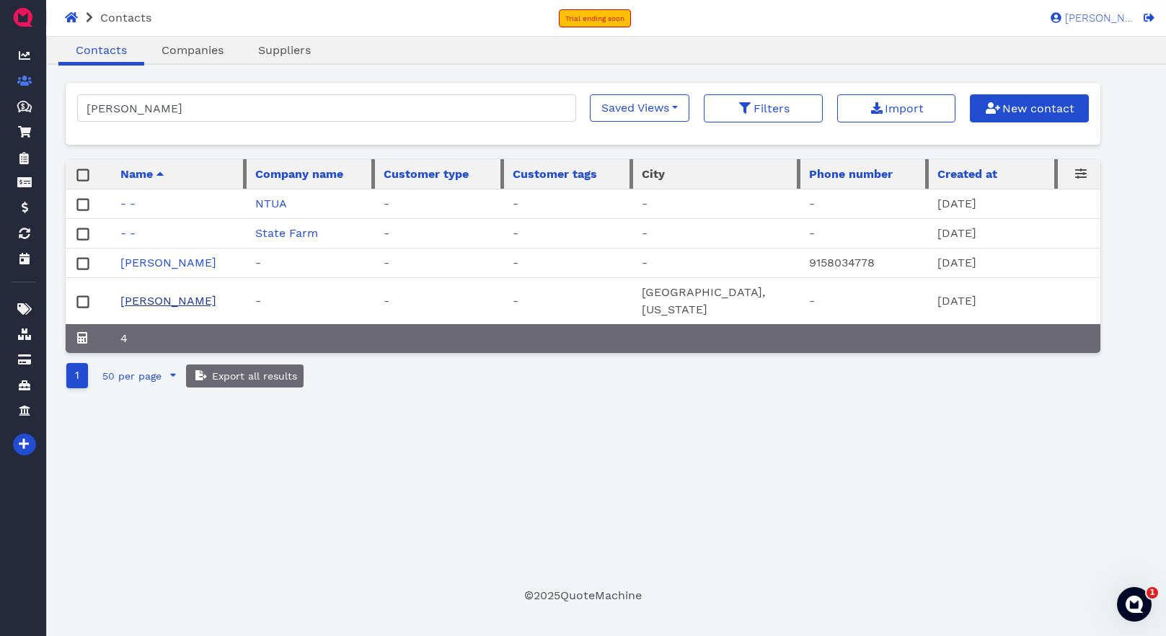
click at [159, 306] on link "Marlene Star" at bounding box center [168, 301] width 96 height 14
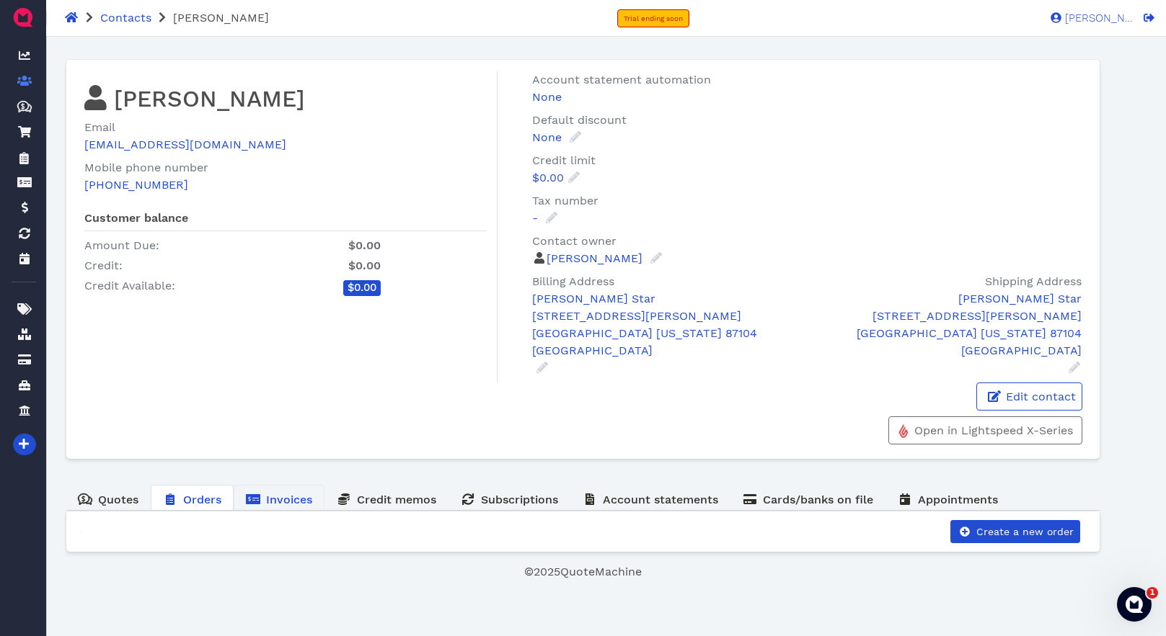
click at [278, 506] on span "Invoices" at bounding box center [289, 500] width 46 height 14
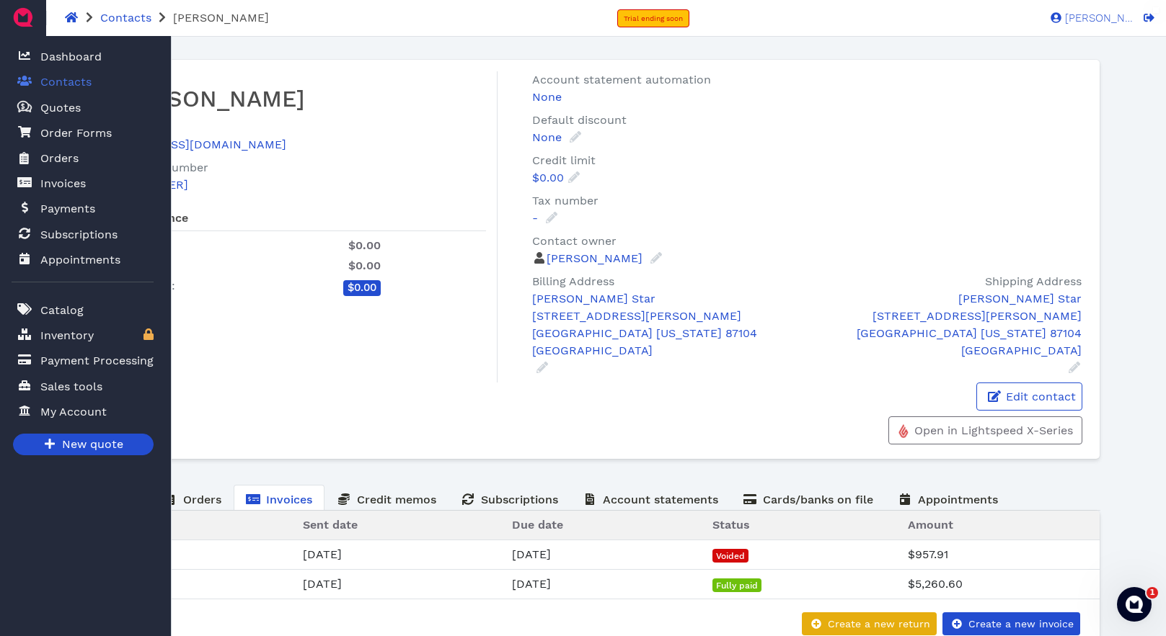
click at [73, 85] on span "Contacts" at bounding box center [65, 82] width 51 height 17
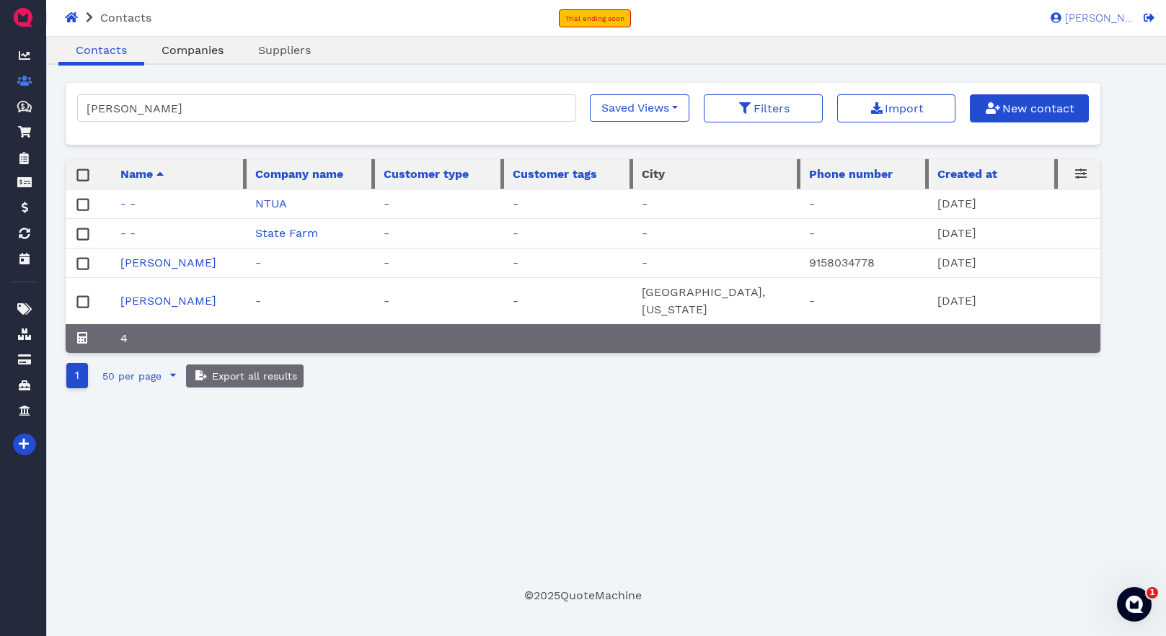
click at [197, 46] on span "Companies" at bounding box center [192, 50] width 62 height 14
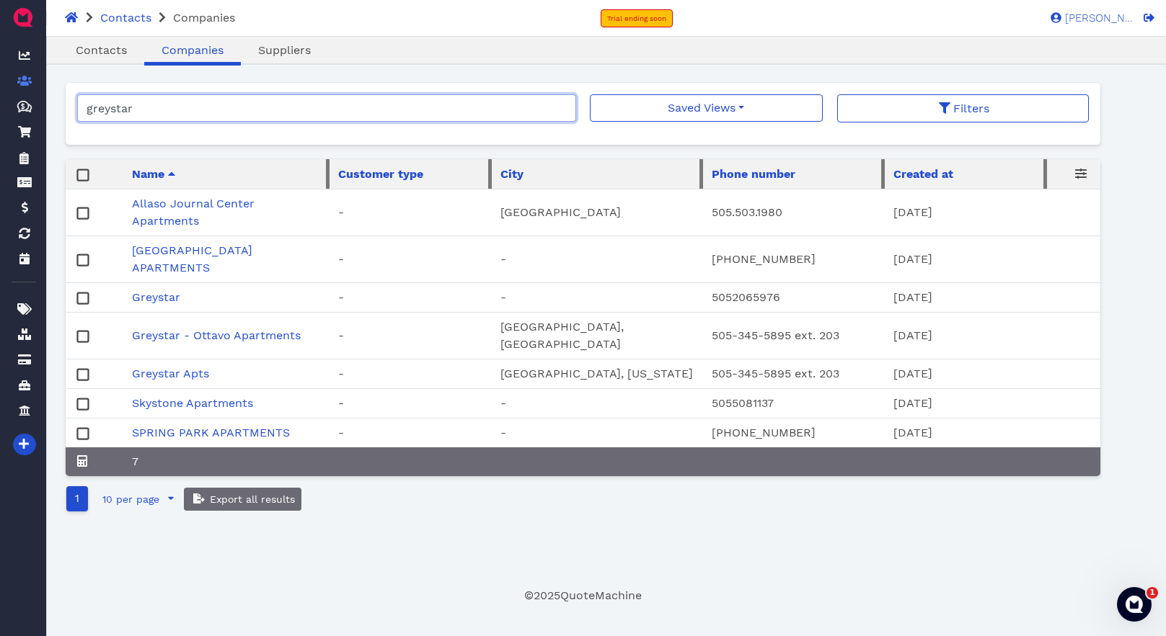
drag, startPoint x: 165, startPoint y: 104, endPoint x: 56, endPoint y: 103, distance: 109.6
click at [58, 104] on main "Oops! × Contacts Companies Suppliers greystar Saved Views No saved filters Filt…" at bounding box center [582, 321] width 1068 height 568
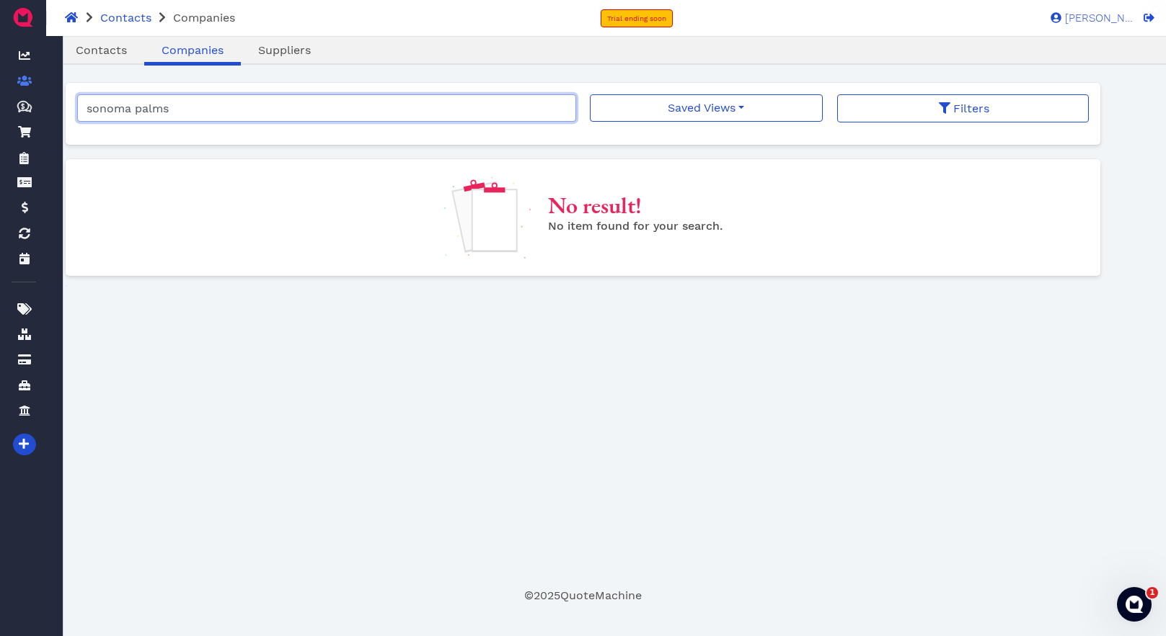
drag, startPoint x: 204, startPoint y: 109, endPoint x: -11, endPoint y: 87, distance: 215.9
click at [0, 87] on html "Contacts Companies Trial ending soon Kendall W. KW Kendall W. Dashboard Contact…" at bounding box center [583, 302] width 1166 height 605
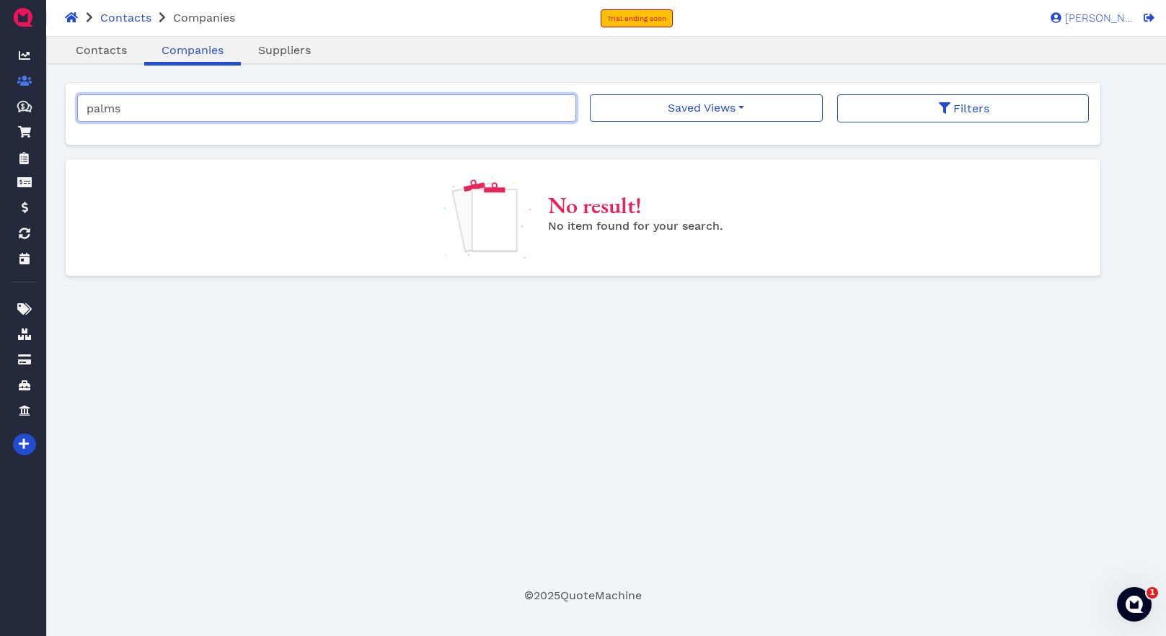
drag, startPoint x: 103, startPoint y: 107, endPoint x: 58, endPoint y: 105, distance: 45.5
click at [58, 105] on main "Oops! × Contacts Companies Suppliers palms Saved Views No saved filters Filters…" at bounding box center [582, 321] width 1068 height 568
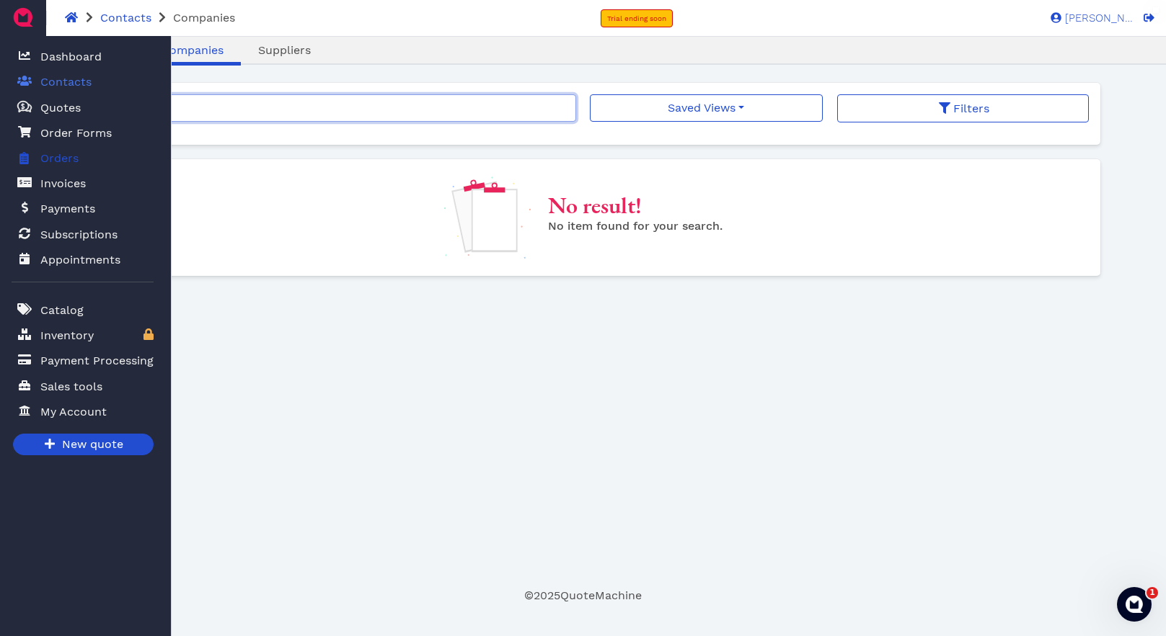
type input "palms"
click at [54, 160] on span "Orders" at bounding box center [59, 158] width 38 height 17
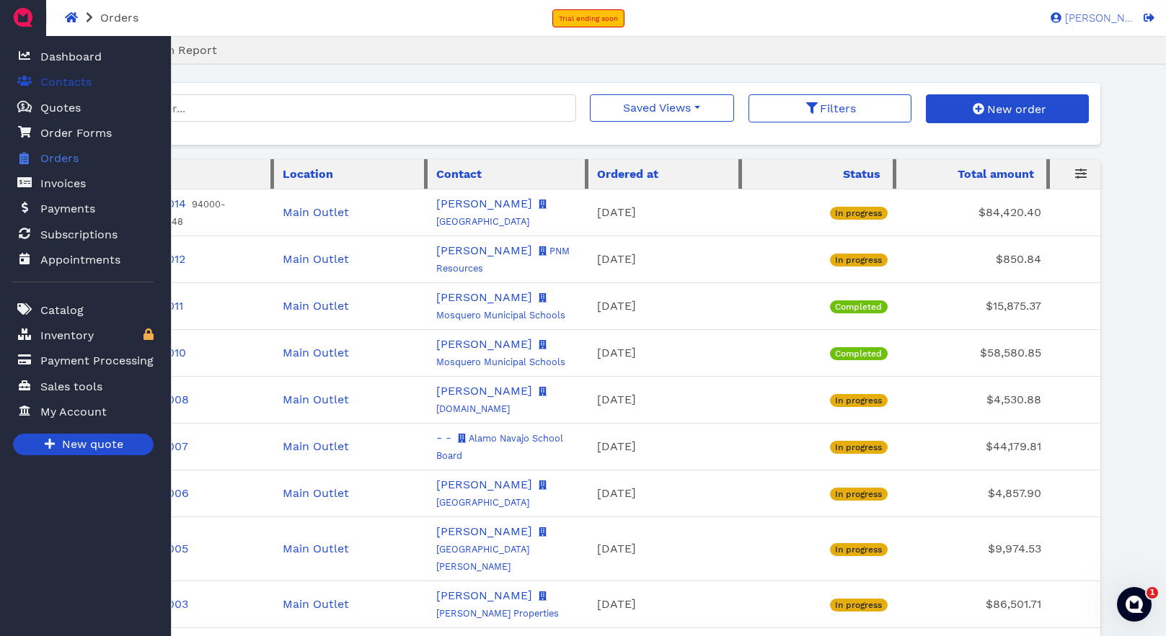
drag, startPoint x: 21, startPoint y: 81, endPoint x: 30, endPoint y: 85, distance: 9.4
click at [22, 81] on icon at bounding box center [24, 81] width 14 height 12
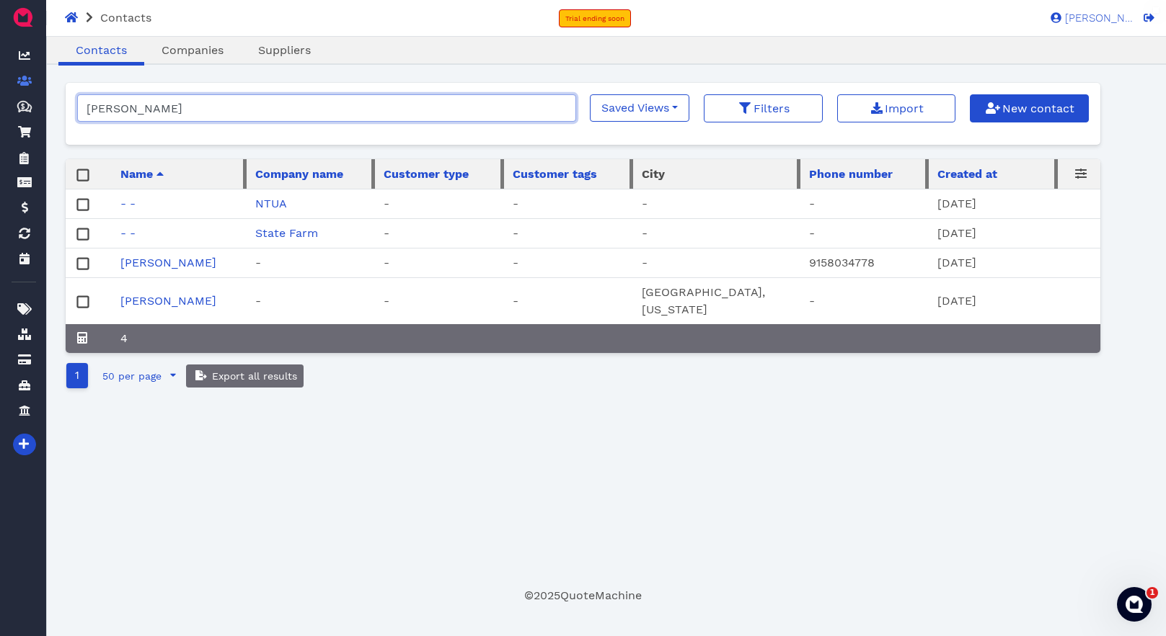
drag, startPoint x: 151, startPoint y: 119, endPoint x: 54, endPoint y: 105, distance: 98.4
click at [54, 105] on main "Oops! × Contacts Companies Suppliers marlene Saved Views No saved filters Filte…" at bounding box center [582, 321] width 1068 height 568
type input "sonoma palms"
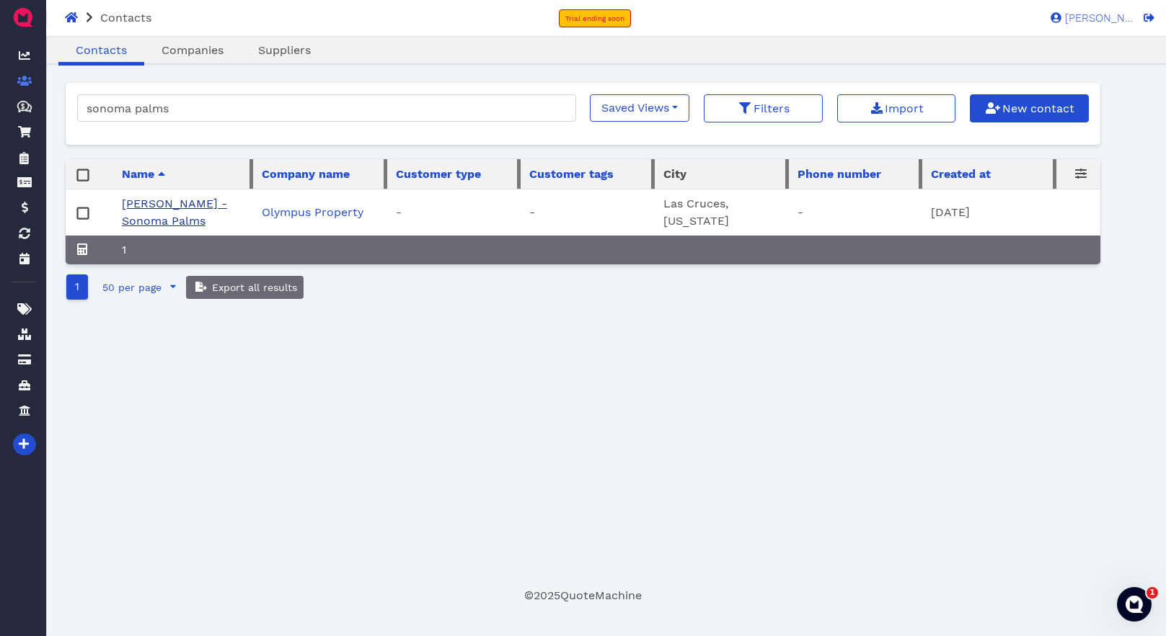
click at [162, 206] on link "Kristina Barela - Sonoma Palms" at bounding box center [174, 212] width 105 height 31
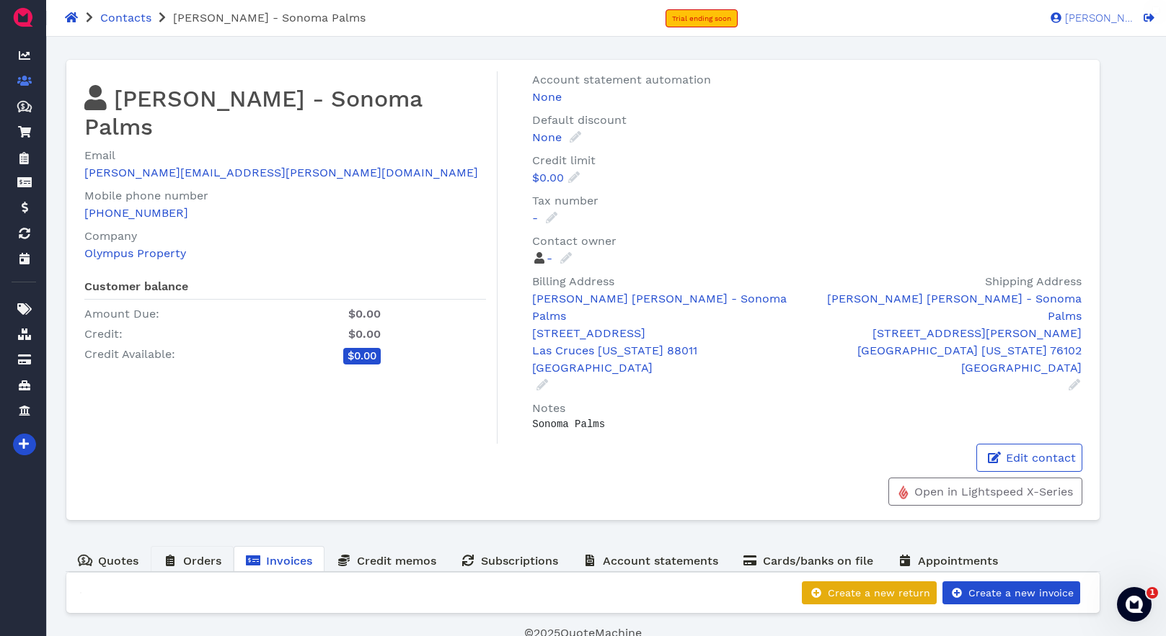
drag, startPoint x: 199, startPoint y: 542, endPoint x: 371, endPoint y: 504, distance: 176.5
click at [199, 554] on span "Orders" at bounding box center [202, 561] width 38 height 14
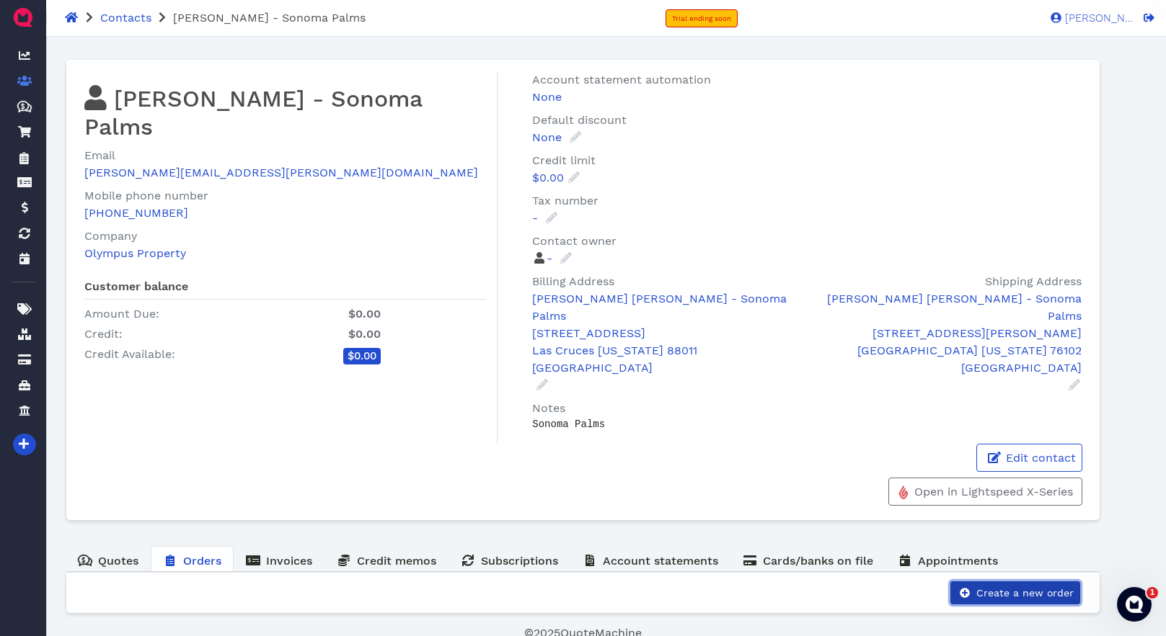
click at [1015, 587] on span "Create a new order" at bounding box center [1023, 593] width 99 height 12
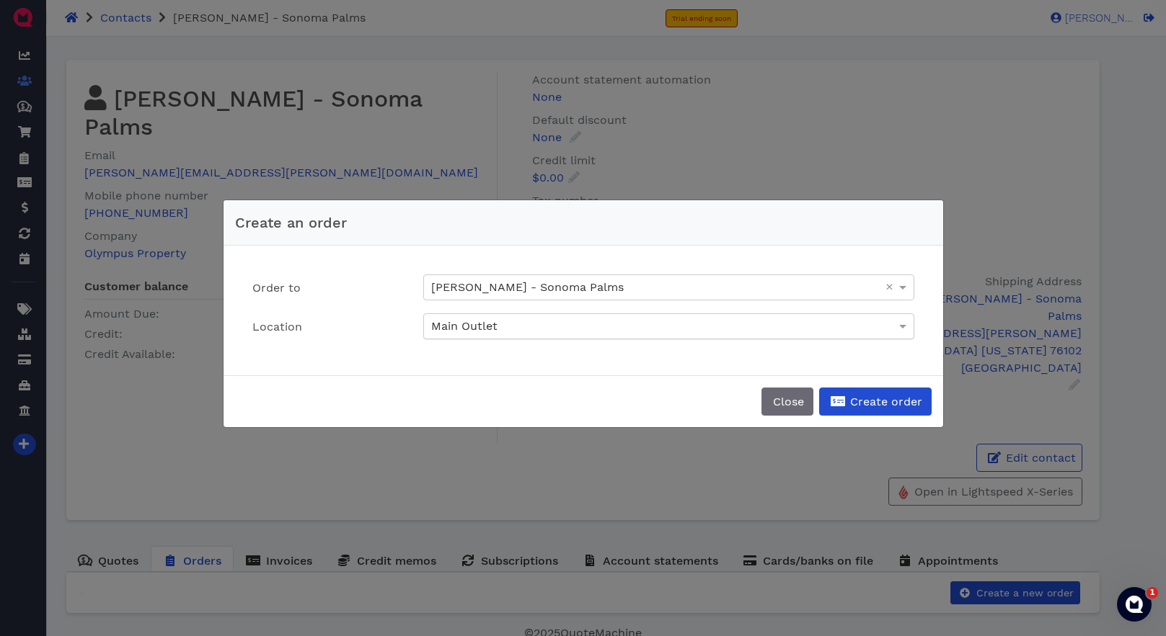
click at [889, 329] on div "Main Outlet" at bounding box center [668, 326] width 489 height 25
click at [389, 337] on label "Location" at bounding box center [326, 327] width 171 height 27
click at [936, 167] on div "Create an order Order to Kristina Barela - Sonoma Palms × Location Main Outlet …" at bounding box center [583, 318] width 1166 height 636
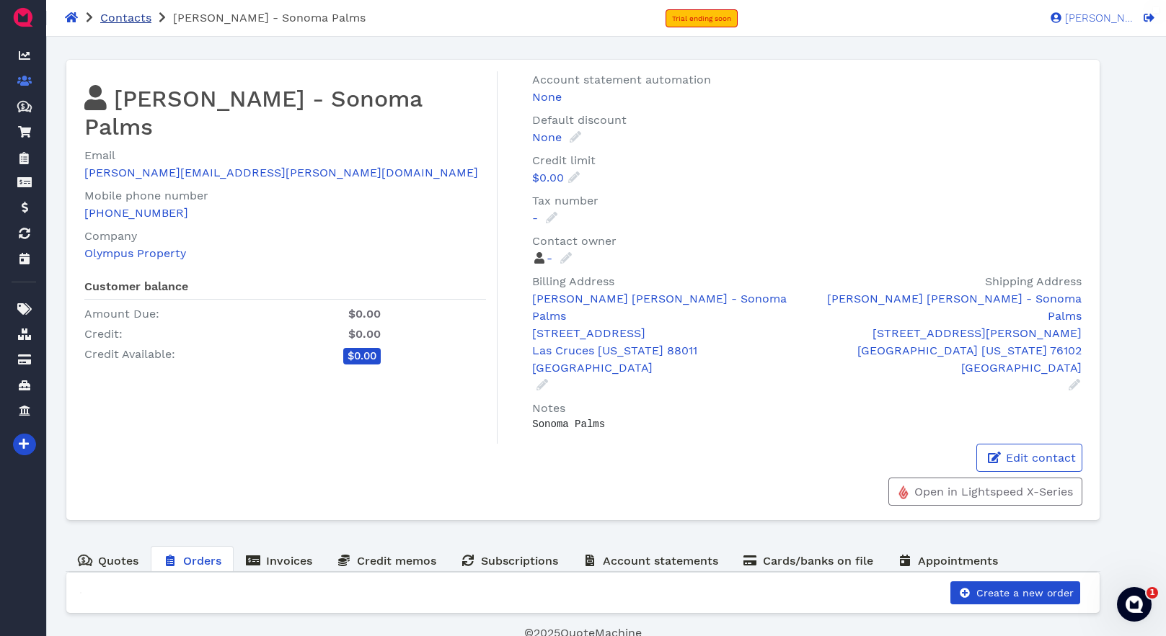
click at [123, 16] on span "Contacts" at bounding box center [125, 18] width 51 height 14
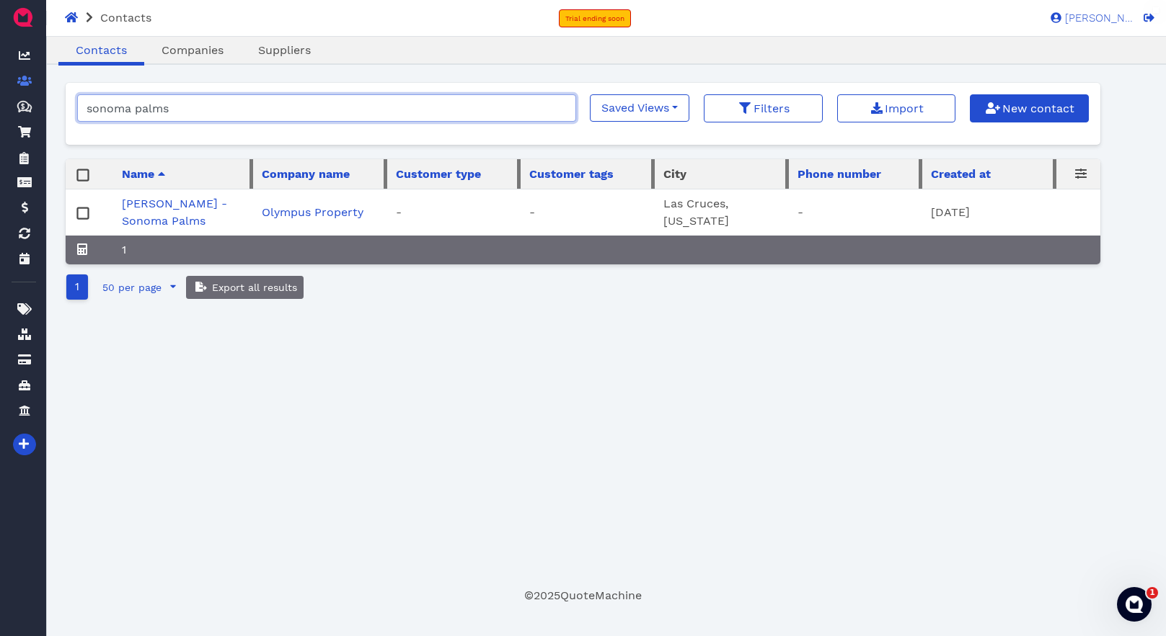
click at [206, 107] on input "sonoma palms" at bounding box center [326, 107] width 498 height 27
drag, startPoint x: 321, startPoint y: 110, endPoint x: 55, endPoint y: 114, distance: 266.0
click at [55, 114] on main "Oops! × Contacts Companies Suppliers sonoma palms Saved Views No saved filters …" at bounding box center [582, 321] width 1068 height 568
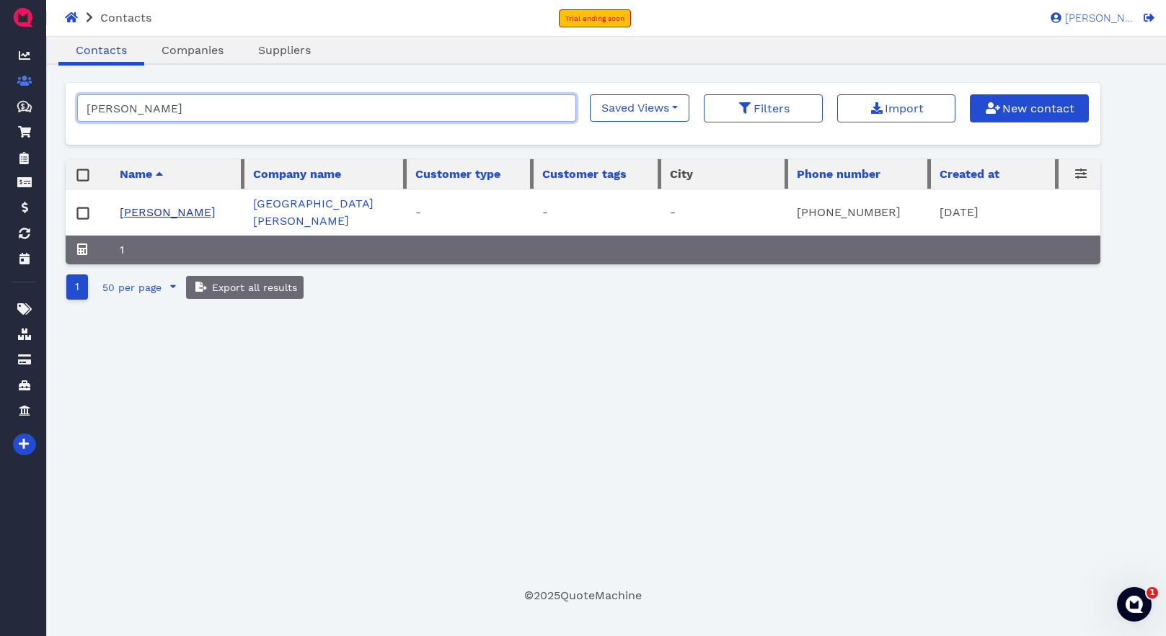
type input "ricardo cu"
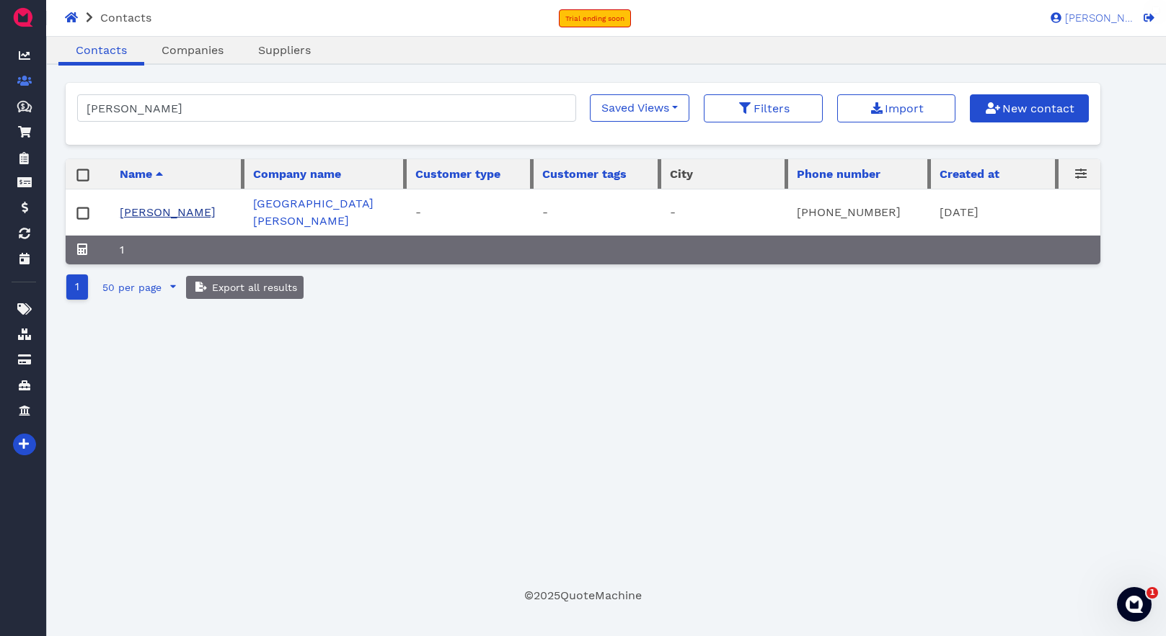
click at [172, 205] on link "[PERSON_NAME]" at bounding box center [168, 212] width 96 height 14
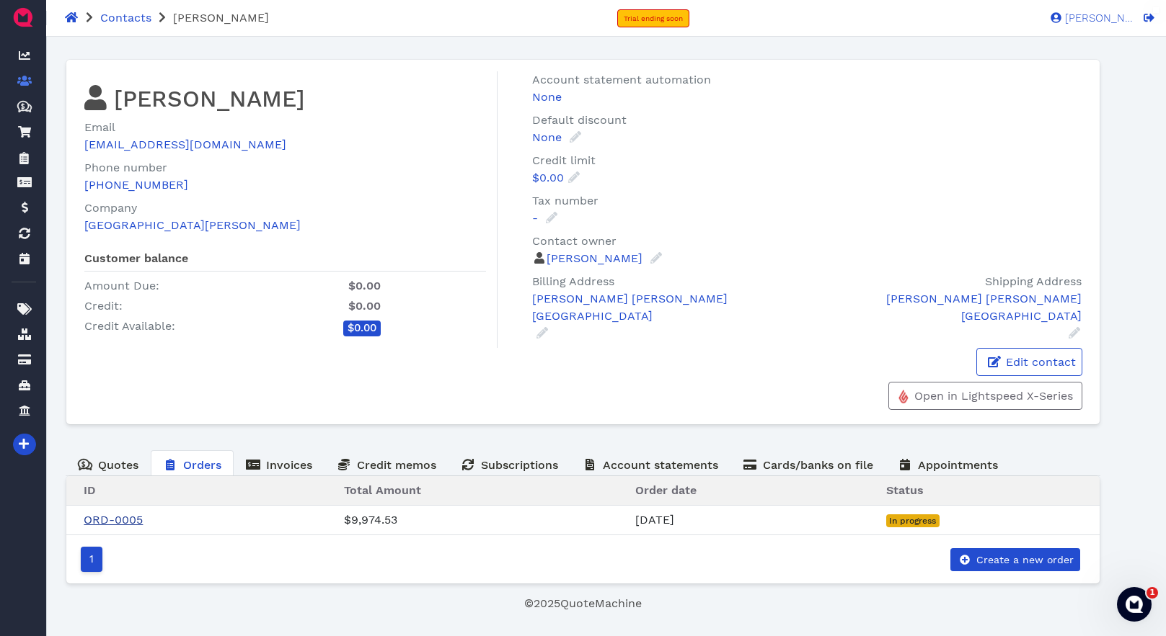
click at [118, 523] on link "ORD-0005" at bounding box center [113, 520] width 59 height 14
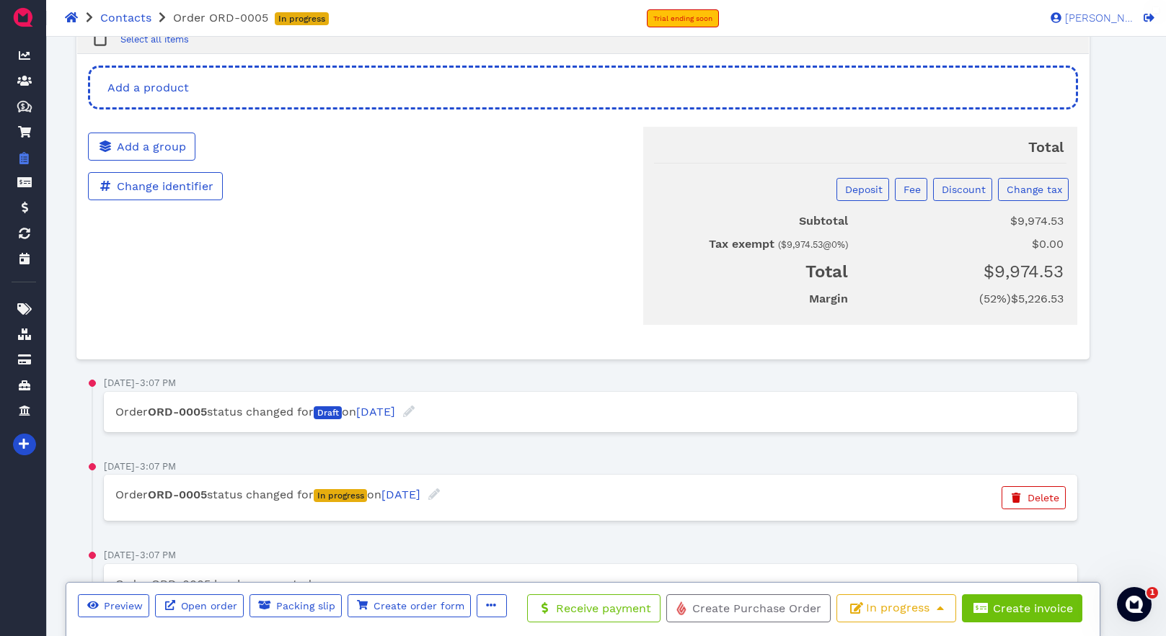
scroll to position [864, 0]
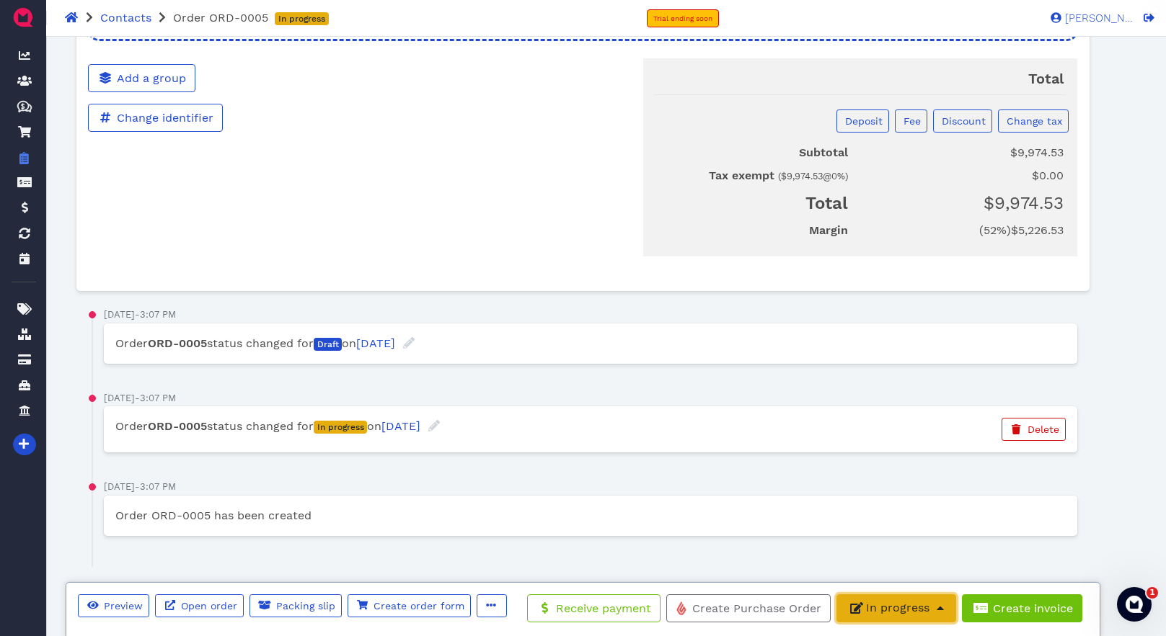
click at [925, 611] on span "In progress" at bounding box center [895, 608] width 101 height 14
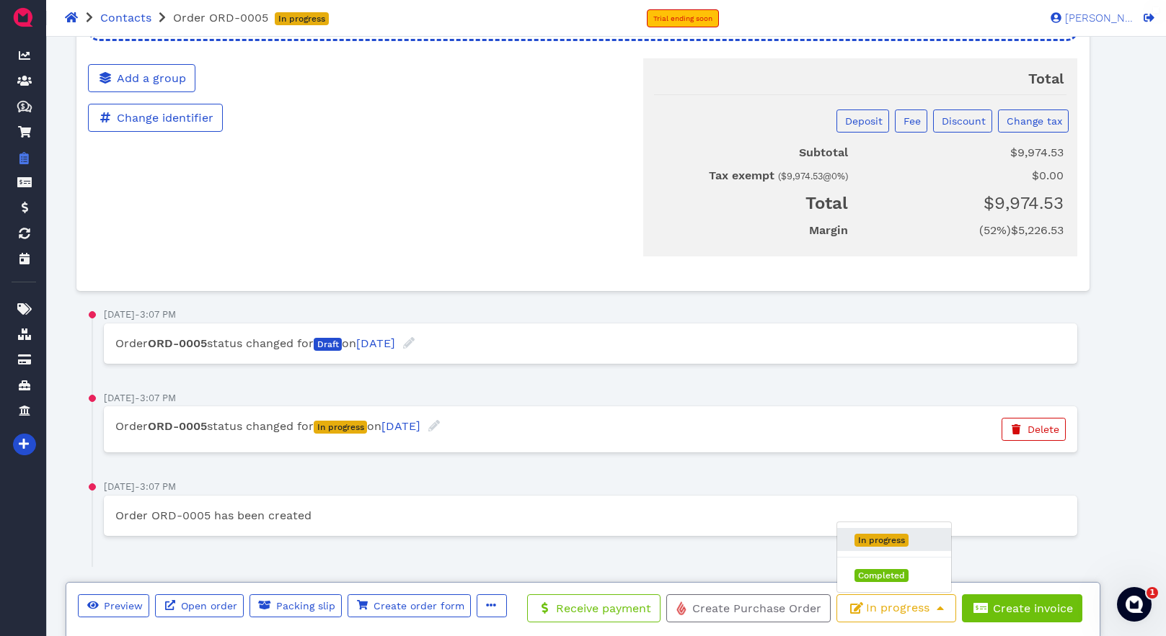
click at [900, 535] on span "In progress" at bounding box center [881, 540] width 54 height 13
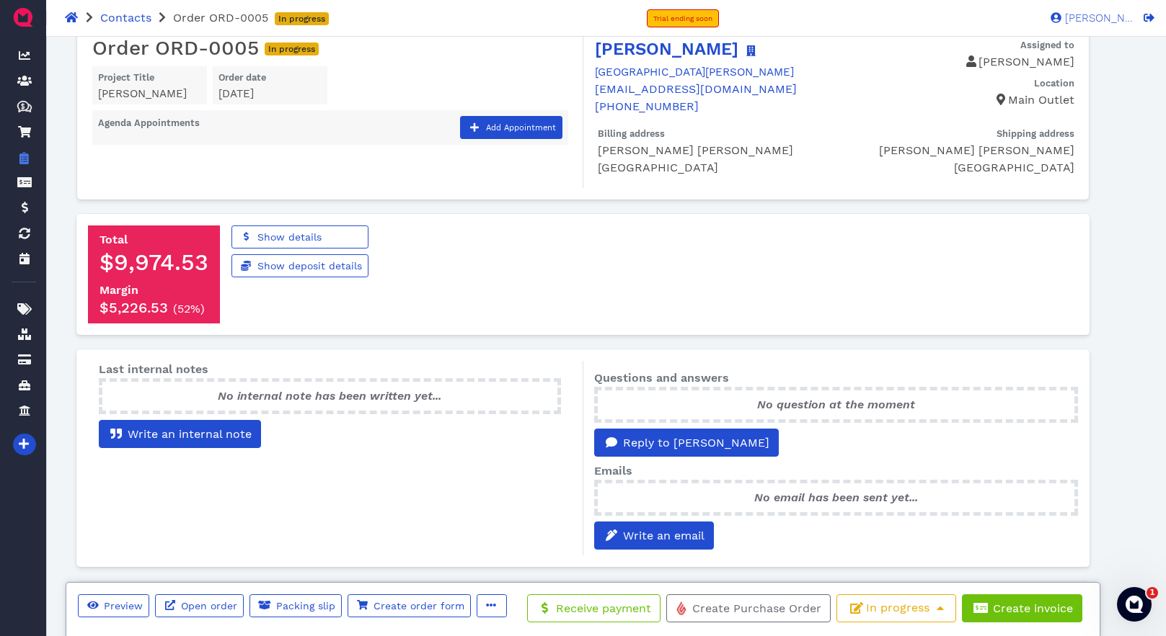
scroll to position [0, 0]
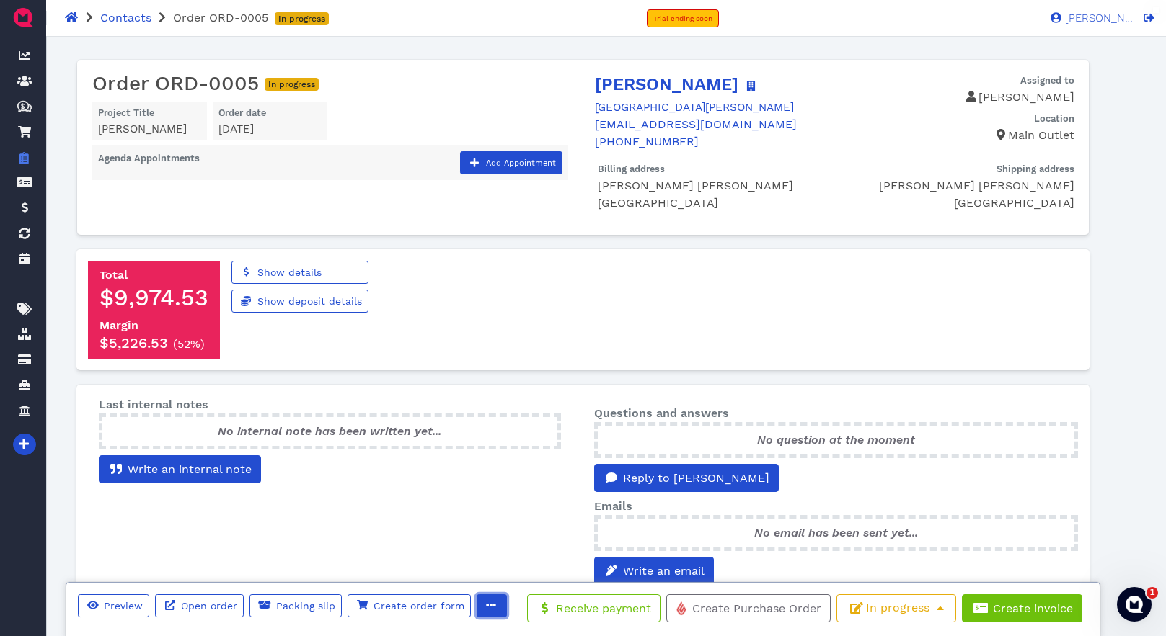
click at [486, 607] on icon "button" at bounding box center [491, 605] width 10 height 10
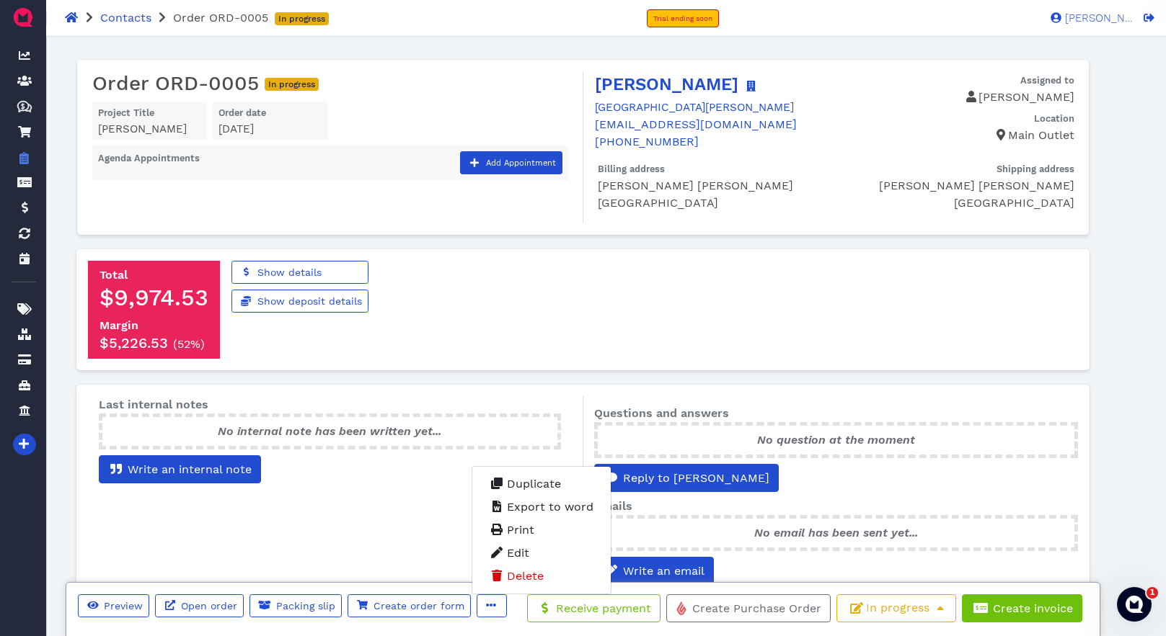
click at [435, 534] on div "Last internal notes No internal note has been written yet... Write an internal …" at bounding box center [330, 493] width 506 height 195
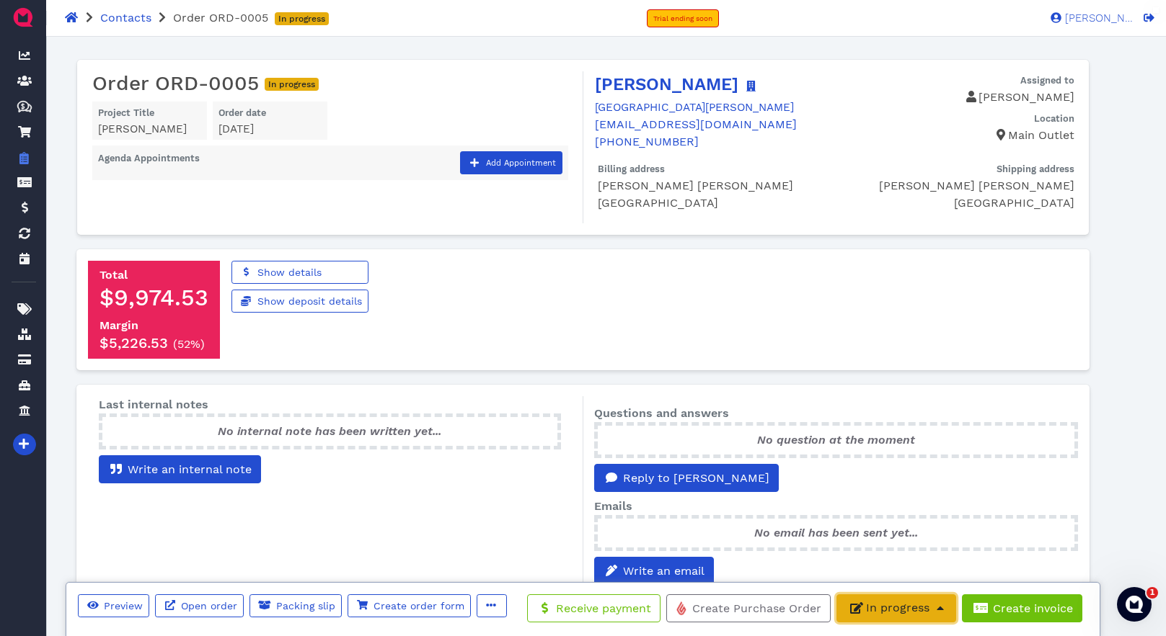
click at [935, 616] on span "button" at bounding box center [939, 608] width 14 height 17
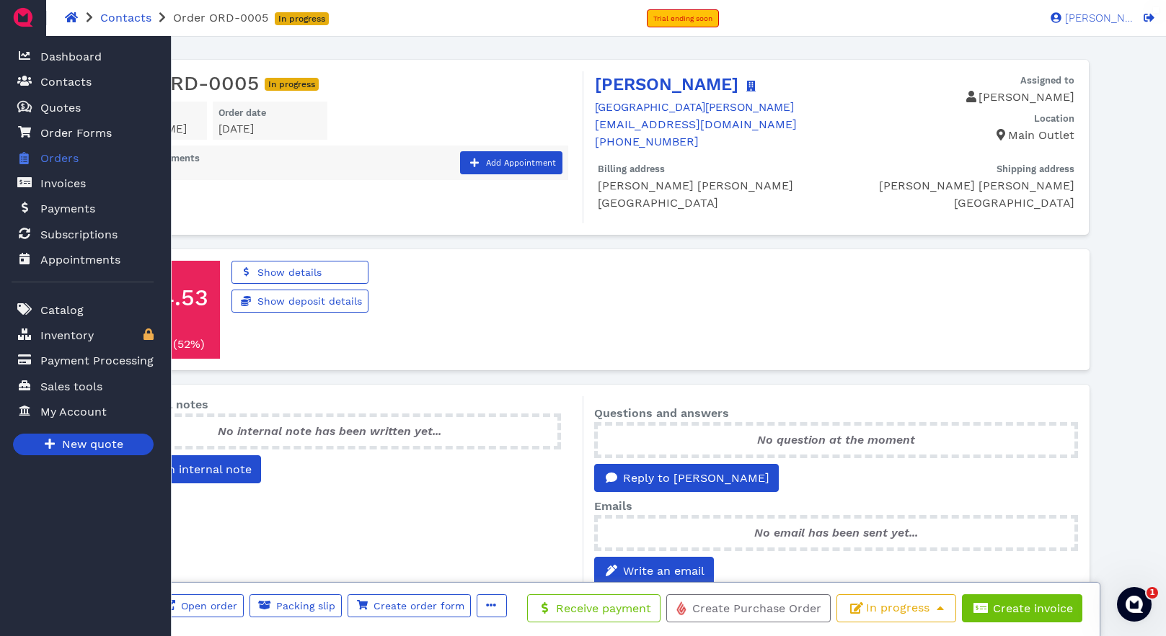
click at [57, 155] on span "Orders" at bounding box center [59, 158] width 38 height 17
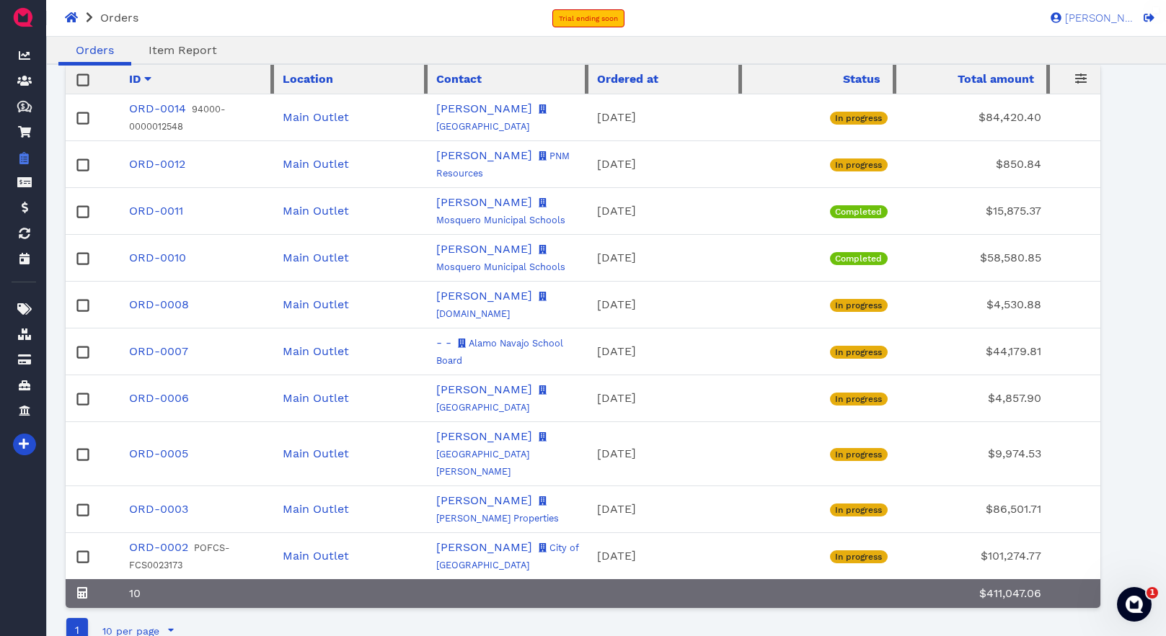
scroll to position [105, 0]
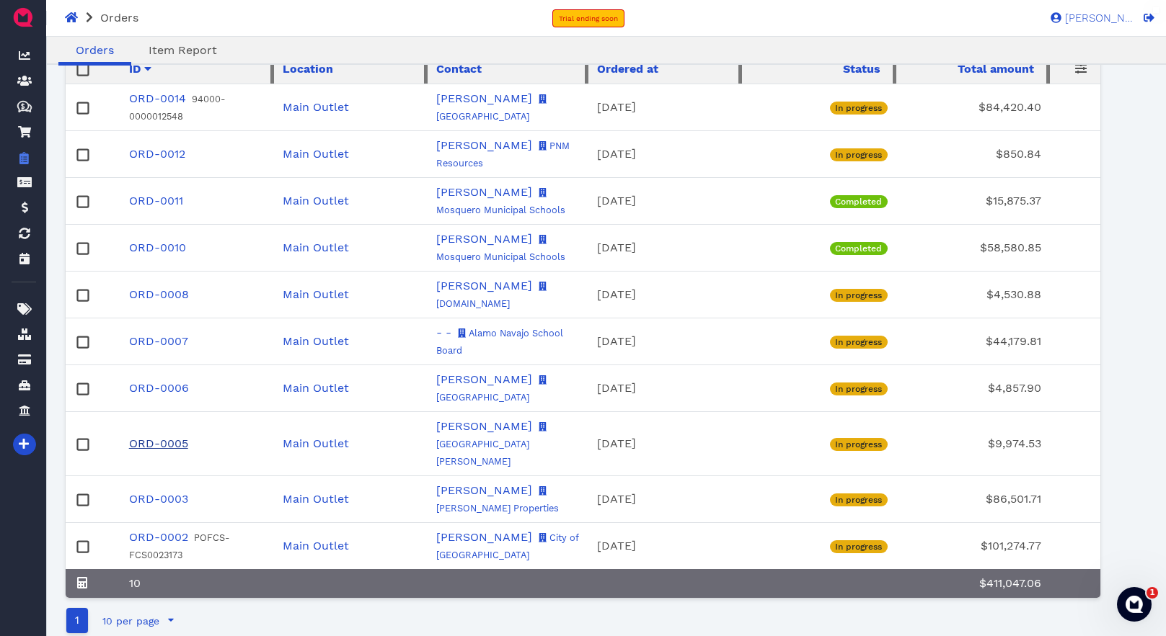
click at [170, 437] on link "ORD-0005" at bounding box center [158, 444] width 59 height 14
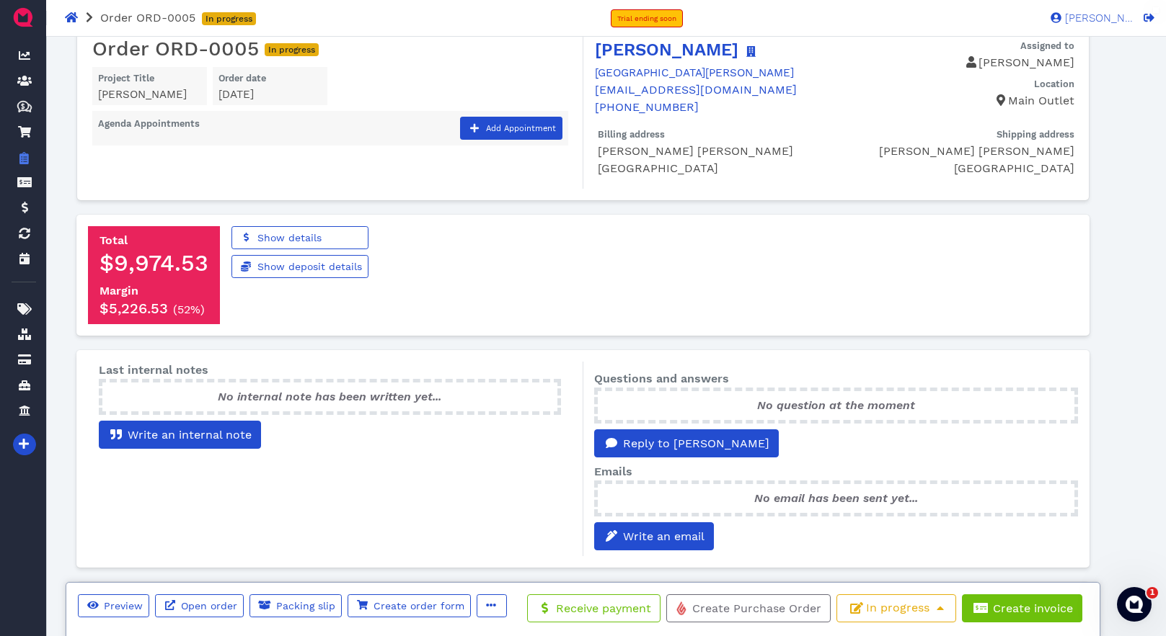
scroll to position [51, 0]
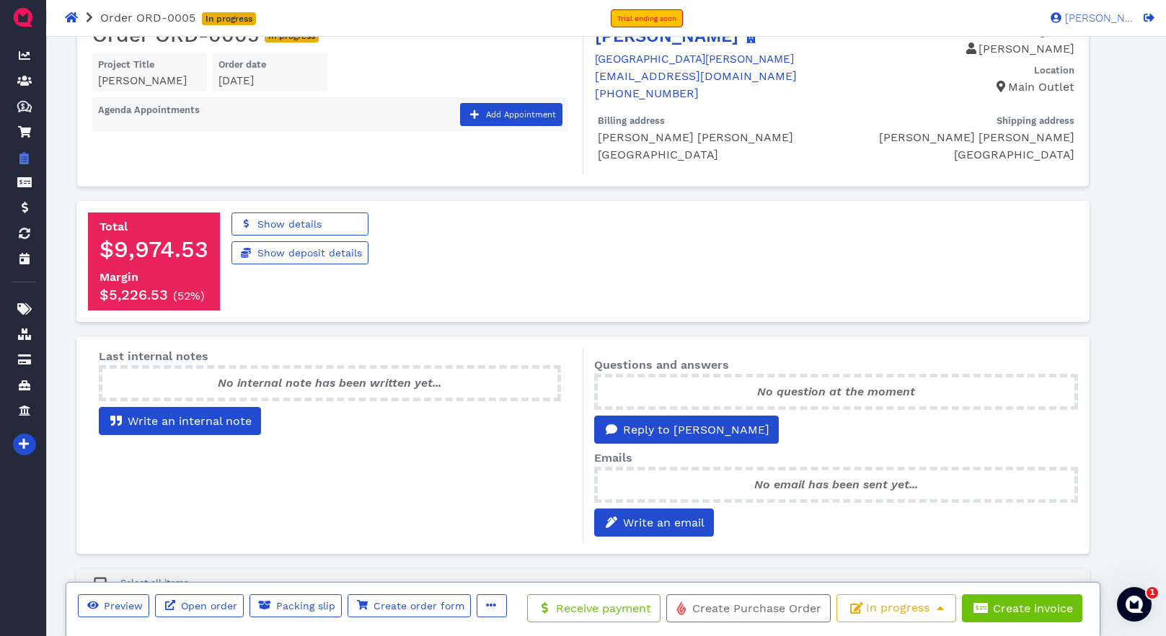
click at [543, 46] on div "Order ORD-0005 In progress Project Title Ricardo Cuevas Order date October 1, 2…" at bounding box center [335, 77] width 492 height 109
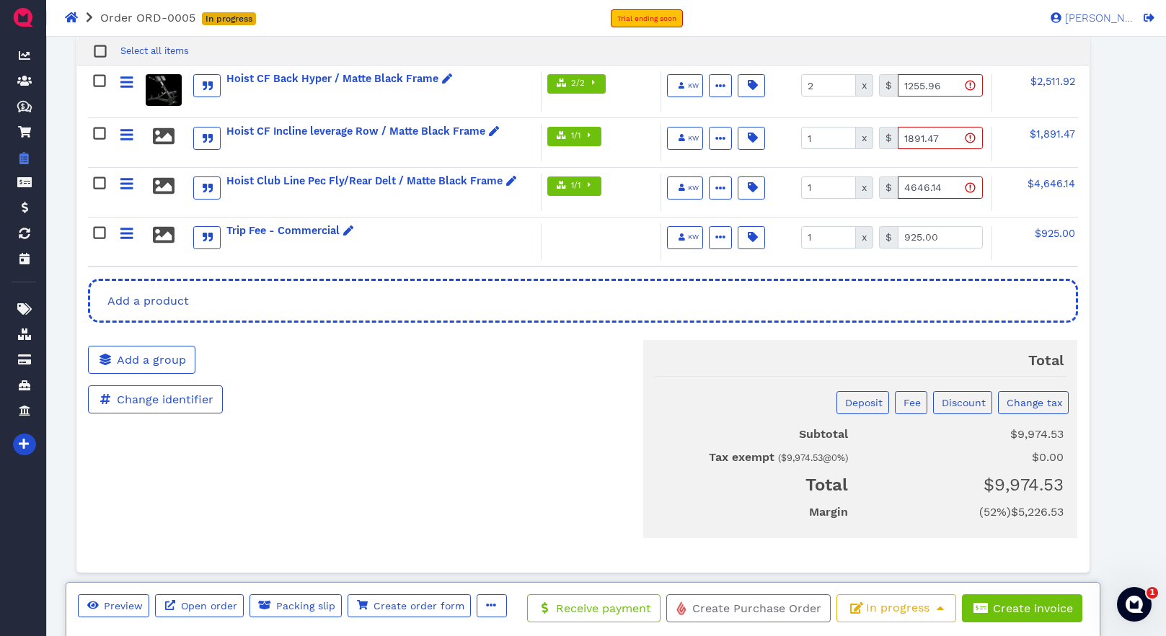
scroll to position [595, 0]
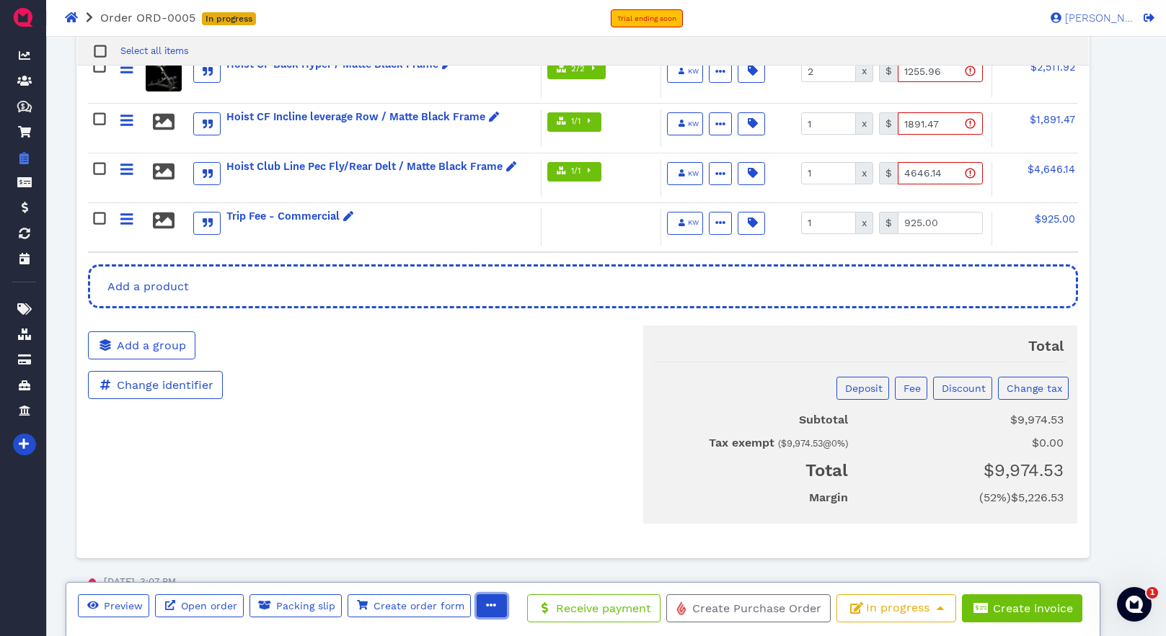
click at [488, 603] on icon "button" at bounding box center [491, 605] width 10 height 10
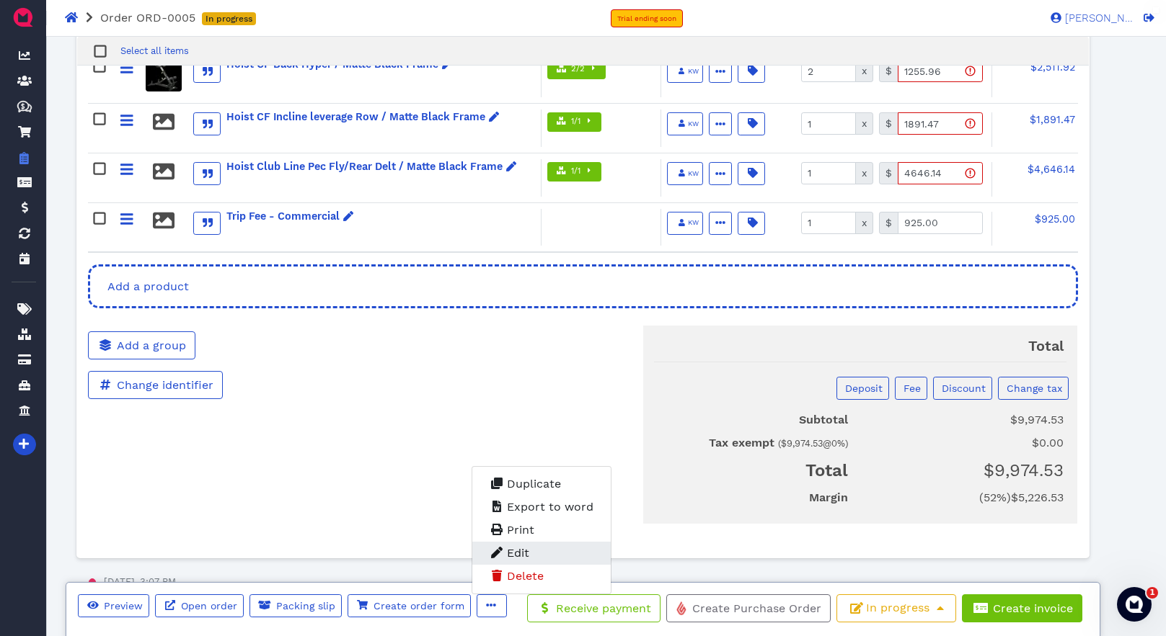
click at [538, 552] on link "Edit" at bounding box center [541, 553] width 138 height 23
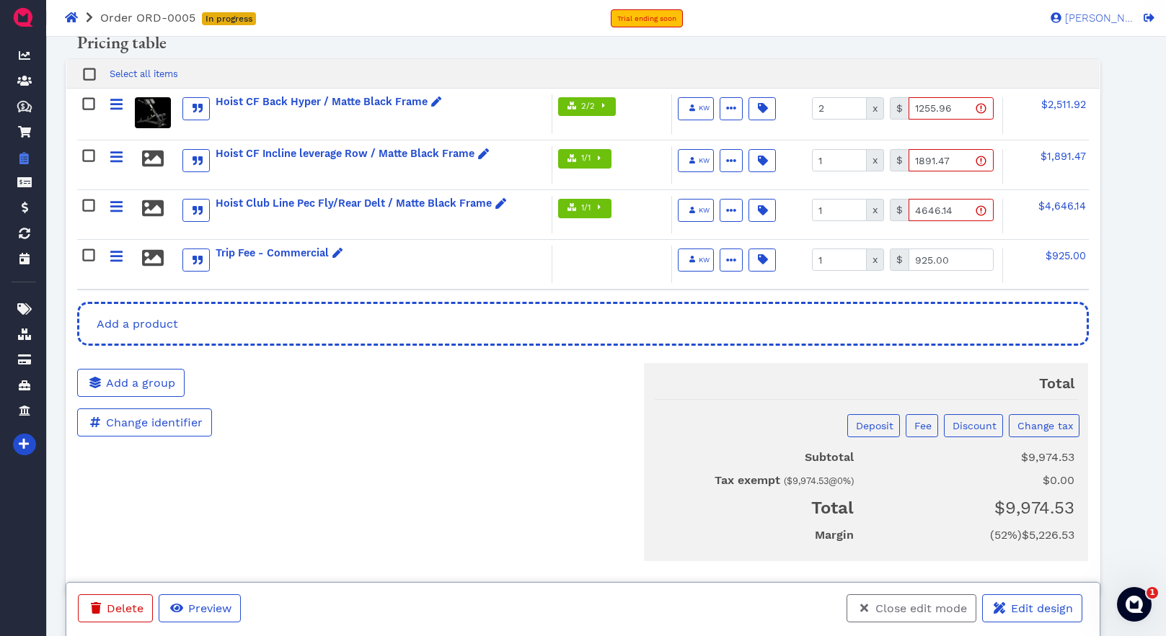
scroll to position [290, 0]
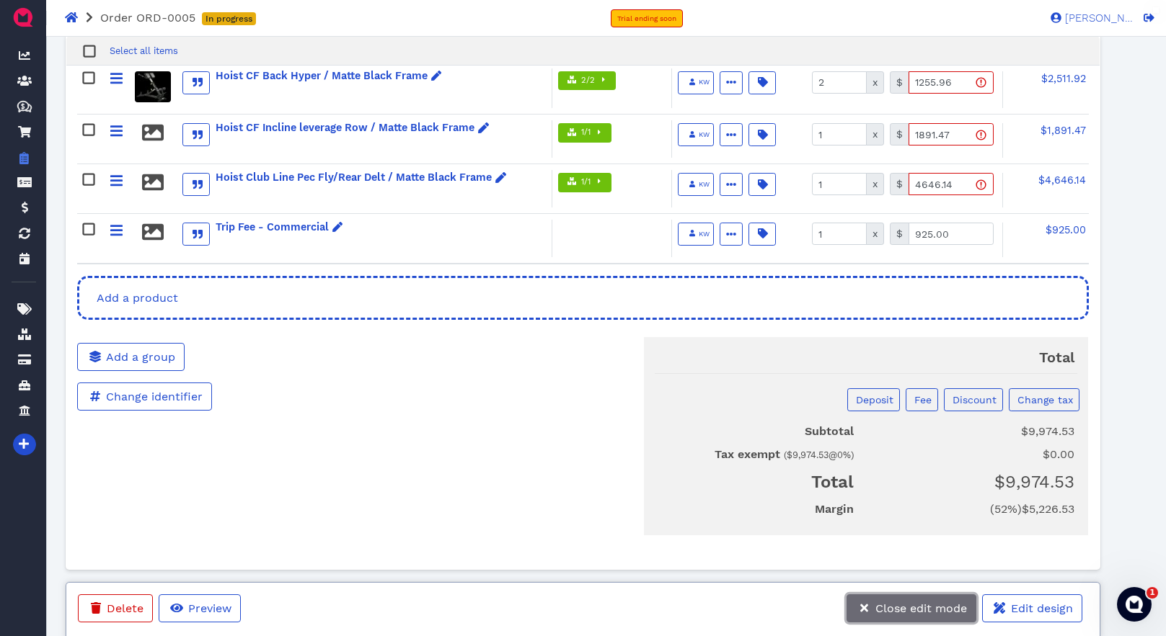
click at [901, 609] on span "Close edit mode" at bounding box center [920, 609] width 94 height 14
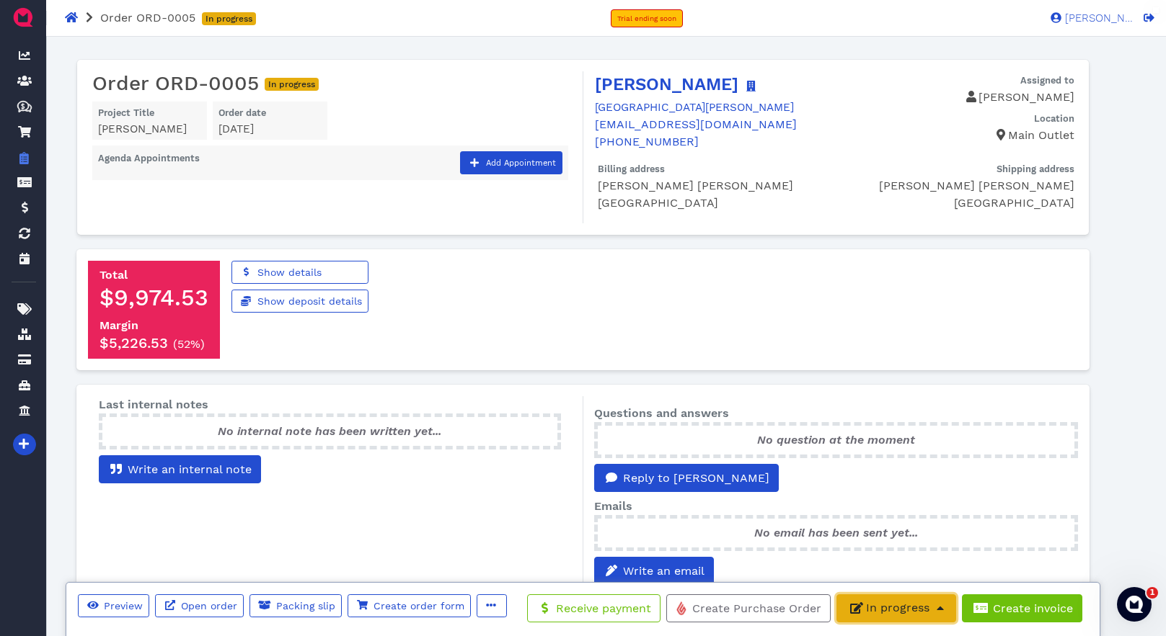
click at [905, 607] on span "In progress" at bounding box center [895, 608] width 101 height 14
click at [342, 528] on div "Last internal notes No internal note has been written yet... Write an internal …" at bounding box center [330, 493] width 506 height 195
click at [487, 606] on icon "button" at bounding box center [492, 605] width 10 height 3
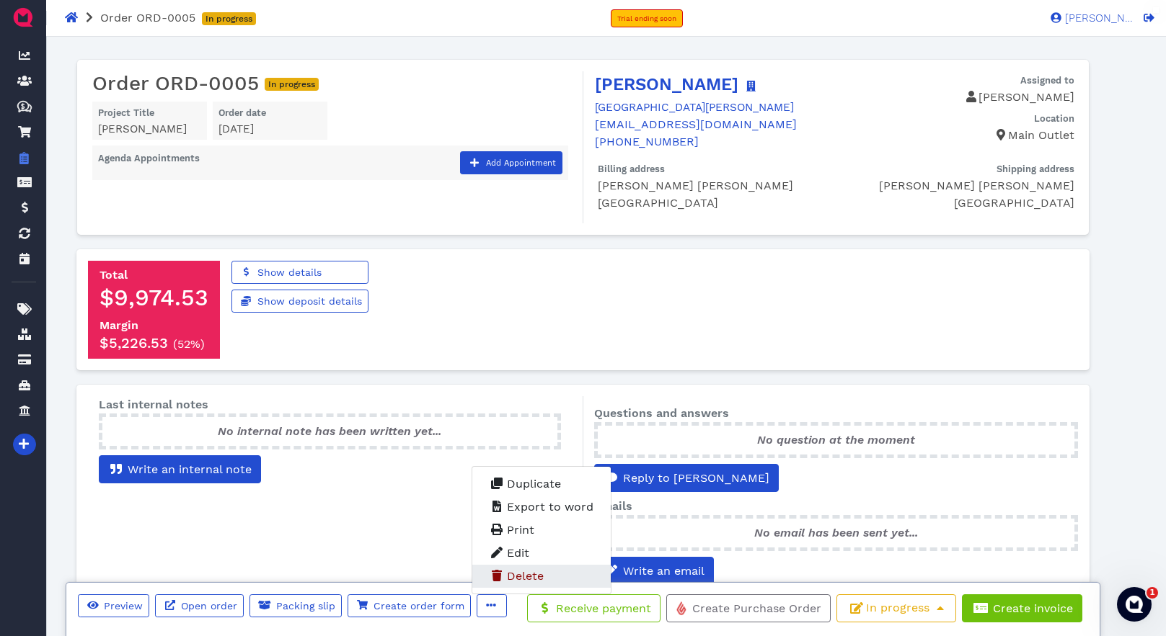
click at [525, 569] on span "Delete" at bounding box center [525, 576] width 37 height 14
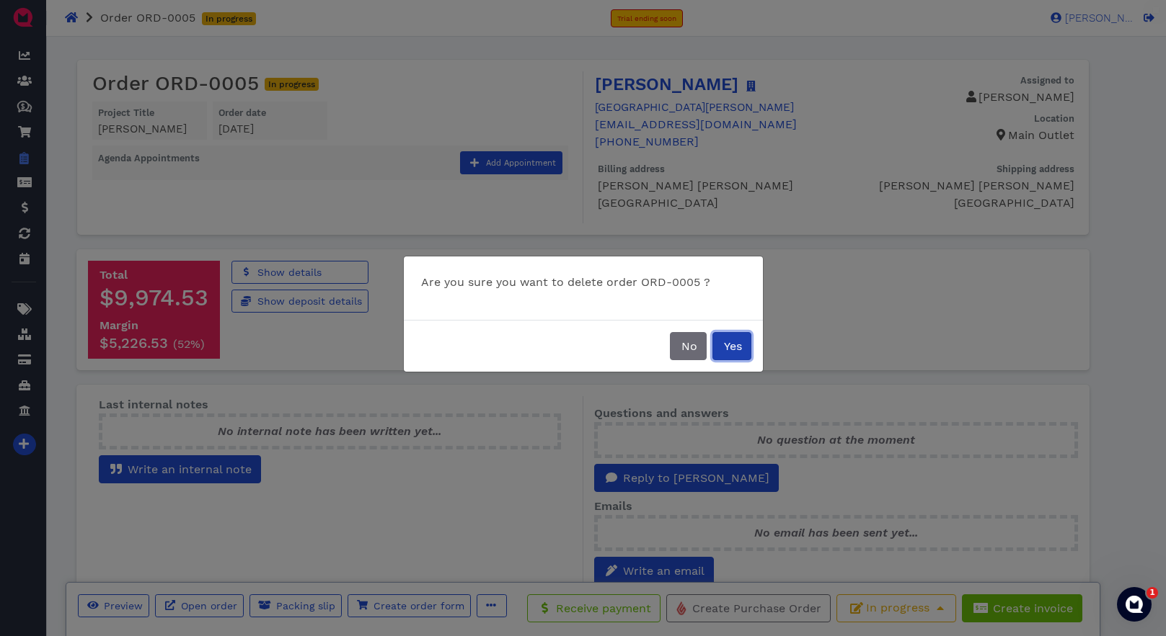
click at [735, 348] on span "Yes" at bounding box center [732, 346] width 20 height 14
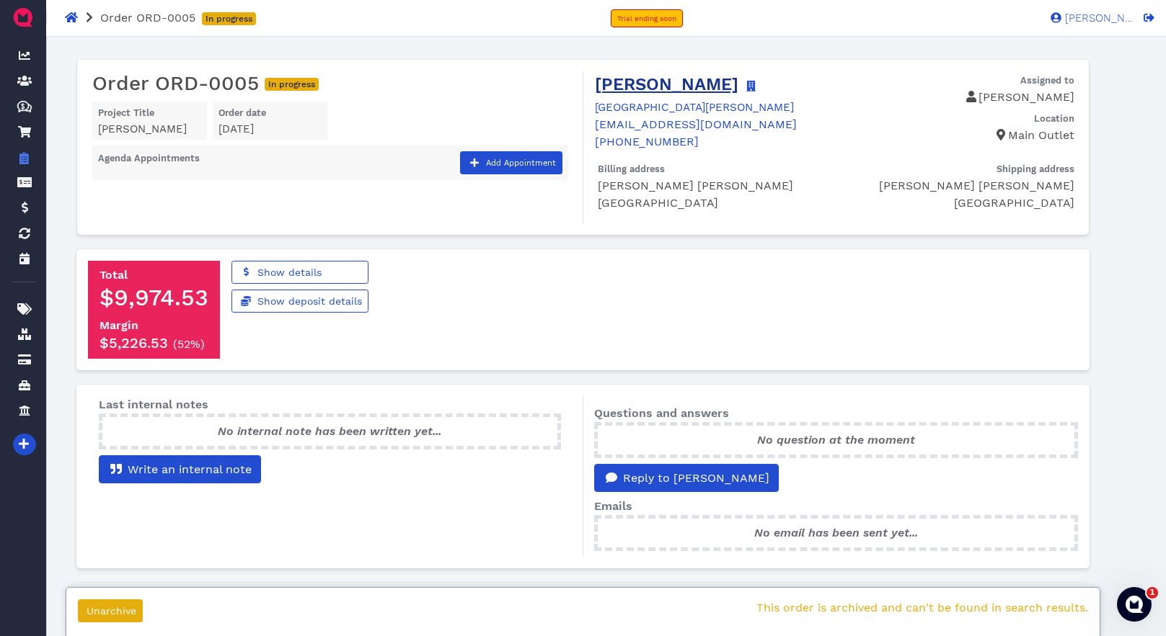
click at [681, 87] on link "[PERSON_NAME]" at bounding box center [666, 84] width 143 height 20
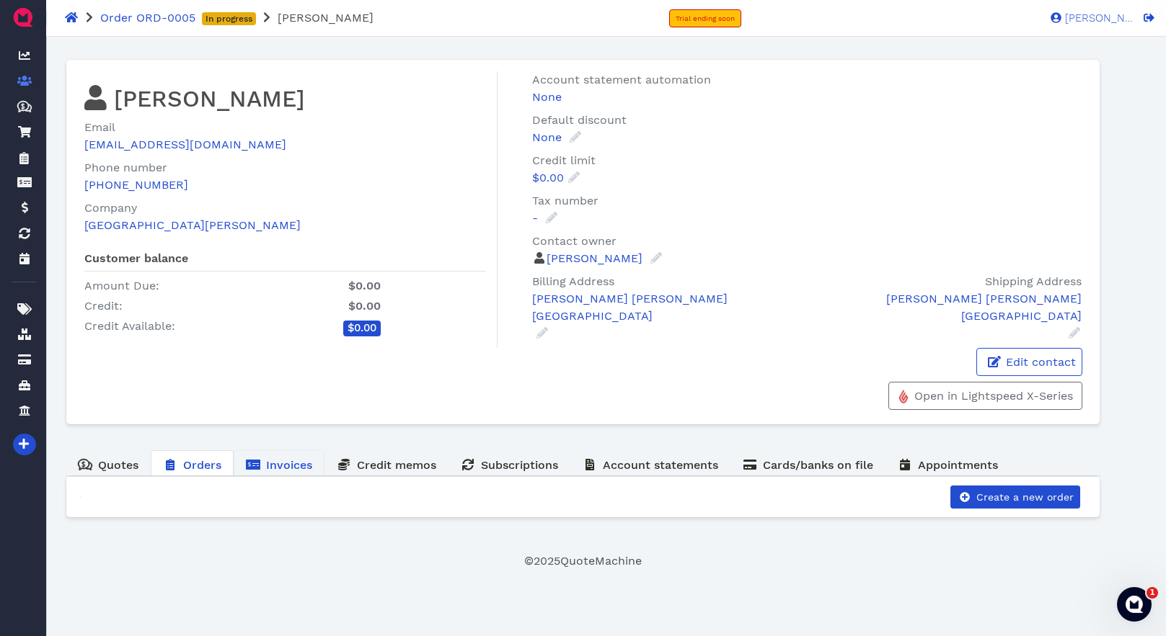
click at [280, 466] on span "Invoices" at bounding box center [289, 465] width 46 height 14
click at [117, 469] on span "Quotes" at bounding box center [118, 465] width 40 height 14
click at [195, 465] on span "Orders" at bounding box center [202, 465] width 38 height 14
click at [1004, 498] on span "Create a new order" at bounding box center [1023, 498] width 99 height 12
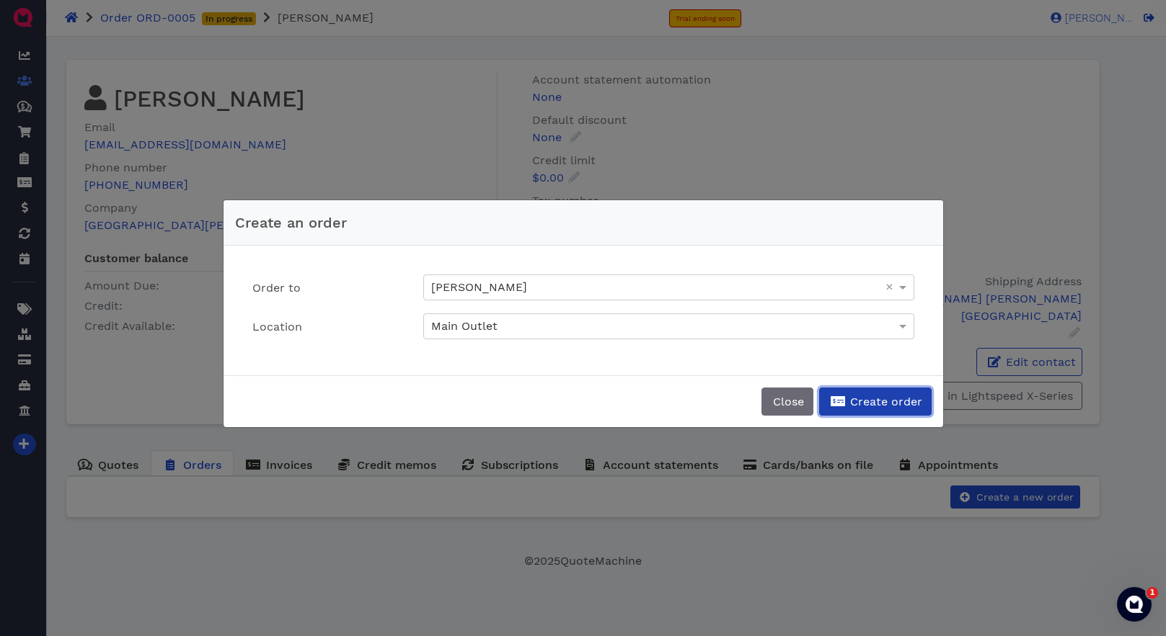
click at [881, 399] on span "Create order" at bounding box center [885, 402] width 74 height 14
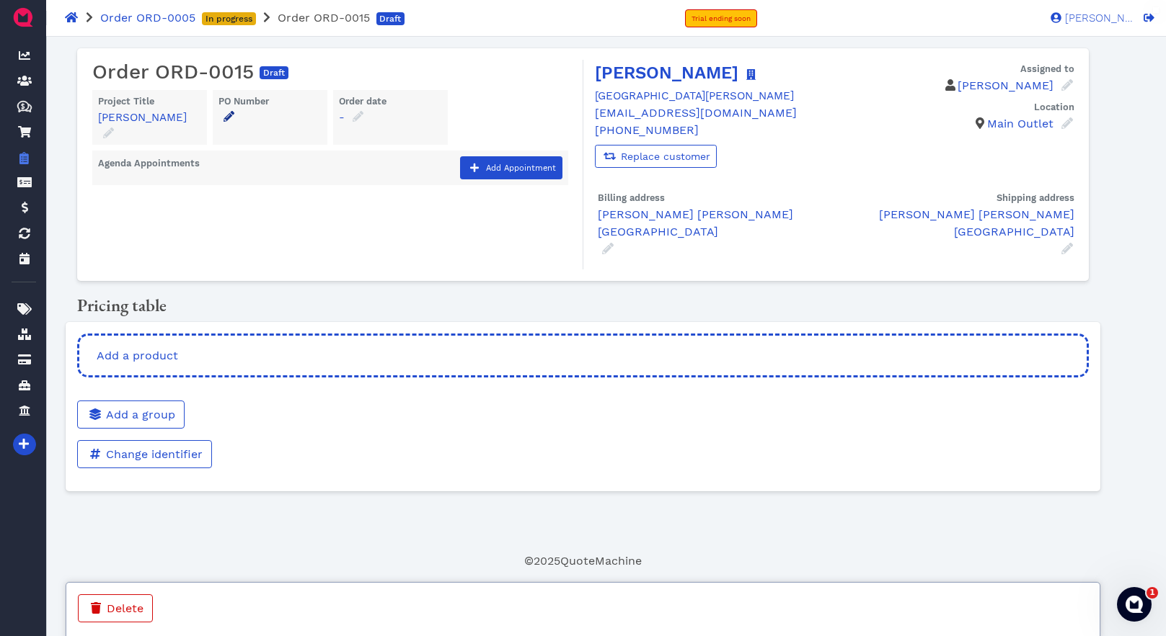
click at [228, 118] on icon at bounding box center [228, 116] width 11 height 11
click at [249, 173] on input "text" at bounding box center [336, 177] width 216 height 27
type input "Credit Card Payment - COD"
click at [278, 215] on span at bounding box center [274, 209] width 14 height 15
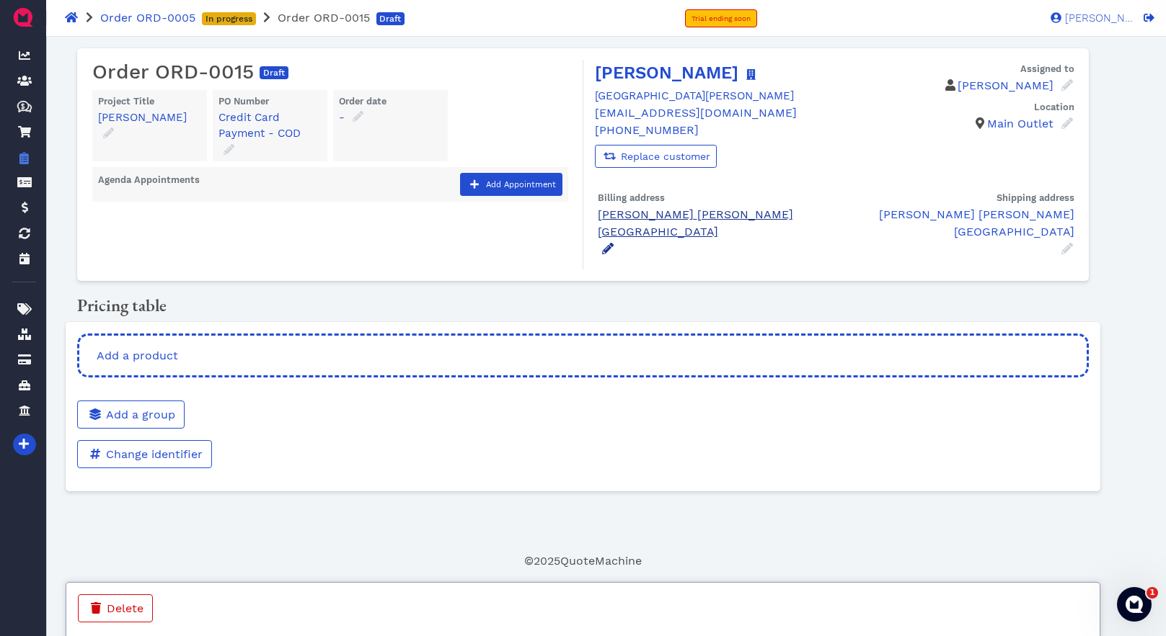
click at [605, 247] on icon at bounding box center [608, 249] width 12 height 12
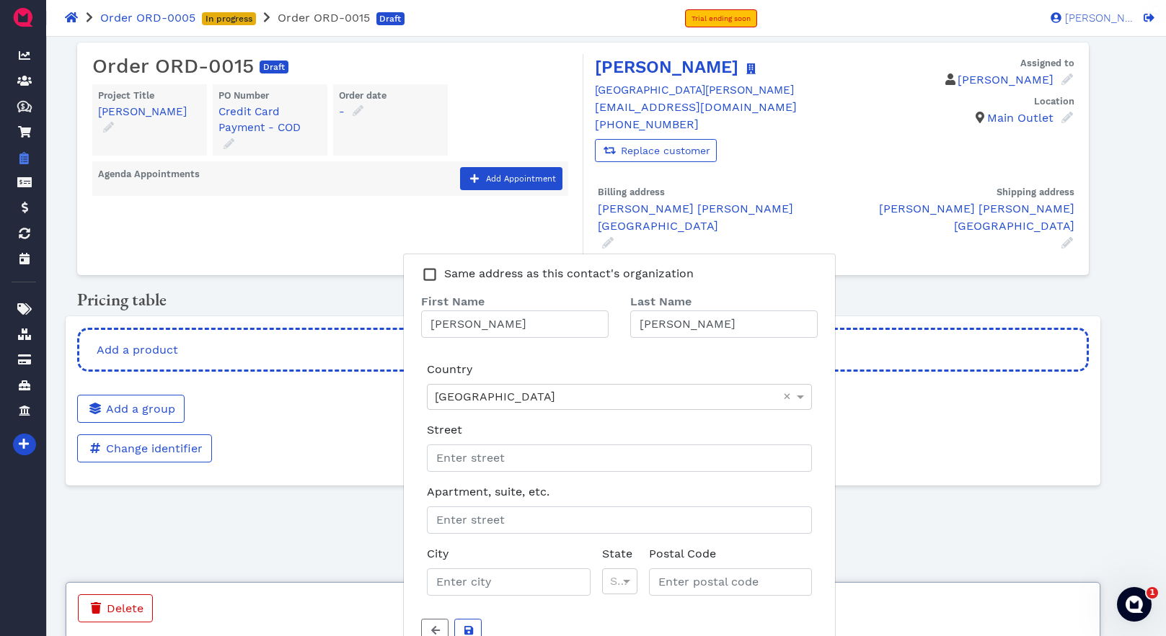
scroll to position [29, 0]
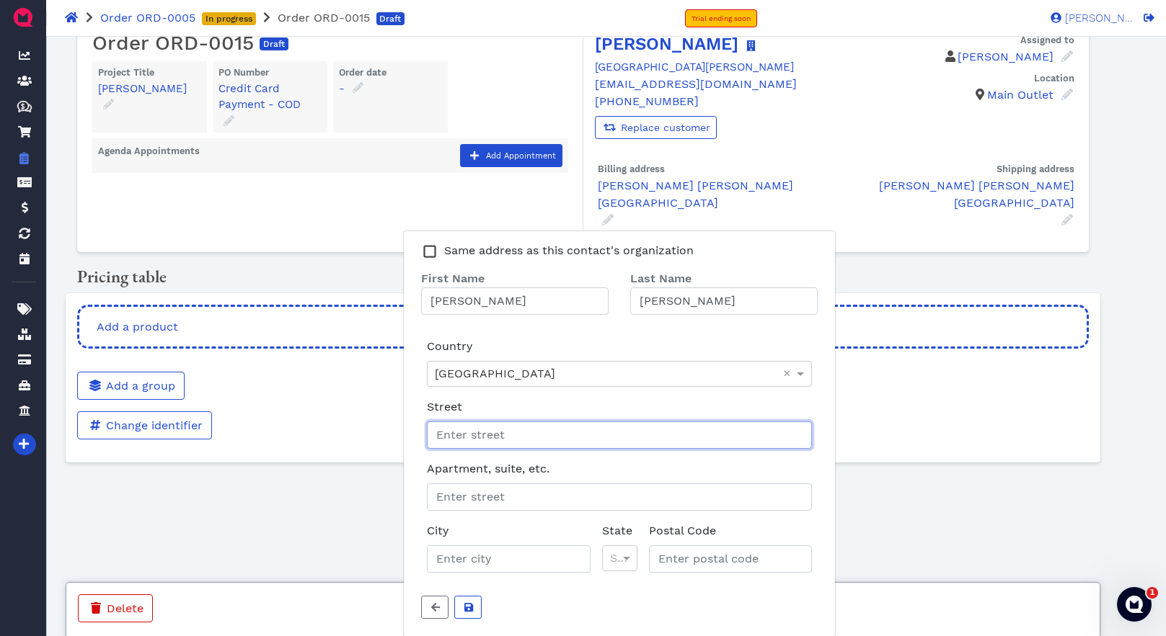
click at [536, 429] on input "Street" at bounding box center [619, 435] width 385 height 27
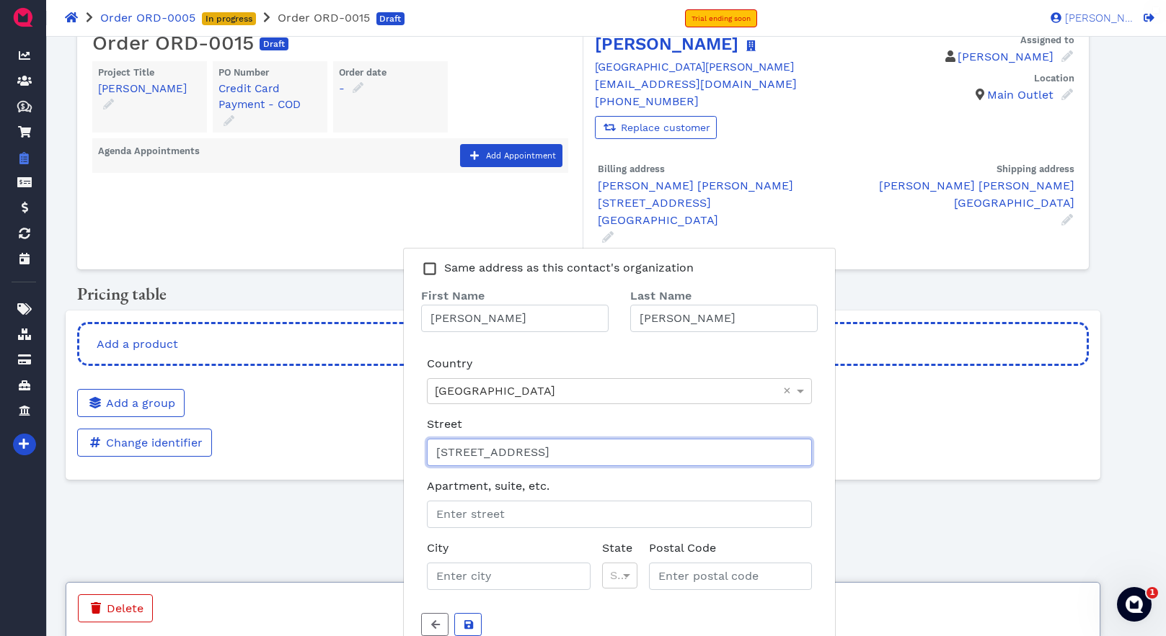
scroll to position [46, 0]
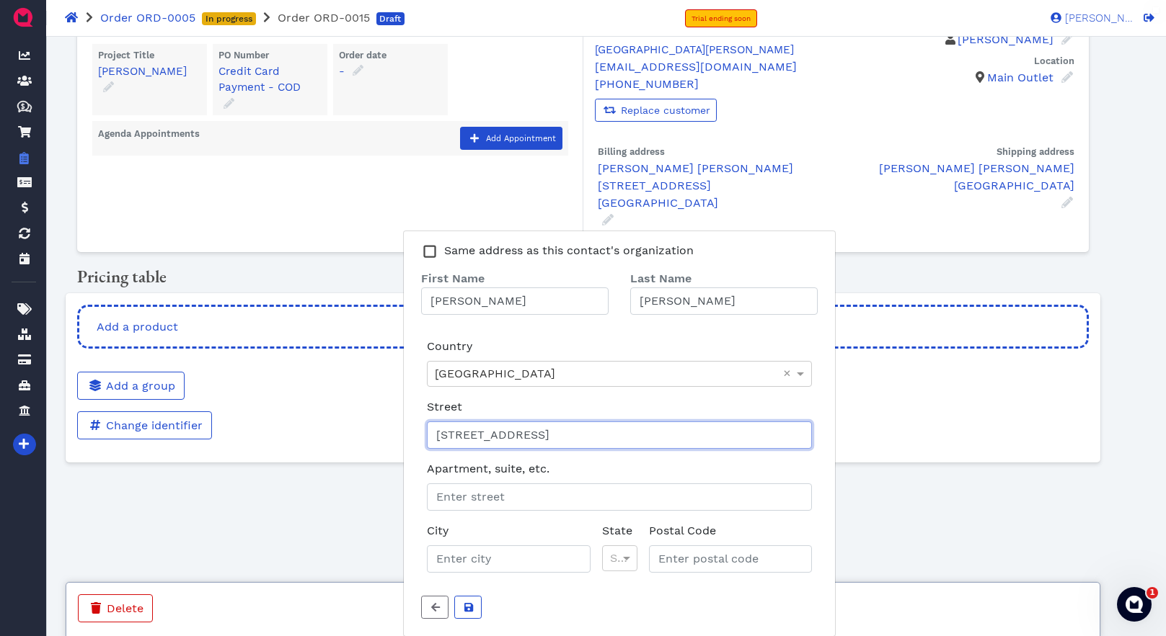
type input "[STREET_ADDRESS]"
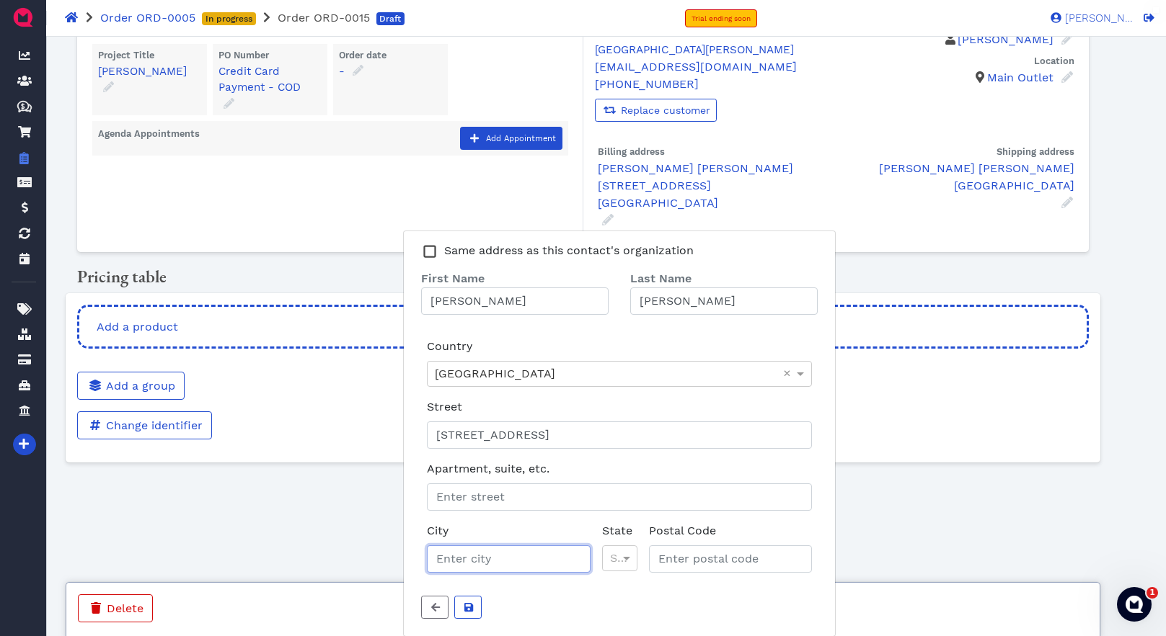
click at [520, 566] on input "City" at bounding box center [508, 559] width 163 height 27
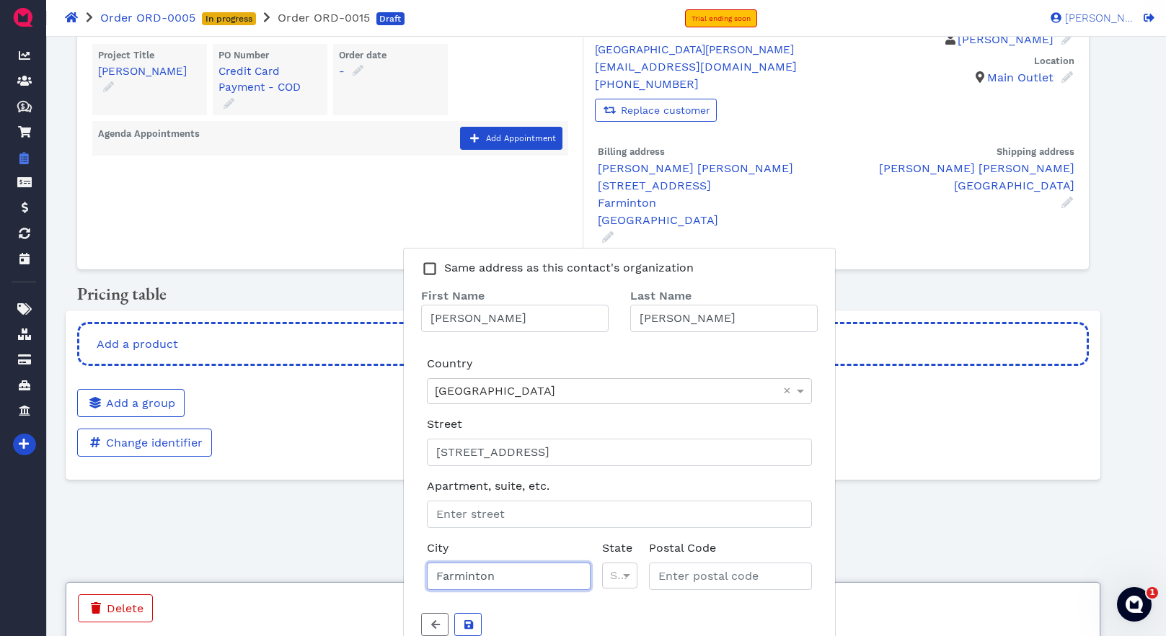
type input "Farminton"
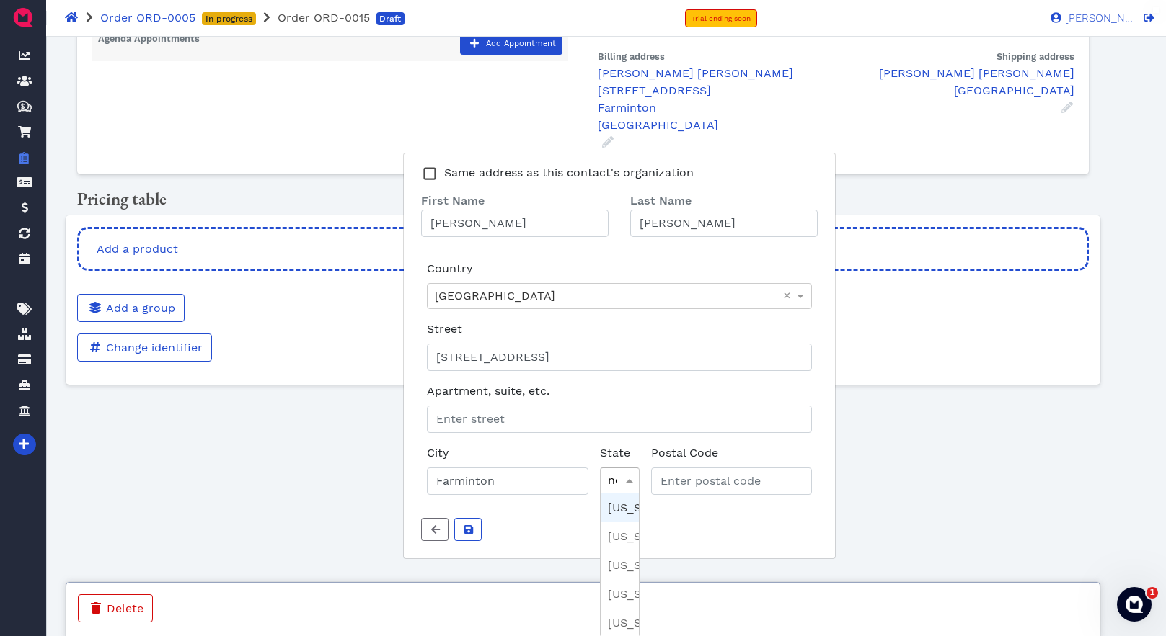
type input "new"
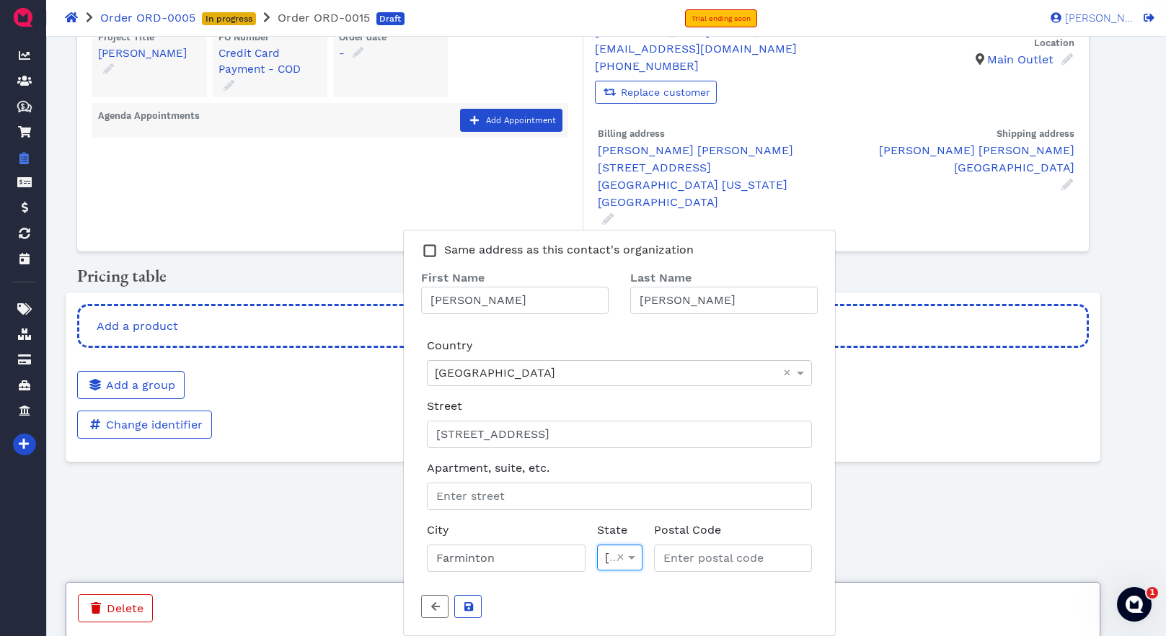
scroll to position [63, 0]
click at [742, 559] on input "Postal Code" at bounding box center [733, 559] width 158 height 27
type input "87402"
click at [463, 612] on span "submit" at bounding box center [468, 607] width 14 height 15
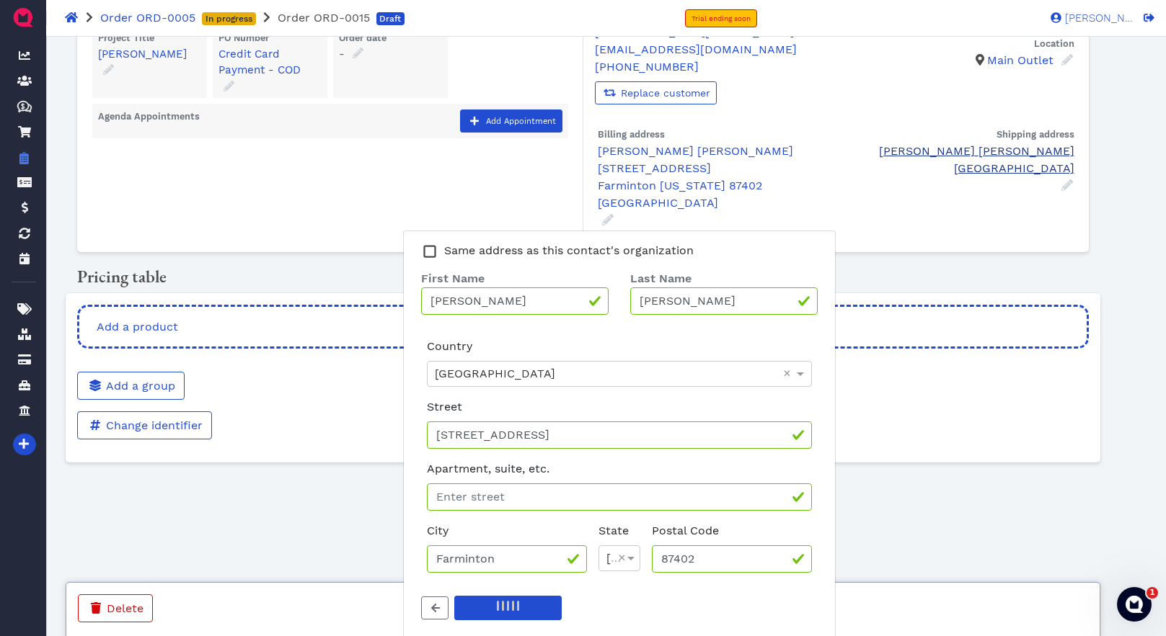
scroll to position [0, 0]
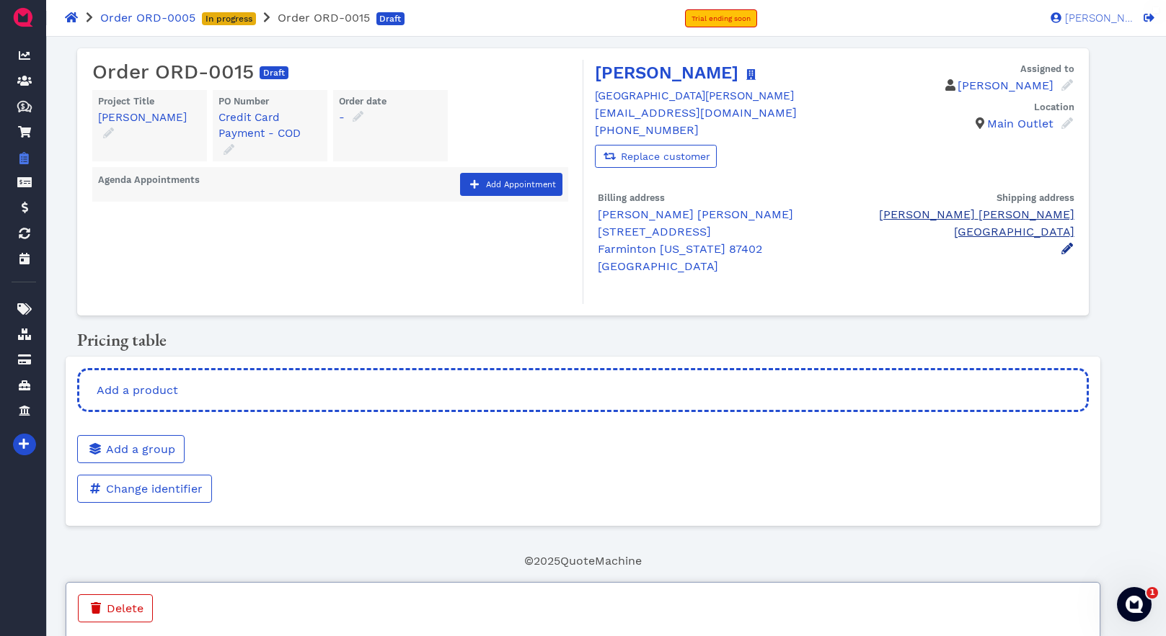
click at [1068, 250] on icon at bounding box center [1067, 249] width 12 height 12
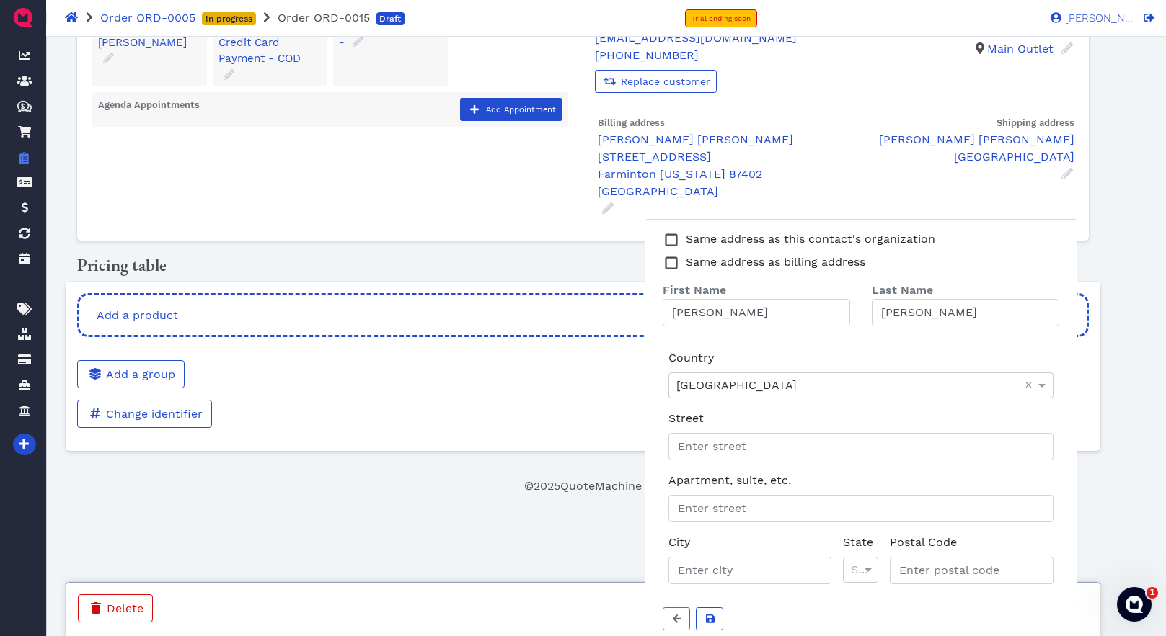
scroll to position [76, 0]
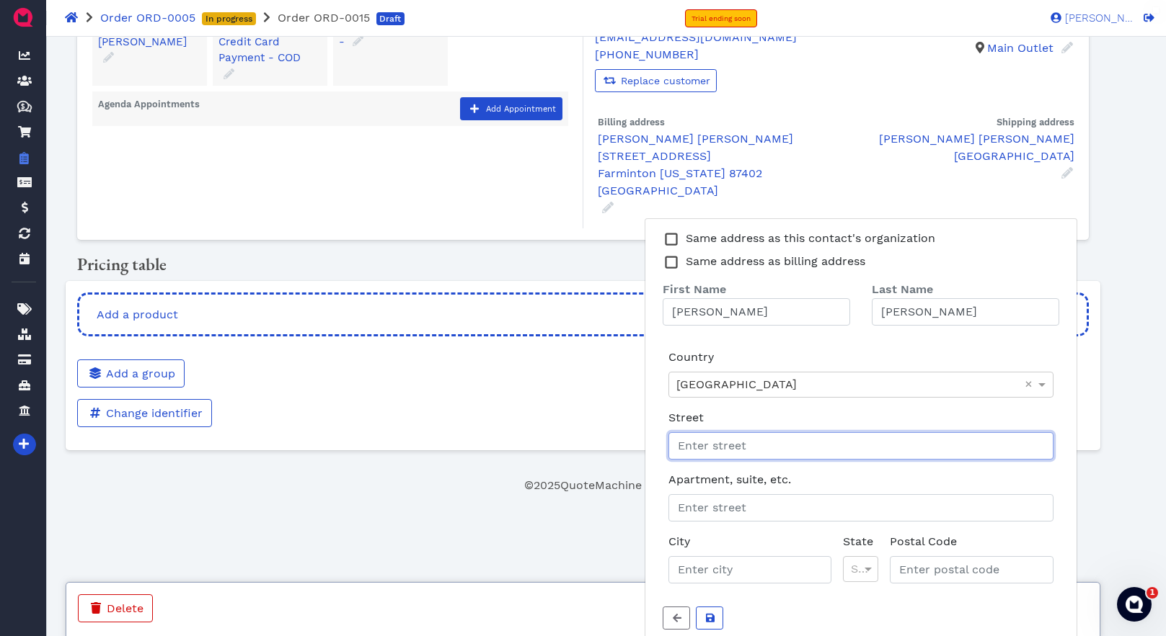
click at [765, 450] on input "Street" at bounding box center [860, 445] width 385 height 27
type input "[STREET_ADDRESS]"
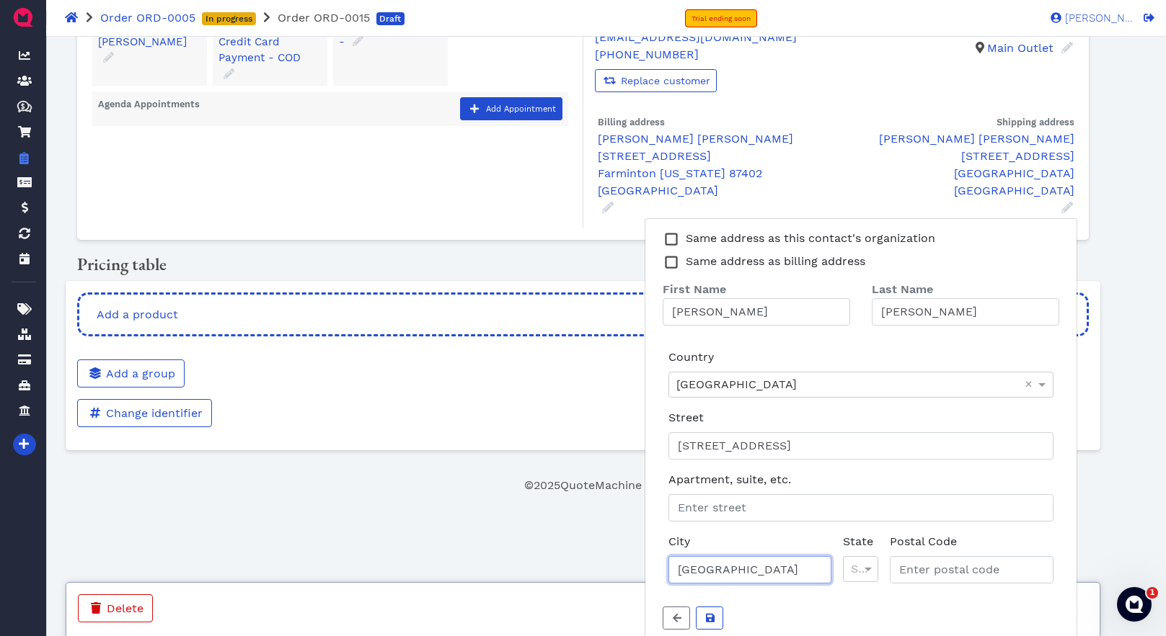
type input "Farmington"
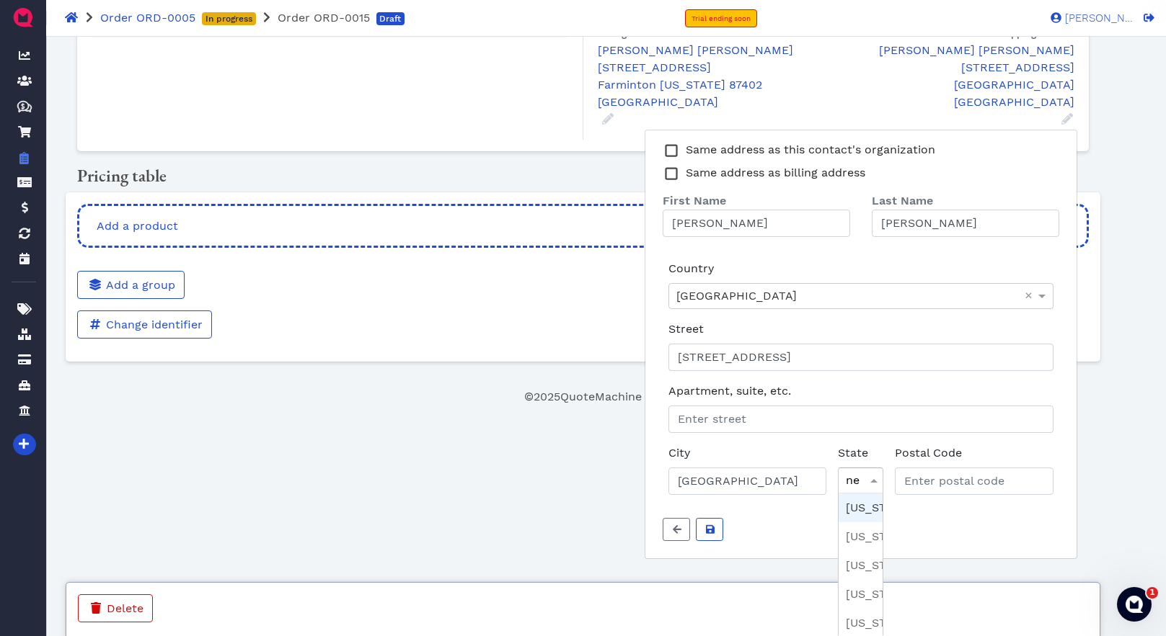
type input "new"
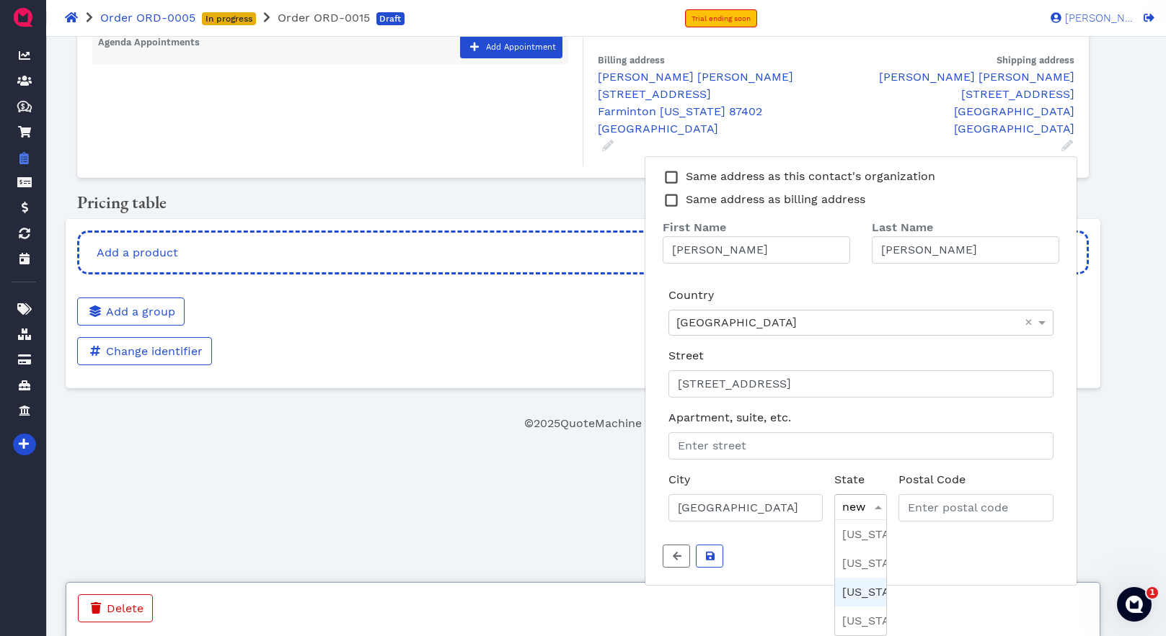
scroll to position [86, 0]
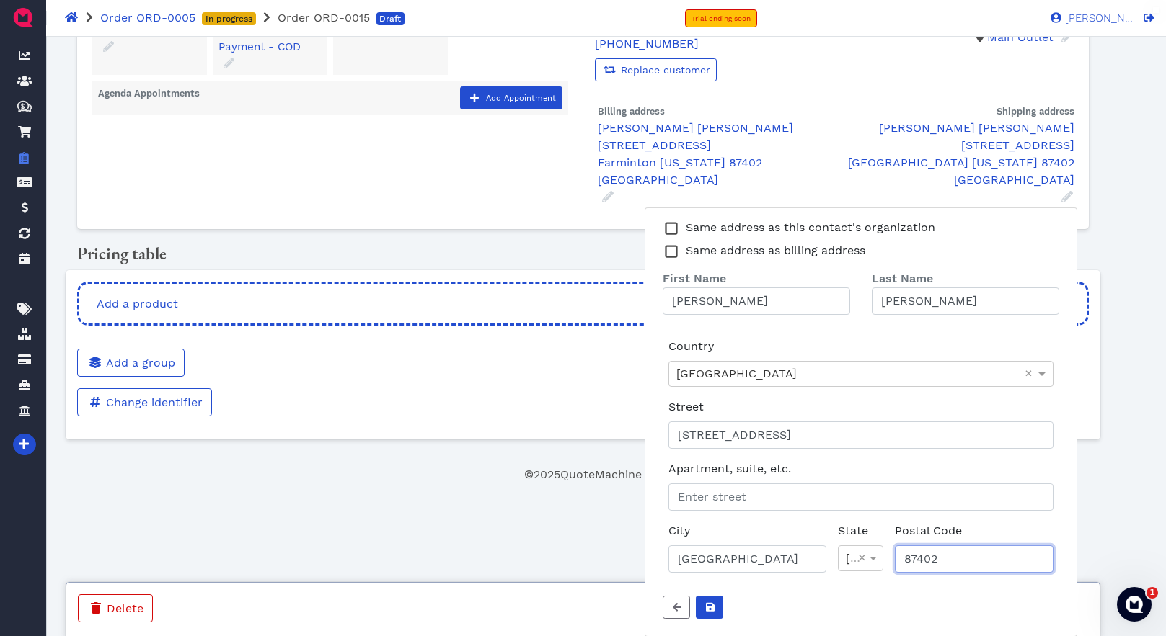
type input "87402"
click at [706, 606] on icon "submit" at bounding box center [710, 608] width 9 height 10
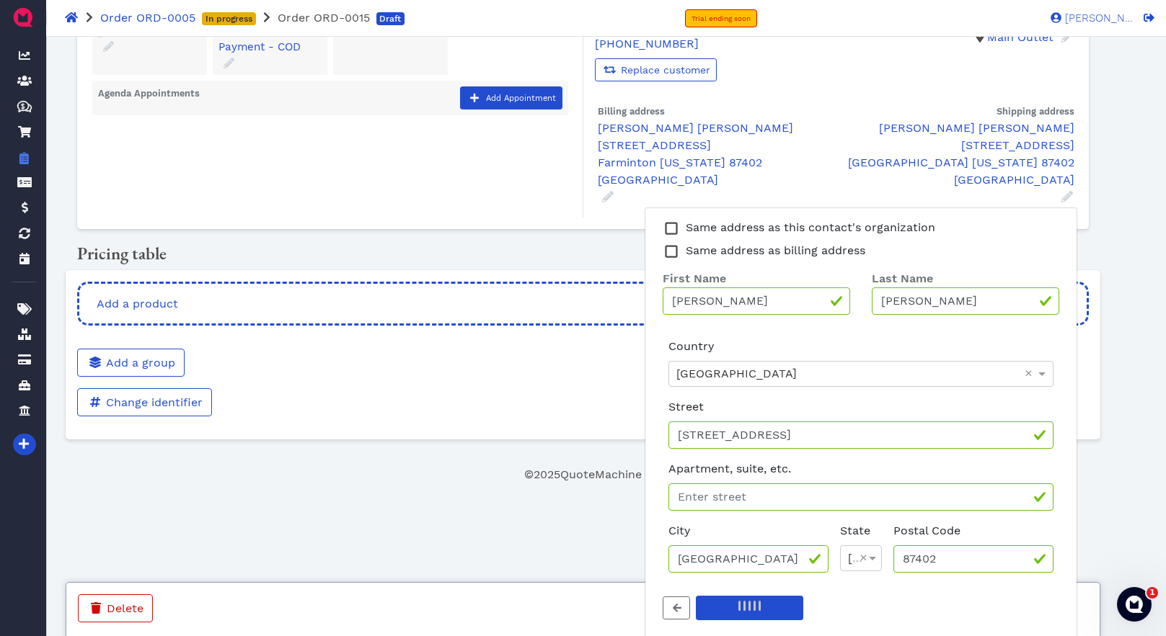
scroll to position [0, 0]
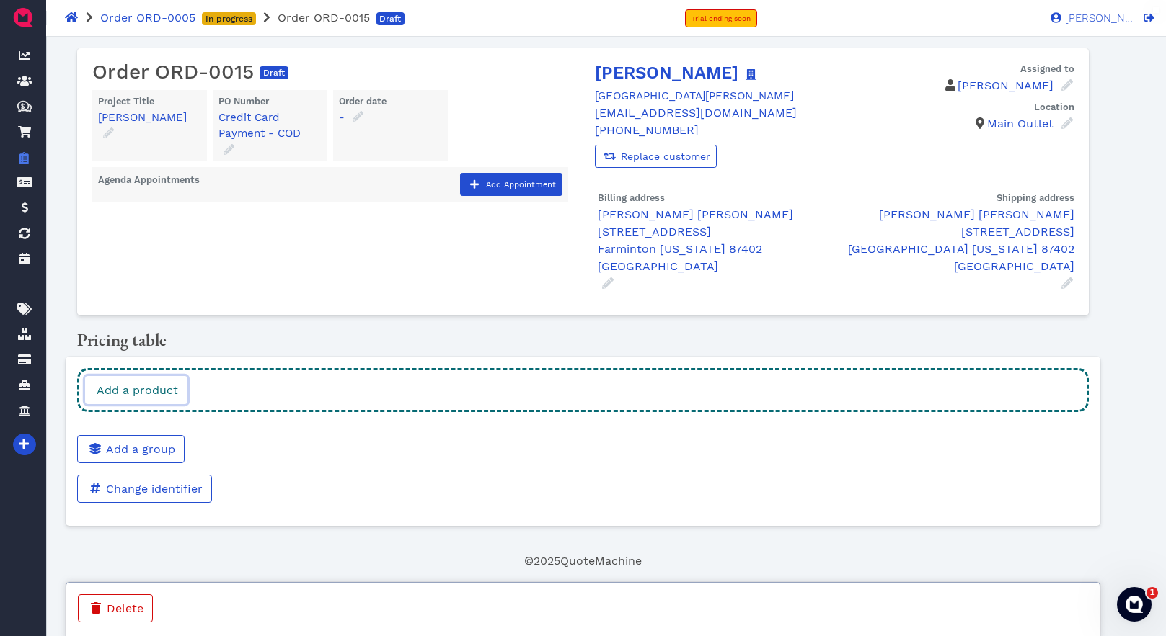
click at [177, 388] on link "Add a product" at bounding box center [136, 390] width 102 height 28
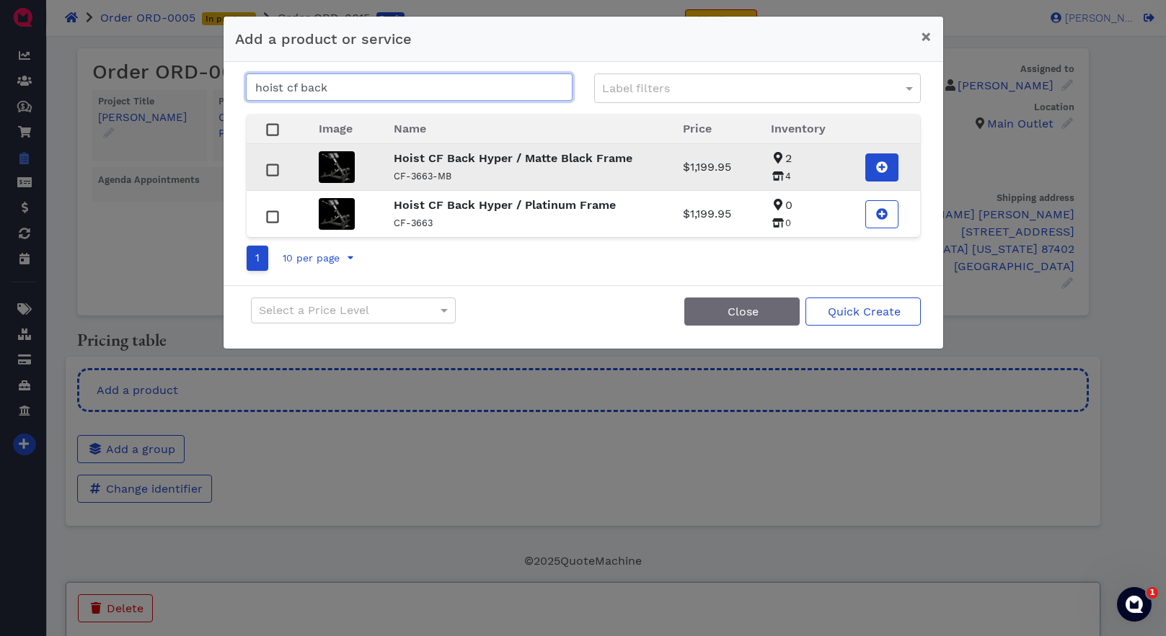
type input "hoist cf back"
click at [880, 168] on icon at bounding box center [882, 167] width 12 height 12
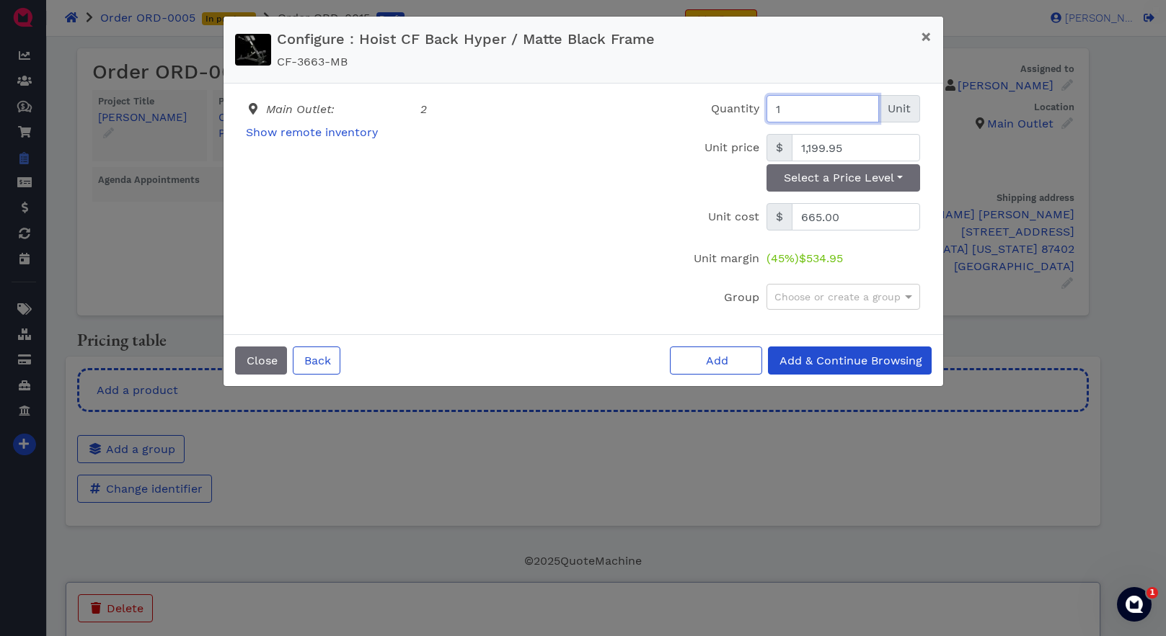
drag, startPoint x: 781, startPoint y: 110, endPoint x: 769, endPoint y: 110, distance: 11.6
click at [769, 110] on input "1" at bounding box center [822, 108] width 112 height 27
click at [796, 107] on input "1" at bounding box center [822, 108] width 112 height 27
drag, startPoint x: 796, startPoint y: 107, endPoint x: 753, endPoint y: 107, distance: 42.5
click at [753, 107] on div "Quantity 1 Unit" at bounding box center [786, 108] width 276 height 27
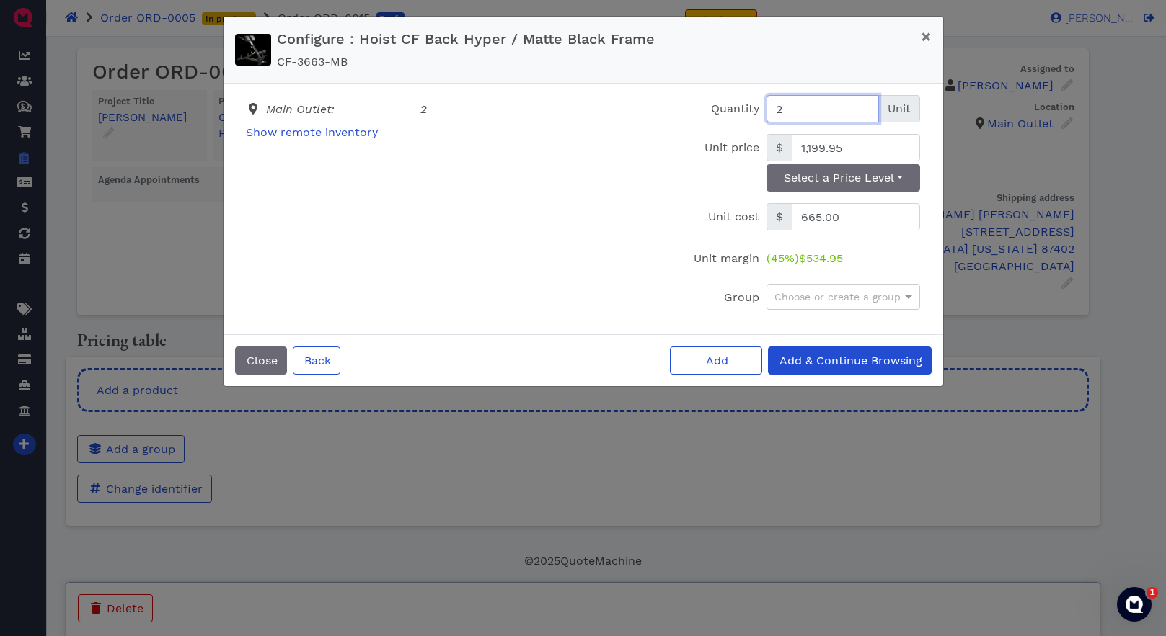
type input "2"
drag, startPoint x: 853, startPoint y: 149, endPoint x: 792, endPoint y: 145, distance: 61.4
click at [792, 145] on input "1,199.95" at bounding box center [855, 147] width 128 height 27
type input "1,255.96"
click at [831, 363] on span "Add & Continue Browsing" at bounding box center [849, 361] width 145 height 14
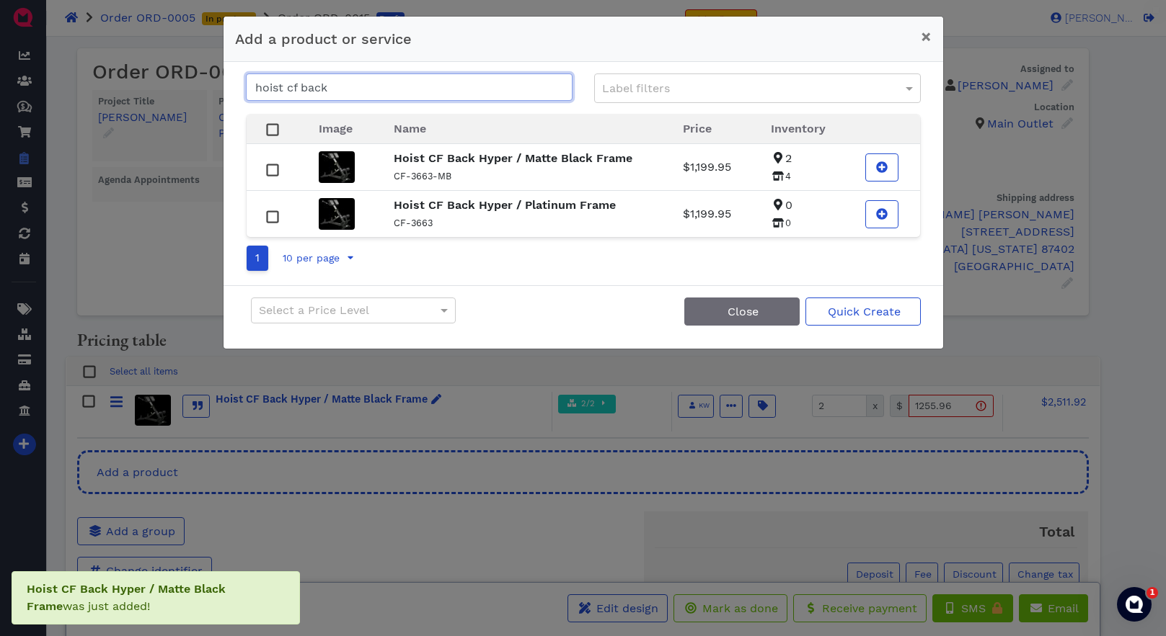
click at [369, 81] on input "hoist cf back" at bounding box center [409, 87] width 327 height 27
drag, startPoint x: 331, startPoint y: 86, endPoint x: 288, endPoint y: 86, distance: 42.5
click at [288, 86] on input "hoist cf back" at bounding box center [409, 87] width 327 height 27
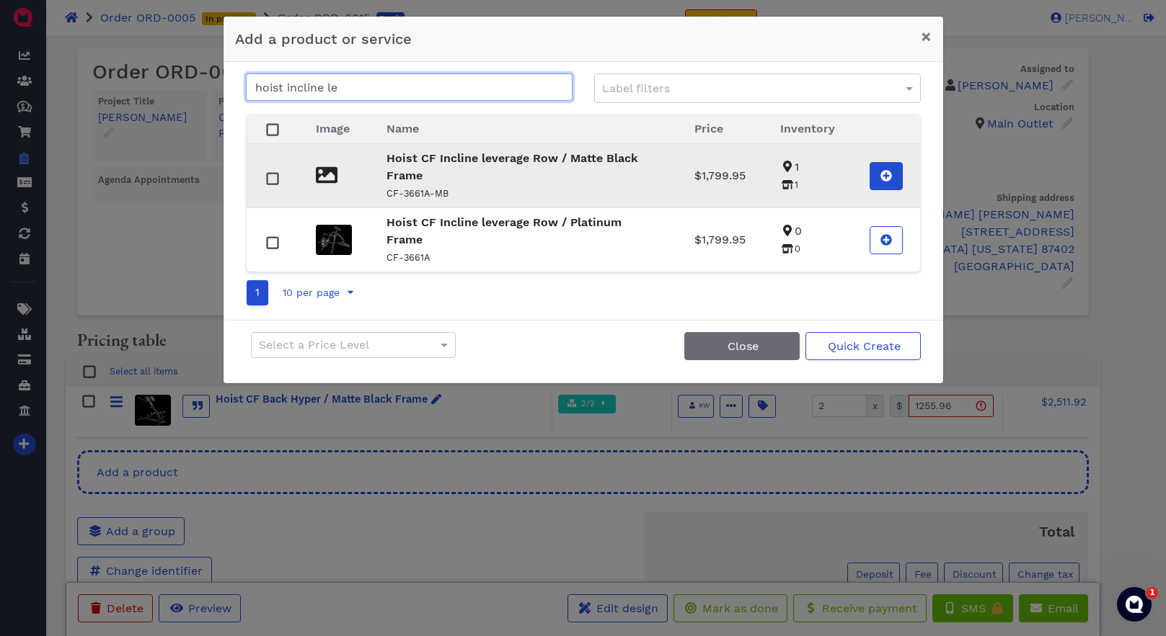
type input "hoist incline le"
click at [873, 174] on button at bounding box center [885, 176] width 33 height 28
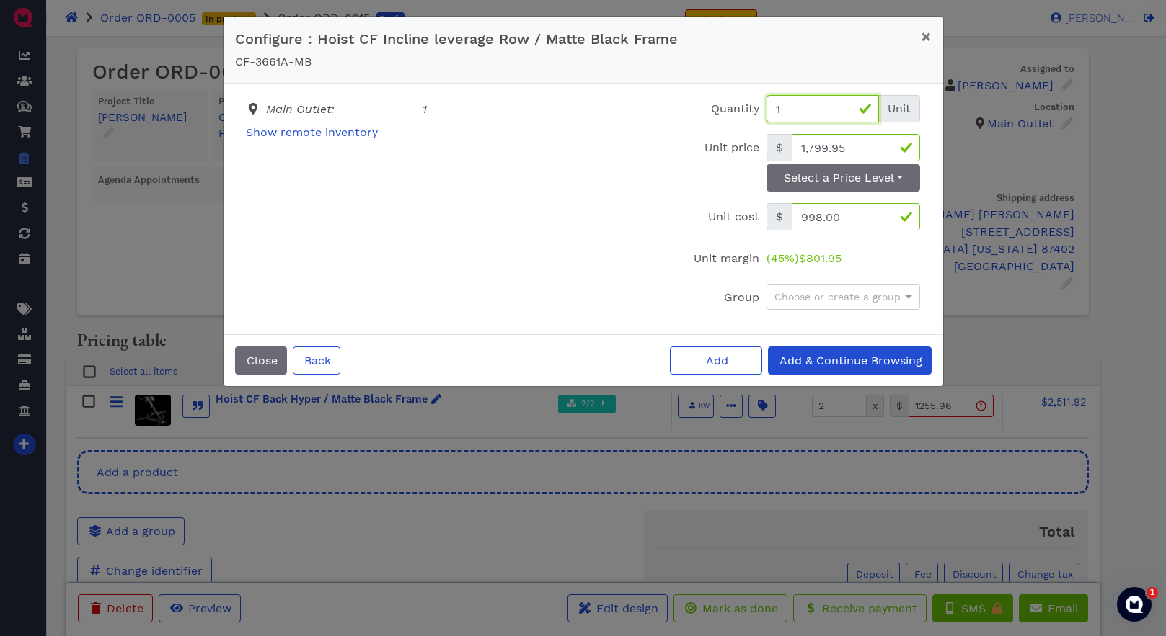
click at [816, 112] on input "1" at bounding box center [822, 108] width 112 height 27
click at [860, 147] on input "1,799.95" at bounding box center [855, 147] width 128 height 27
type input "1,891.47"
click at [831, 359] on span "Add & Continue Browsing" at bounding box center [849, 361] width 145 height 14
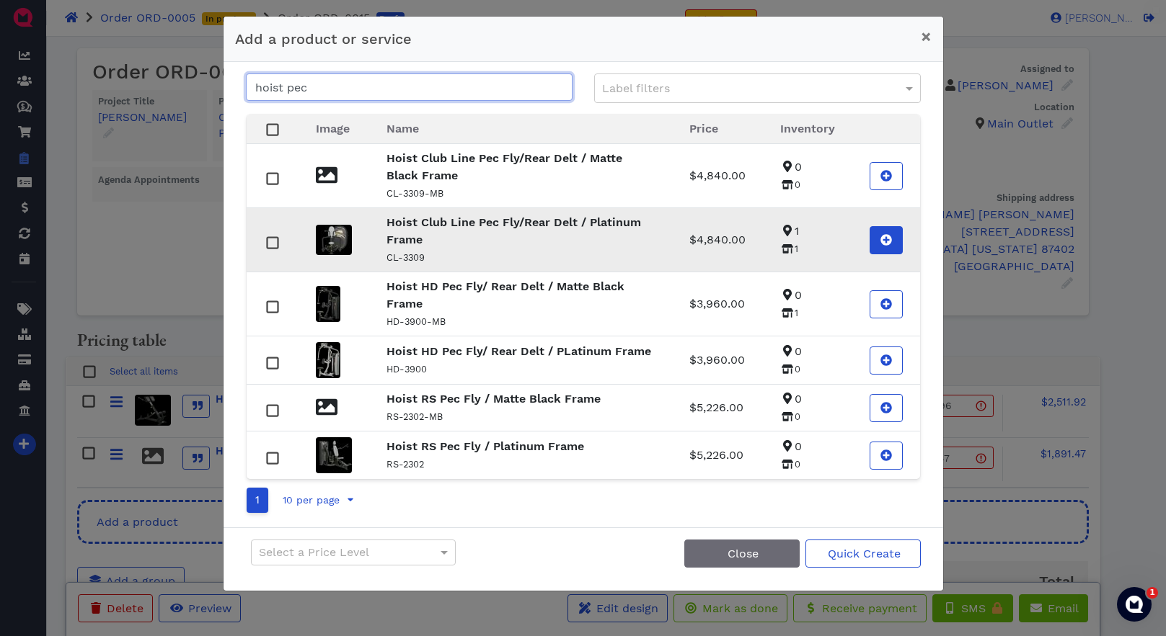
type input "hoist pec"
click at [884, 240] on icon at bounding box center [886, 240] width 12 height 12
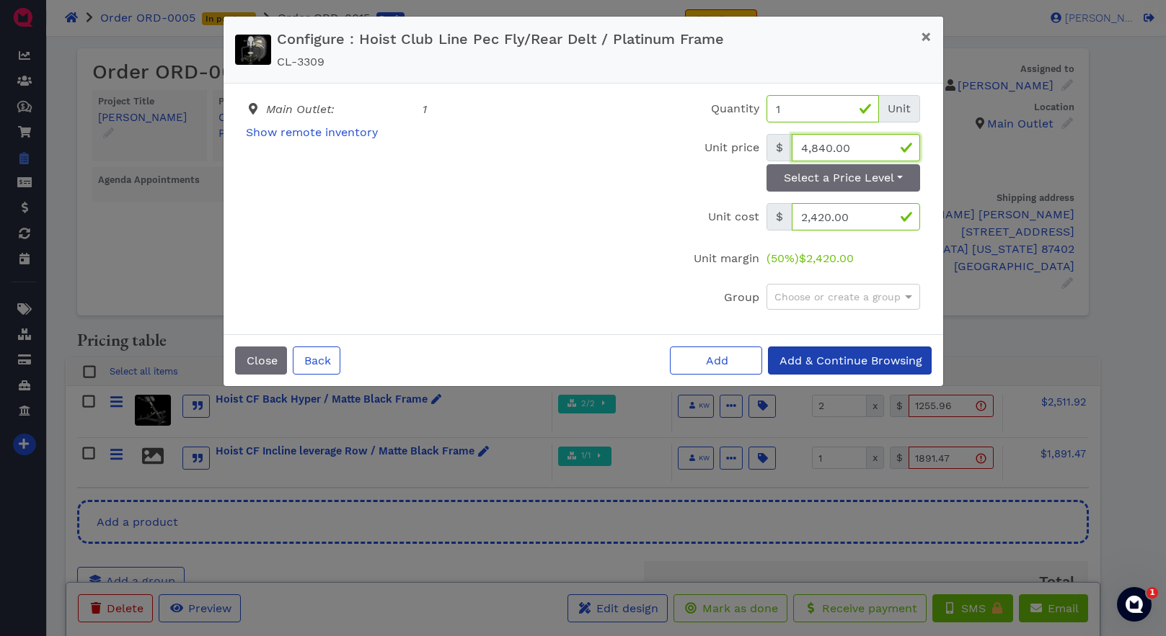
click at [868, 146] on input "4,840.00" at bounding box center [855, 147] width 128 height 27
type input "4,646.14"
click at [814, 360] on span "Add & Continue Browsing" at bounding box center [849, 361] width 145 height 14
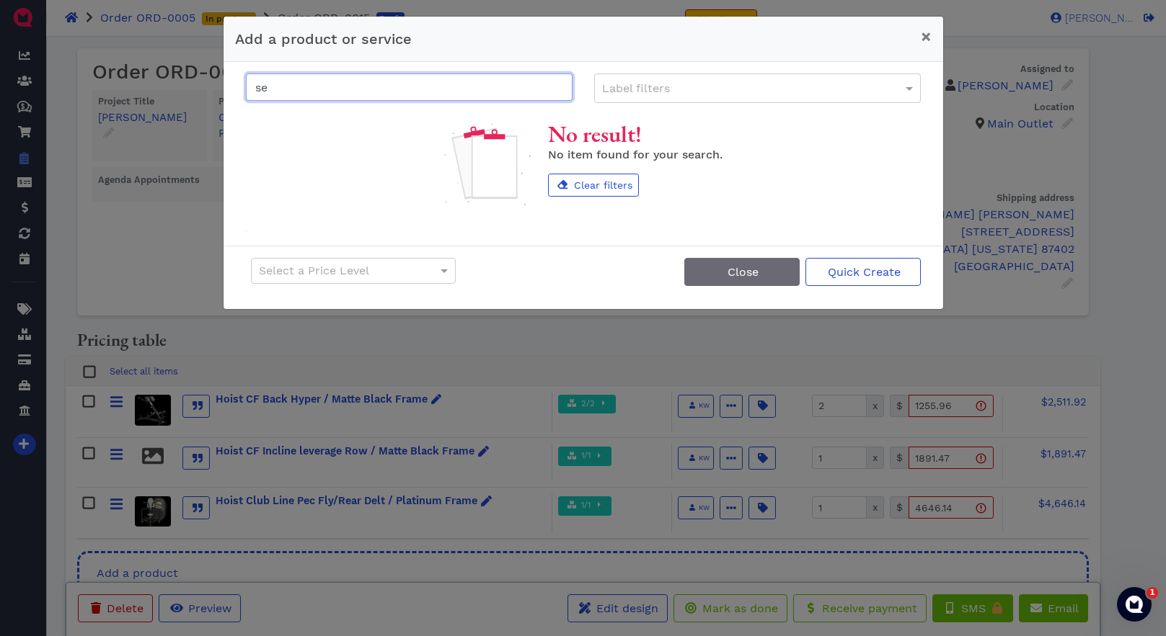
type input "s"
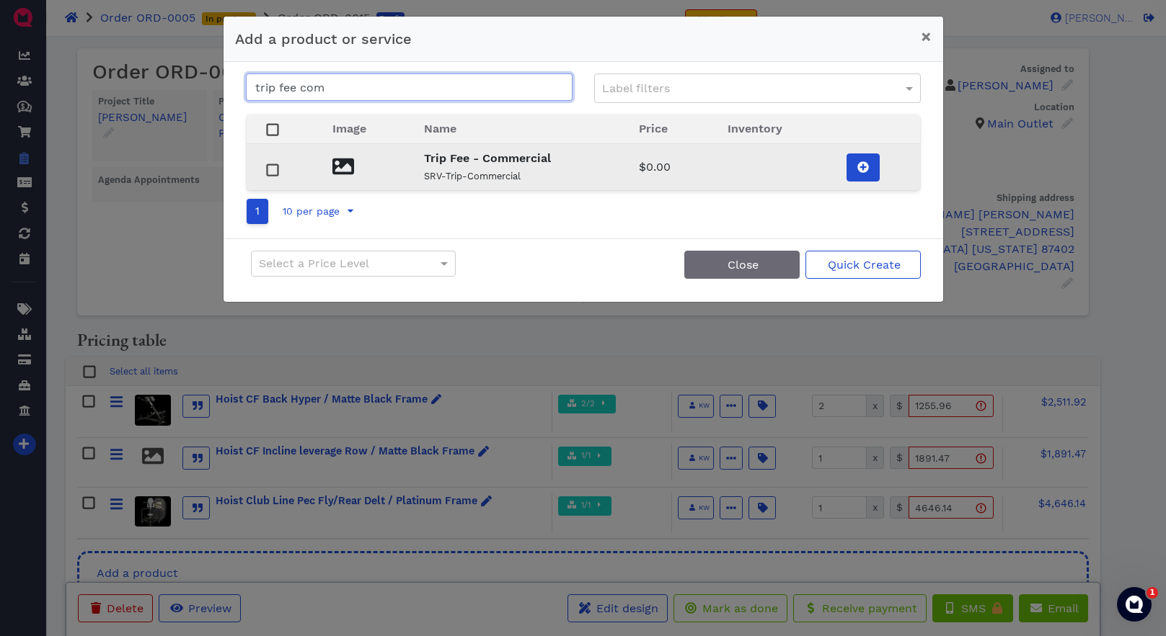
type input "trip fee com"
click at [858, 171] on icon at bounding box center [863, 167] width 12 height 12
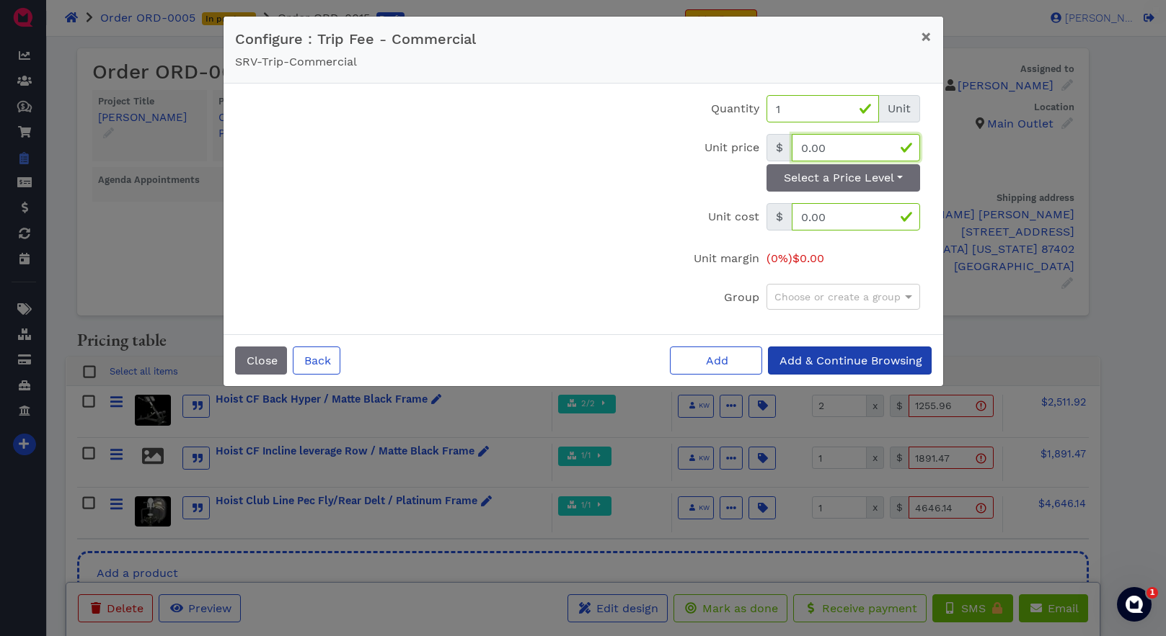
click at [840, 143] on input "0.00" at bounding box center [855, 147] width 128 height 27
type input "925"
click at [708, 367] on span "Add" at bounding box center [715, 361] width 25 height 14
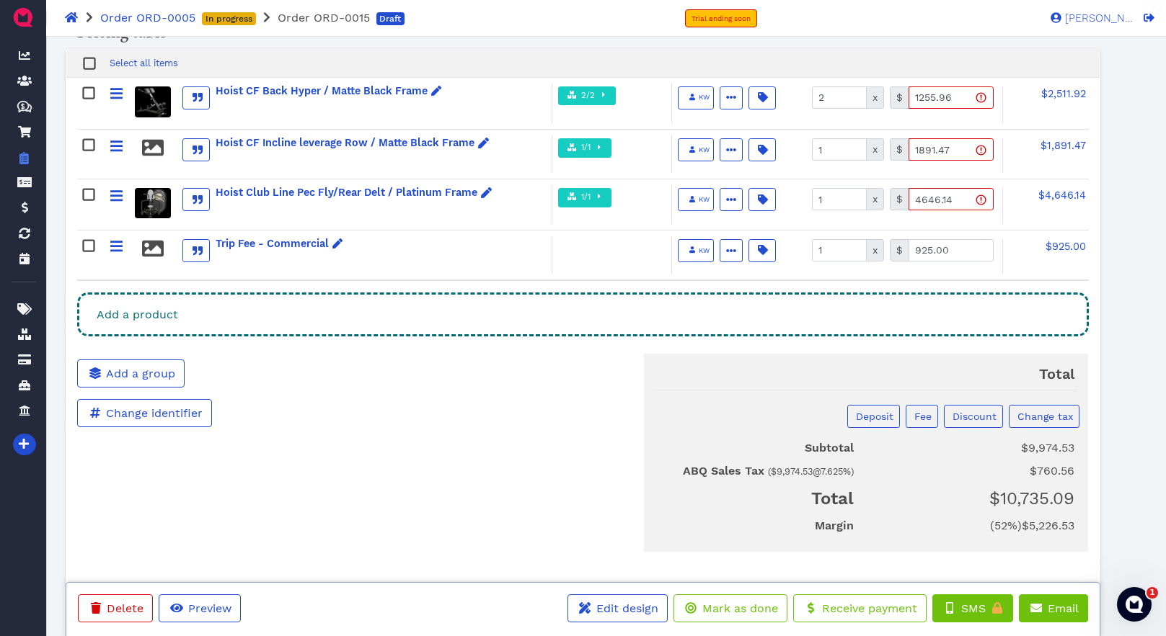
scroll to position [311, 0]
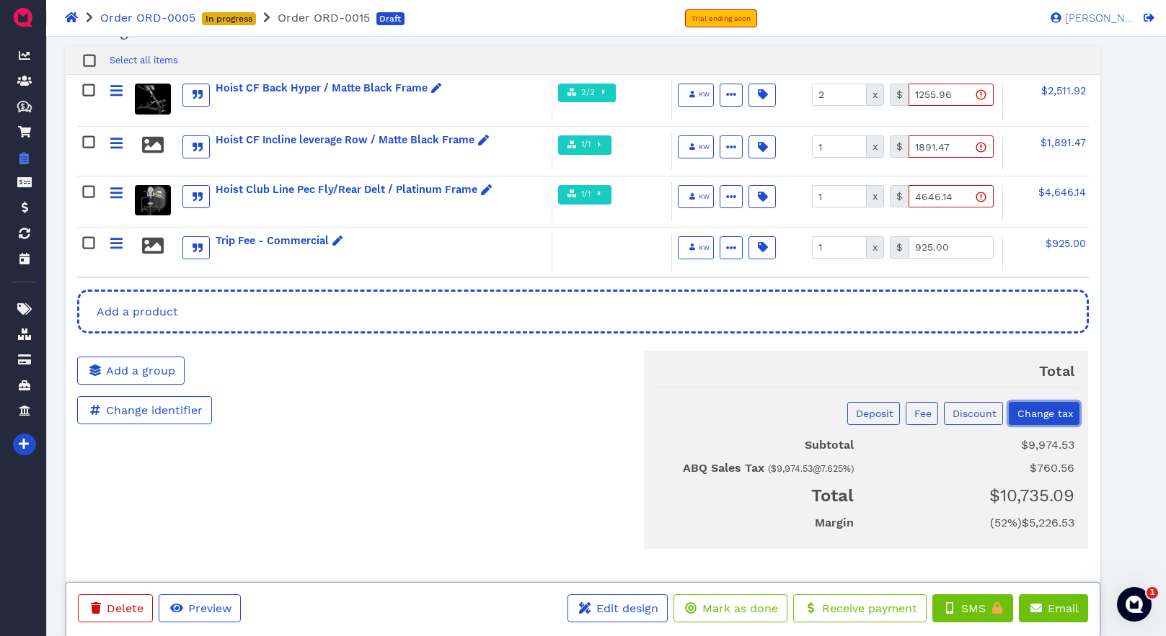
click at [1033, 414] on span "Change tax" at bounding box center [1044, 414] width 58 height 12
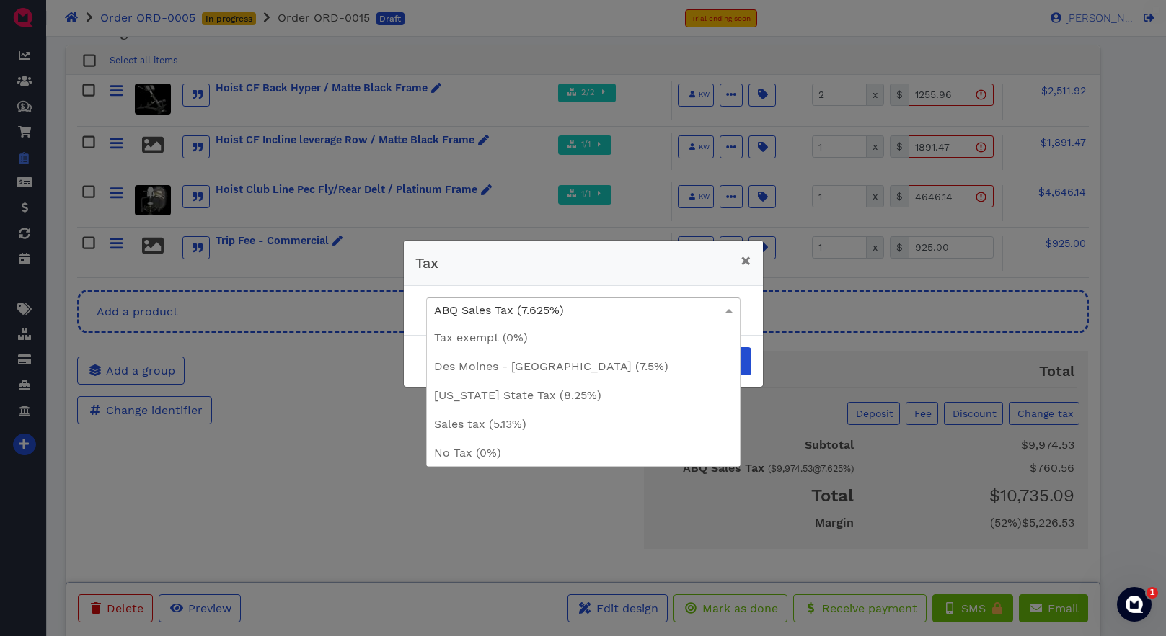
click at [646, 319] on div "ABQ Sales Tax (7.625%)" at bounding box center [583, 310] width 313 height 25
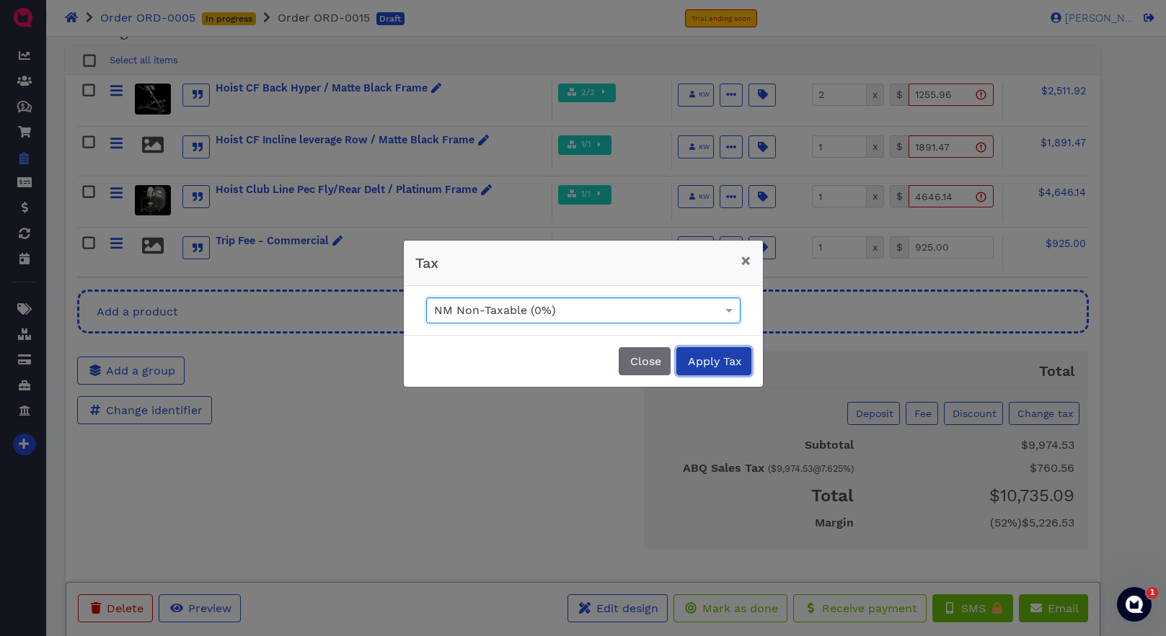
click at [722, 363] on span "Apply Tax" at bounding box center [713, 362] width 56 height 14
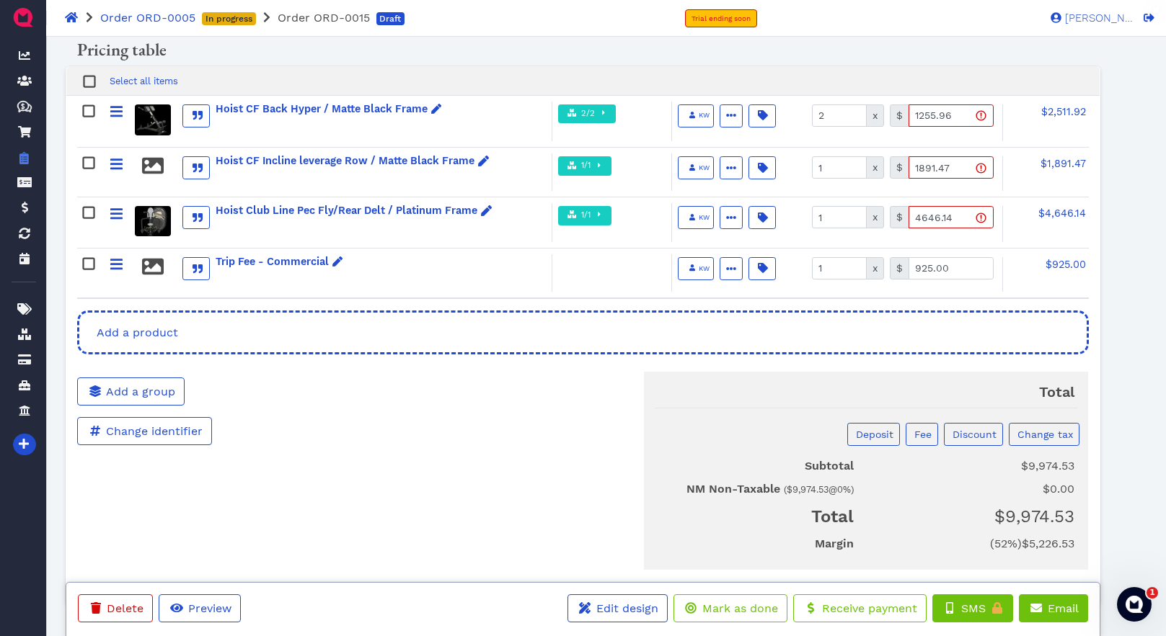
scroll to position [325, 0]
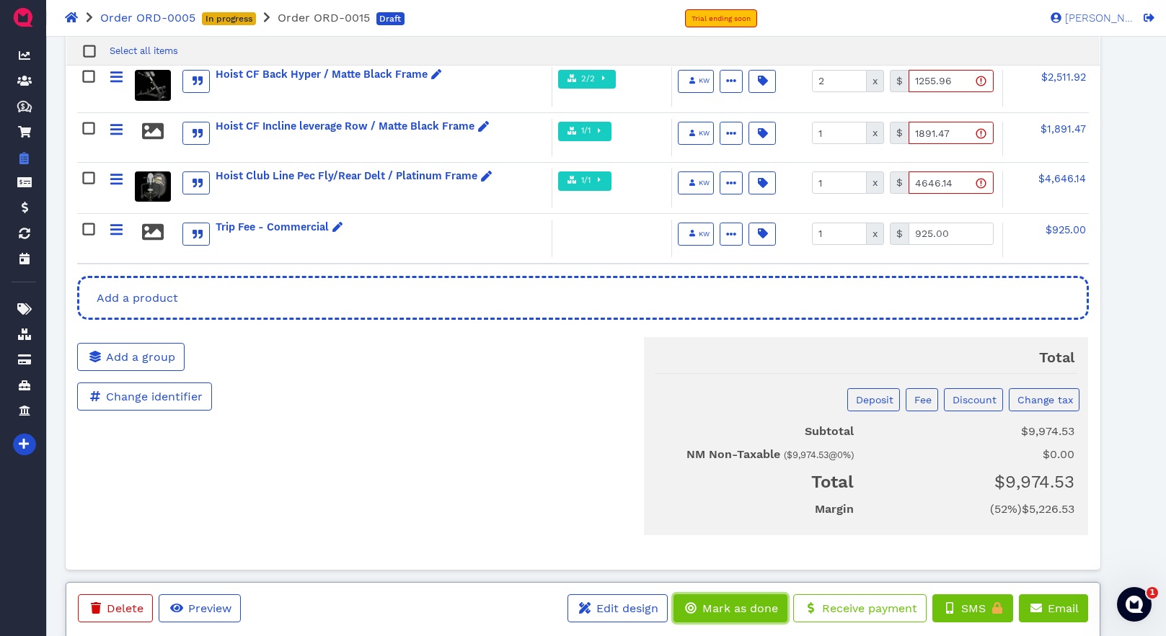
click at [742, 609] on span "Mark as done" at bounding box center [739, 609] width 78 height 14
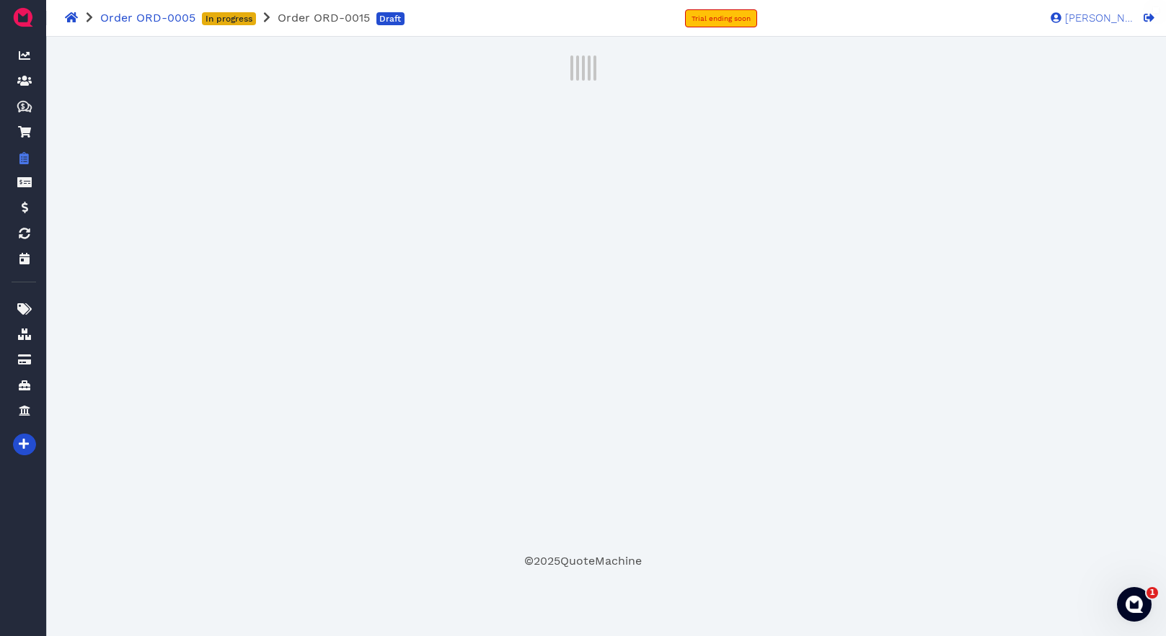
scroll to position [0, 0]
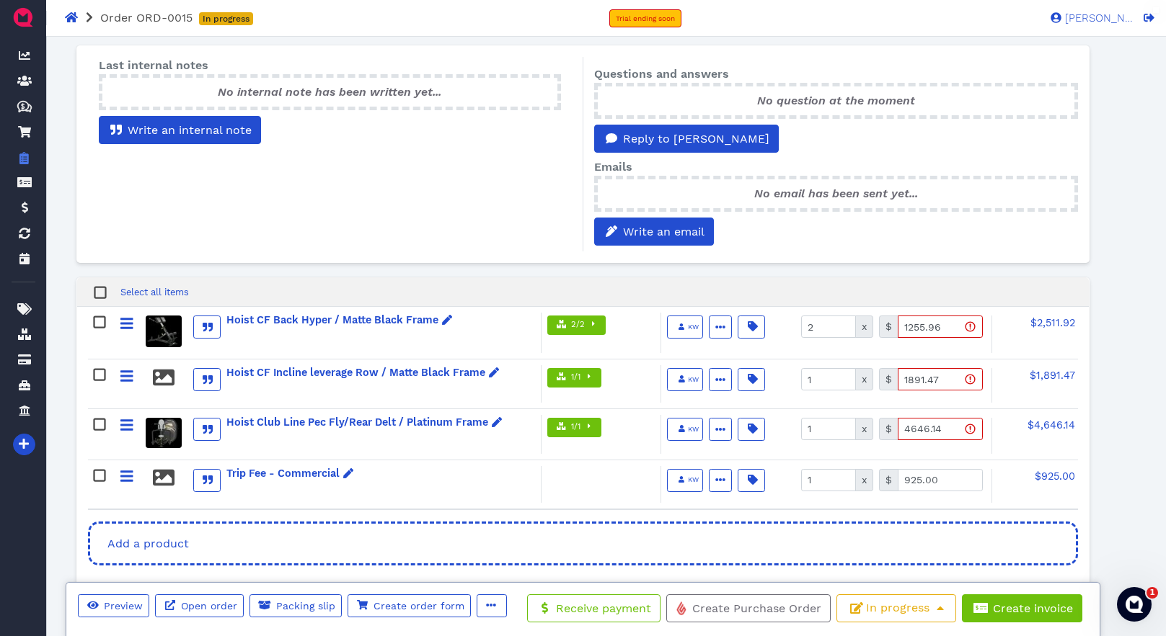
scroll to position [377, 0]
